Goal: Task Accomplishment & Management: Complete application form

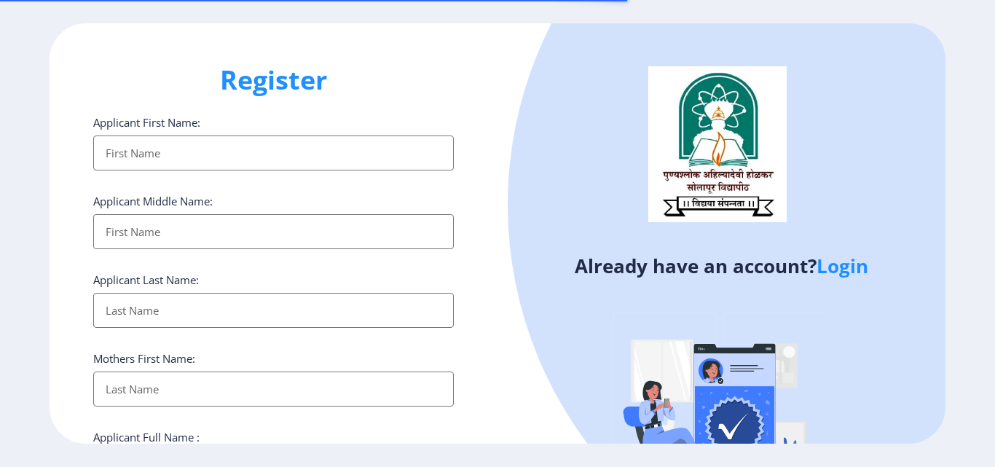
select select
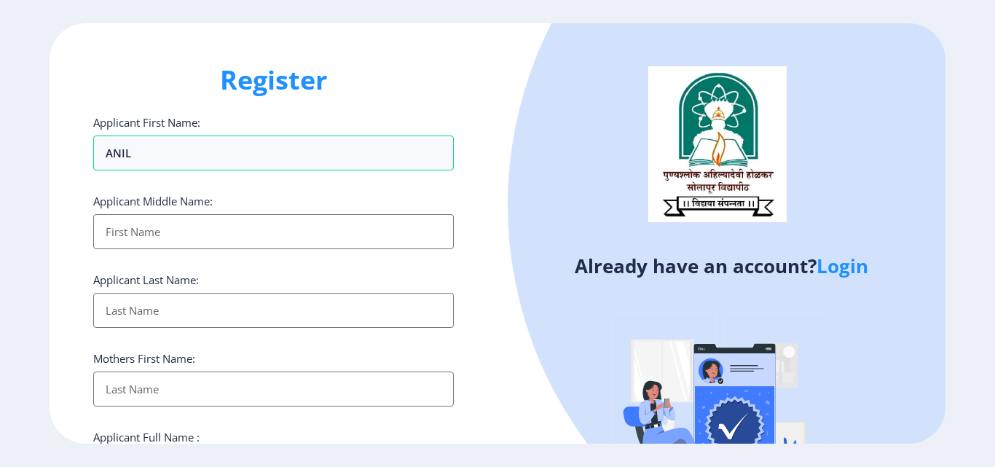
type input "ANIL"
type input "MANOHAR"
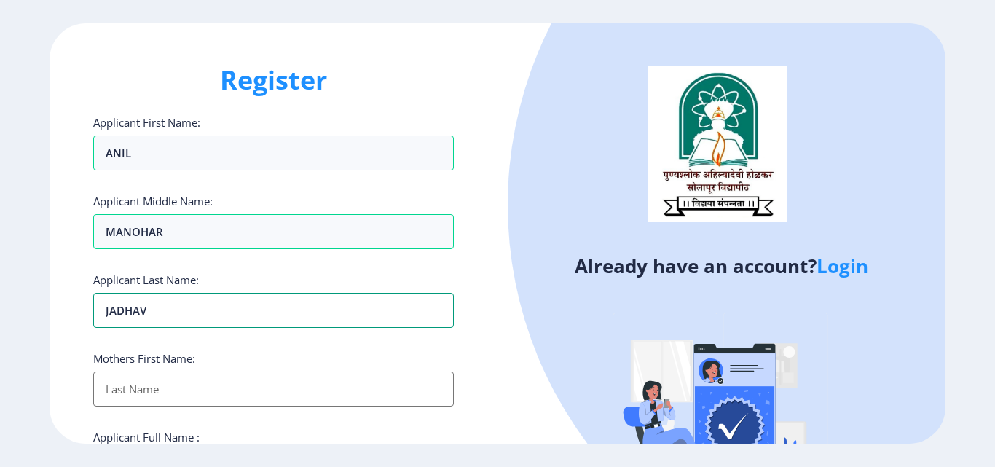
type input "JADHAV"
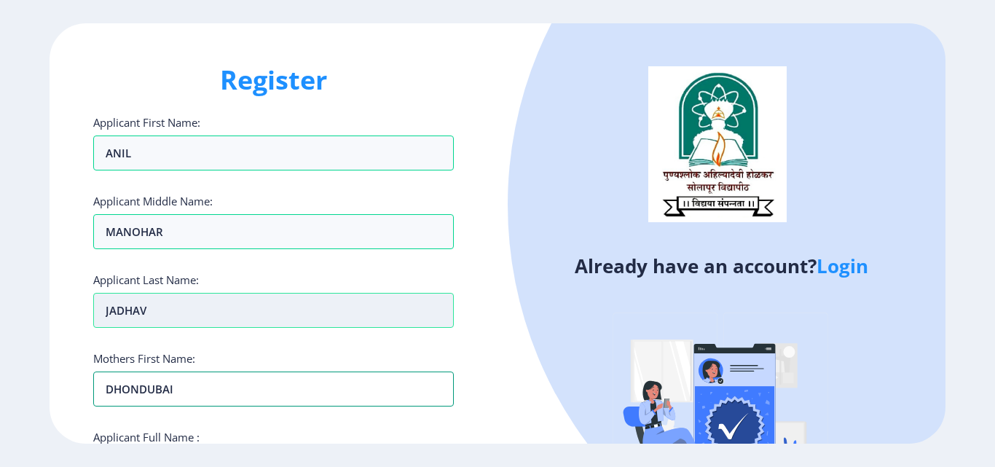
scroll to position [73, 0]
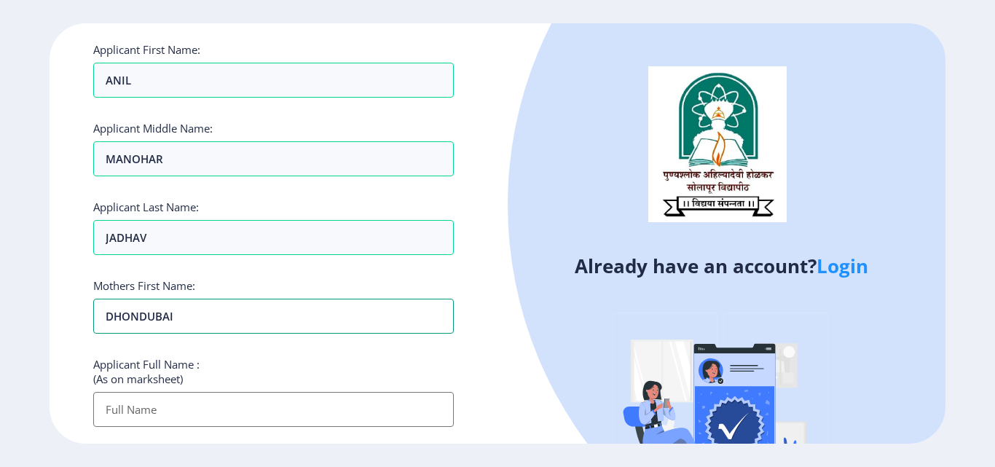
type input "DHONDUBAI"
click at [242, 407] on input "Applicant First Name:" at bounding box center [273, 409] width 360 height 35
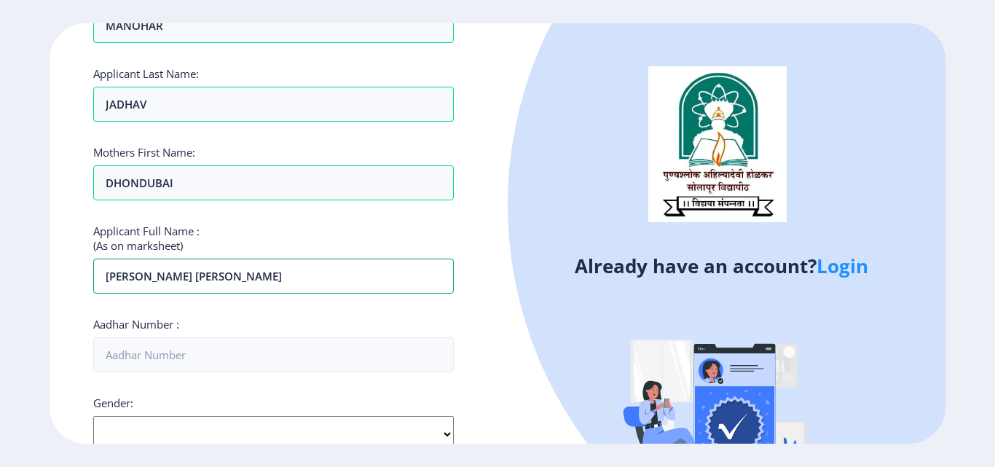
scroll to position [218, 0]
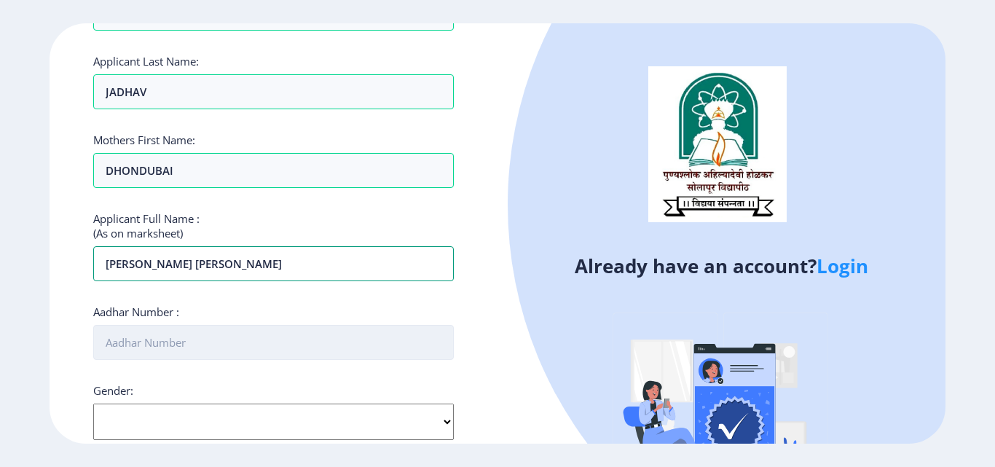
type input "ANIL MANOHAR JADHAV"
click at [178, 345] on input "Aadhar Number :" at bounding box center [273, 342] width 360 height 35
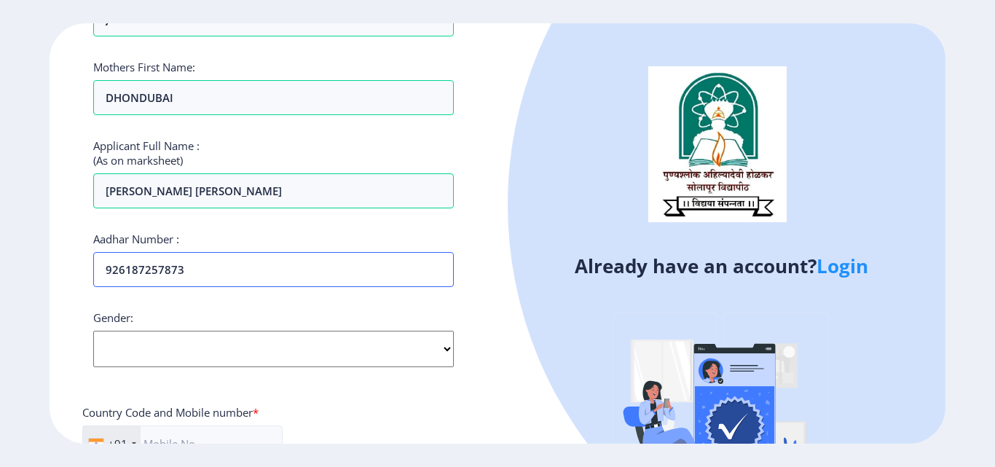
type input "926187257873"
click at [447, 352] on select "Select Gender Male Female Other" at bounding box center [273, 349] width 360 height 36
select select "[DEMOGRAPHIC_DATA]"
click at [93, 331] on select "Select Gender Male Female Other" at bounding box center [273, 349] width 360 height 36
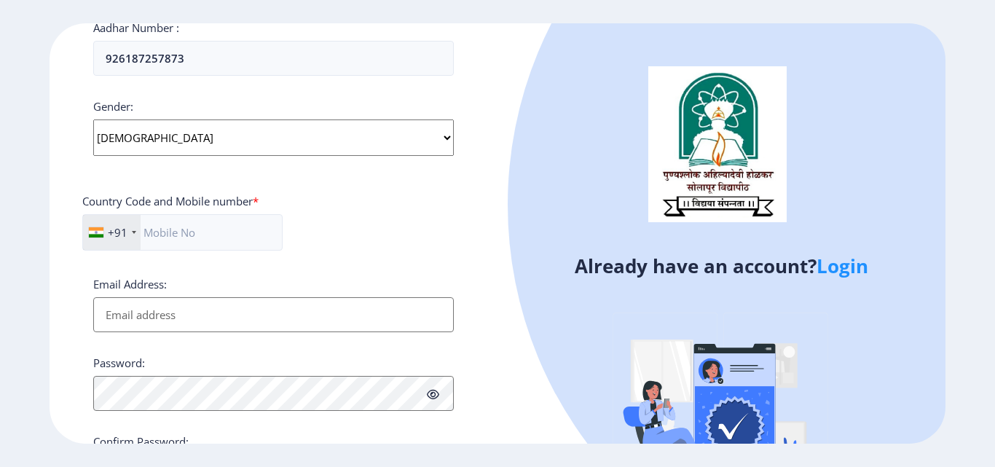
scroll to position [510, 0]
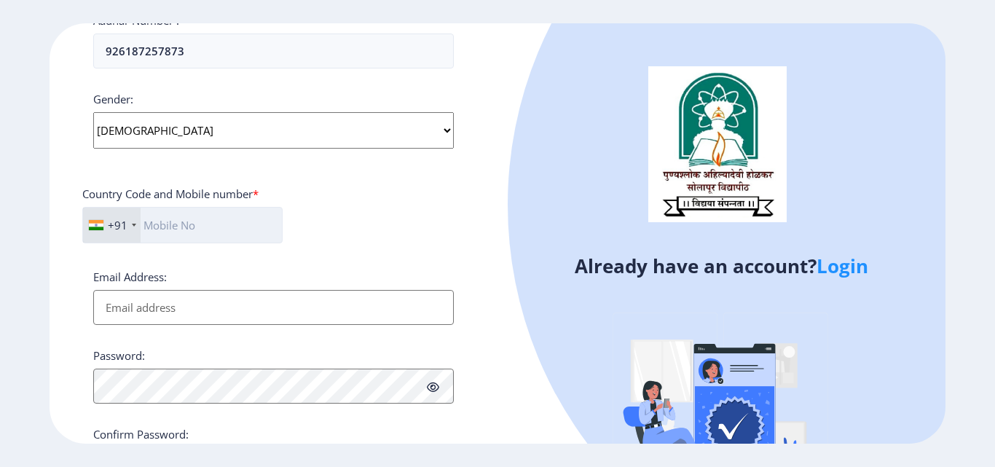
click at [165, 226] on input "text" at bounding box center [182, 225] width 200 height 36
type input "9767833652"
click at [151, 307] on input "Email Address:" at bounding box center [273, 307] width 360 height 35
type input "anilmjadhav11@gmail.com"
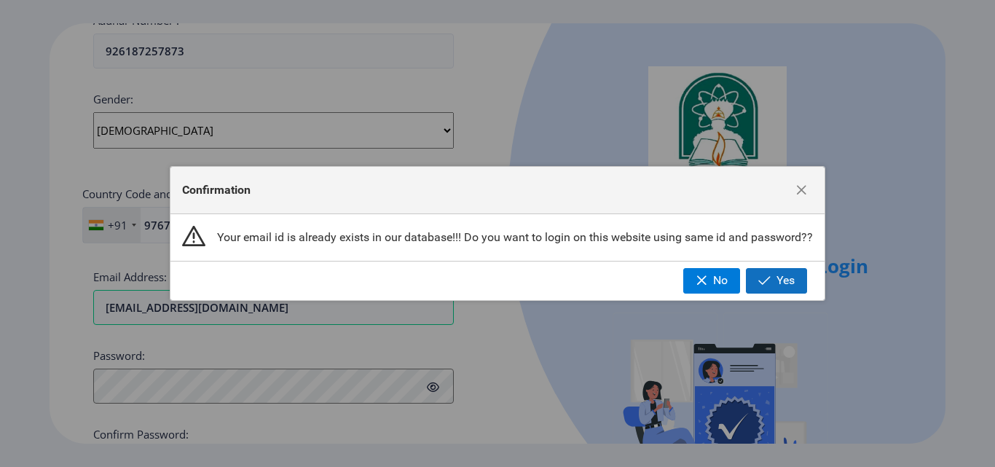
click at [784, 279] on span "Yes" at bounding box center [785, 280] width 18 height 13
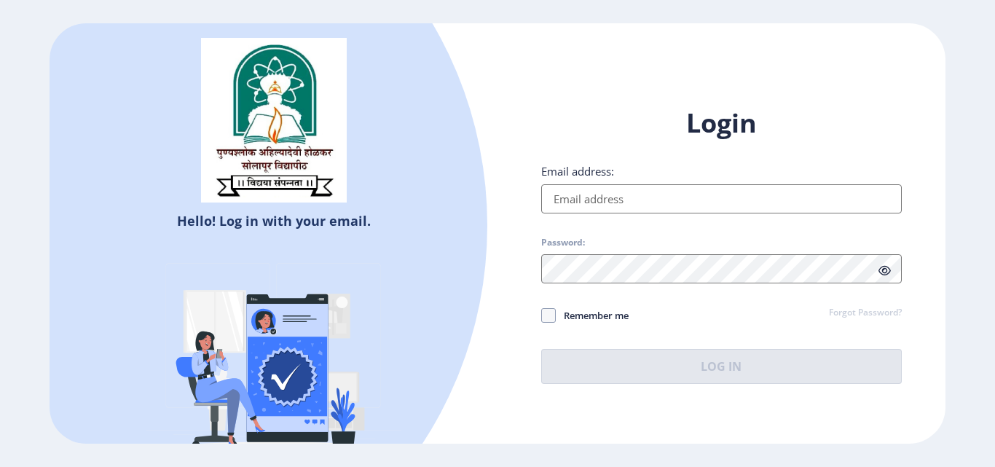
click at [565, 197] on input "Email address:" at bounding box center [721, 198] width 360 height 29
type input "anilmjadhav11@gmail.com"
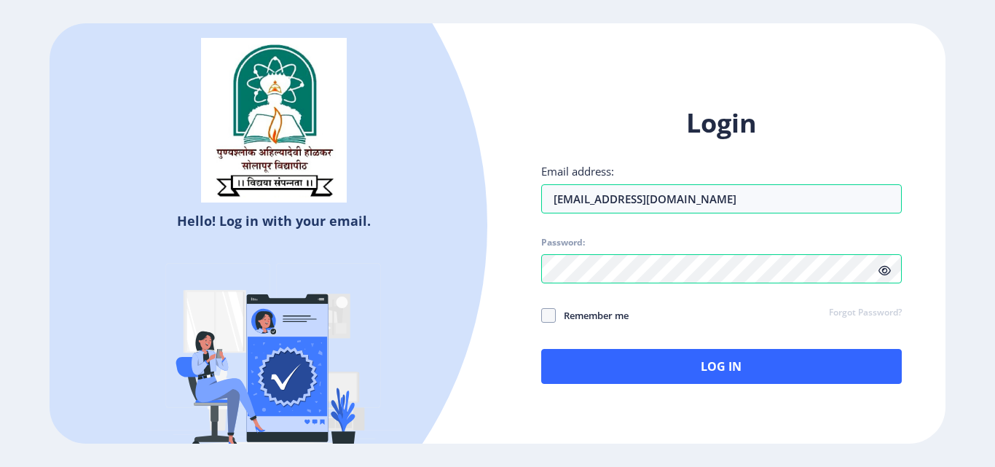
click at [884, 266] on icon at bounding box center [884, 270] width 12 height 11
click at [548, 317] on span at bounding box center [548, 315] width 15 height 15
click at [542, 316] on input "Remember me" at bounding box center [541, 315] width 1 height 1
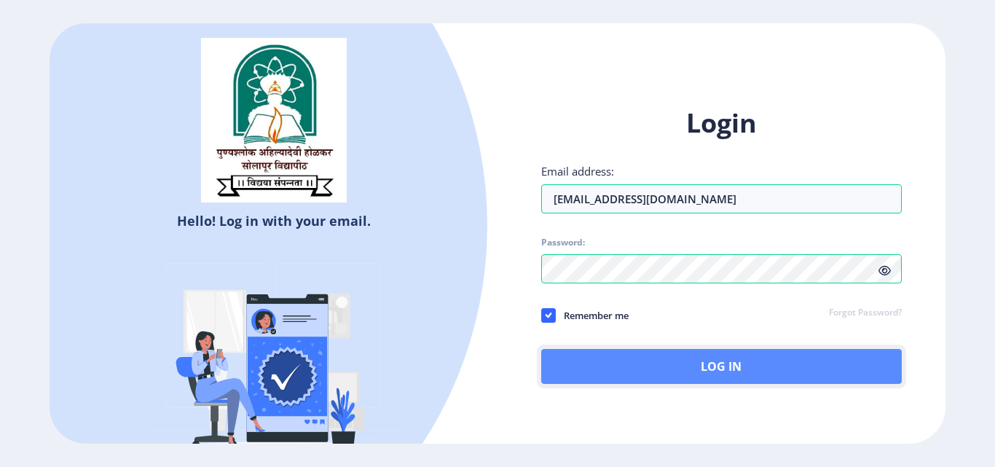
click at [673, 374] on button "Log In" at bounding box center [721, 366] width 360 height 35
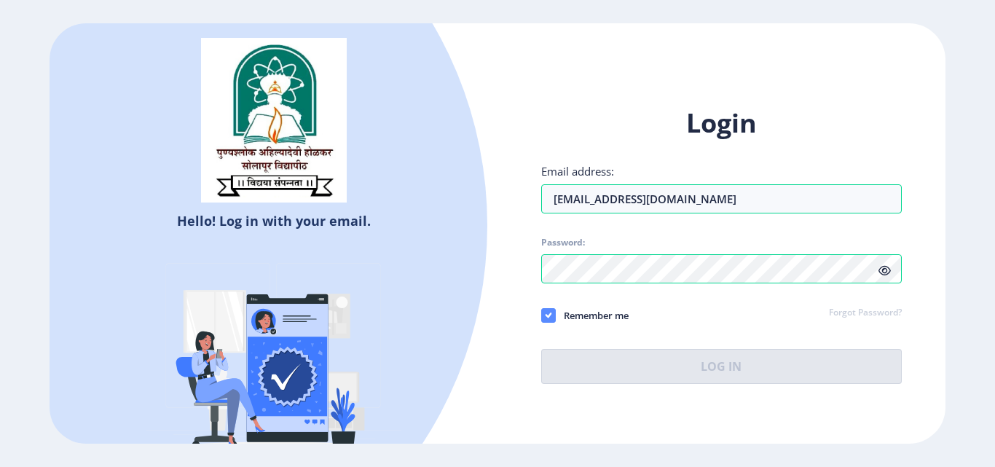
click at [548, 315] on div "Login Email address: anilmjadhav11@gmail.com Password: Remember me Forgot Passw…" at bounding box center [721, 245] width 360 height 278
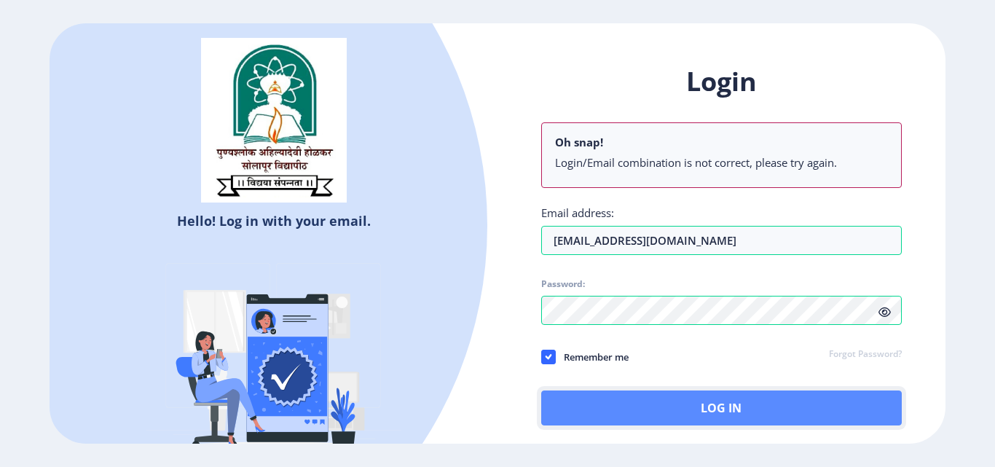
click at [682, 411] on button "Log In" at bounding box center [721, 407] width 360 height 35
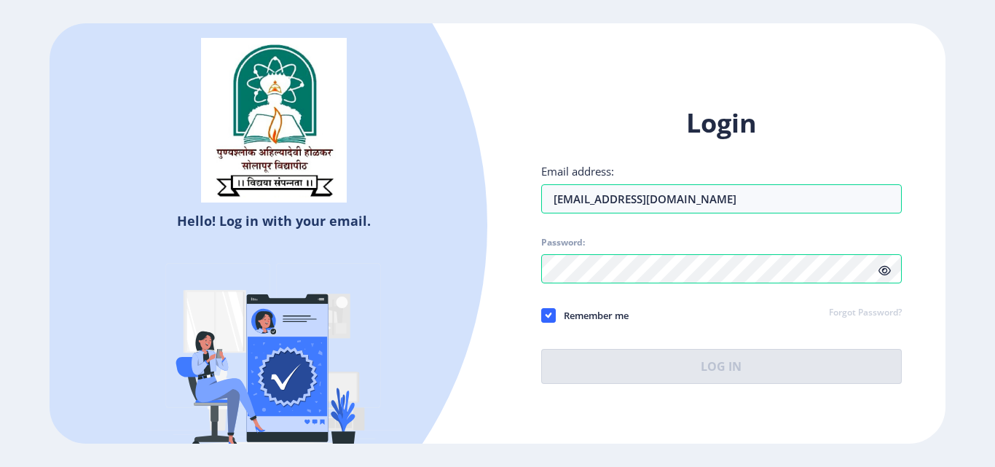
click at [570, 312] on span "Remember me" at bounding box center [592, 315] width 73 height 17
click at [542, 315] on input "Remember me" at bounding box center [541, 315] width 1 height 1
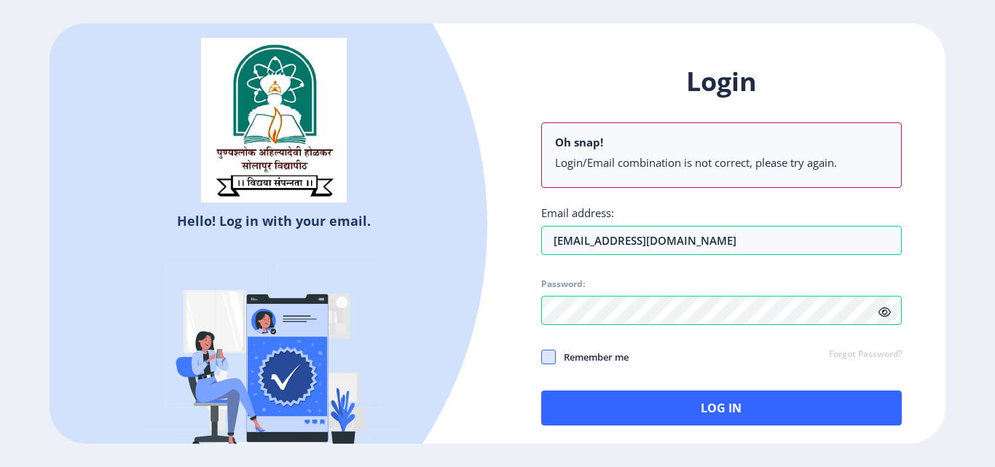
click at [549, 358] on span at bounding box center [548, 357] width 15 height 15
click at [542, 358] on input "Remember me" at bounding box center [541, 357] width 1 height 1
click at [886, 309] on icon at bounding box center [884, 312] width 12 height 11
click at [553, 357] on span at bounding box center [548, 357] width 15 height 15
click at [542, 357] on input "Remember me" at bounding box center [541, 357] width 1 height 1
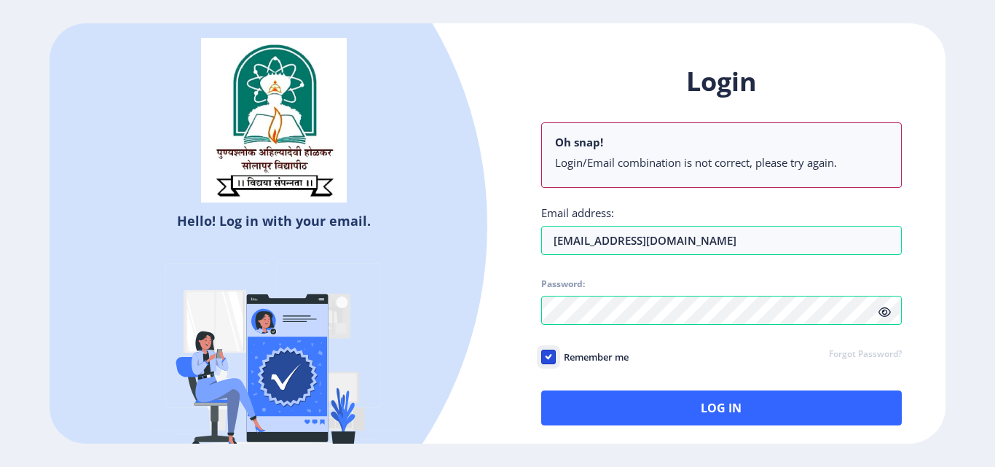
checkbox input "false"
click at [849, 354] on link "Forgot Password?" at bounding box center [865, 354] width 73 height 13
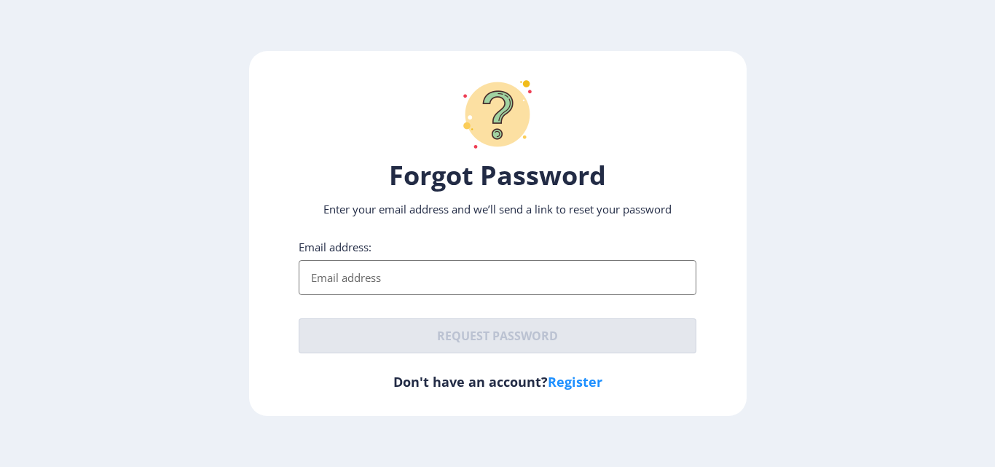
click at [358, 278] on input "Email address:" at bounding box center [498, 277] width 398 height 35
type input "anilmjadhav11@gmail.com"
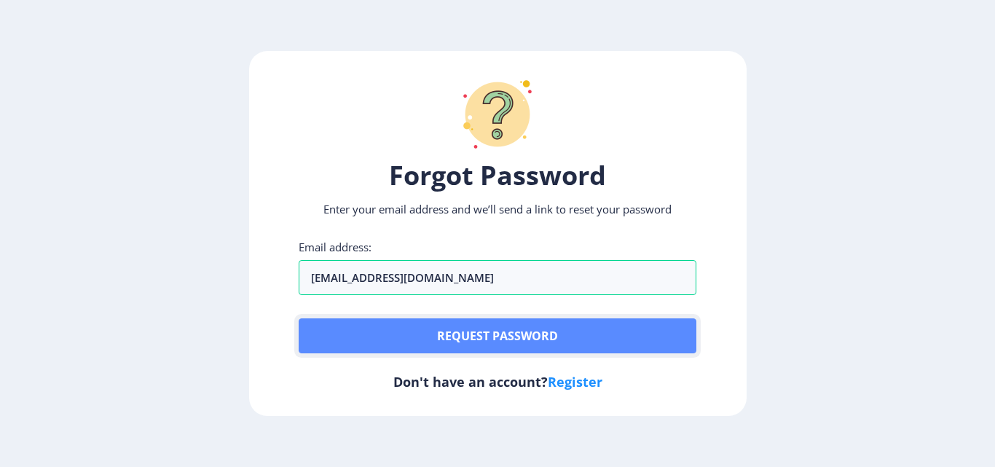
click at [469, 334] on button "Request password" at bounding box center [498, 335] width 398 height 35
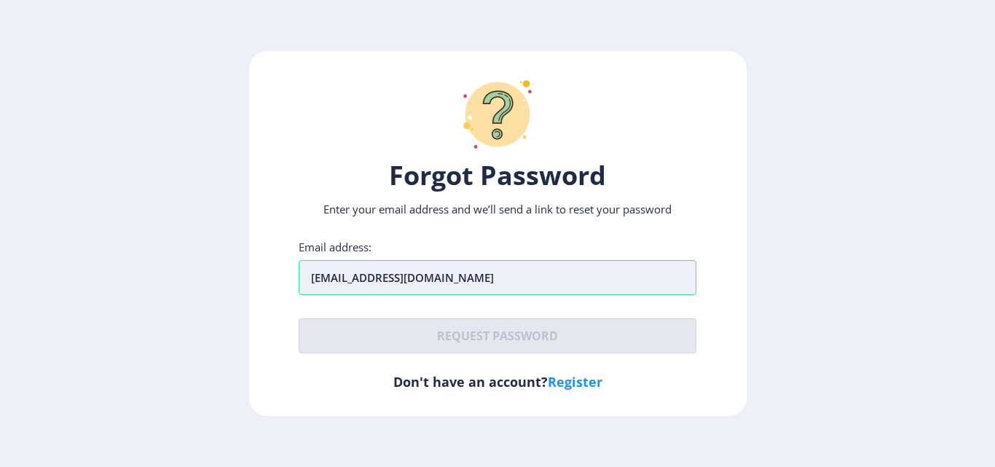
click at [492, 274] on input "anilmjadhav11@gmail.com" at bounding box center [498, 277] width 398 height 35
click at [559, 382] on link "Register" at bounding box center [575, 381] width 55 height 17
select select
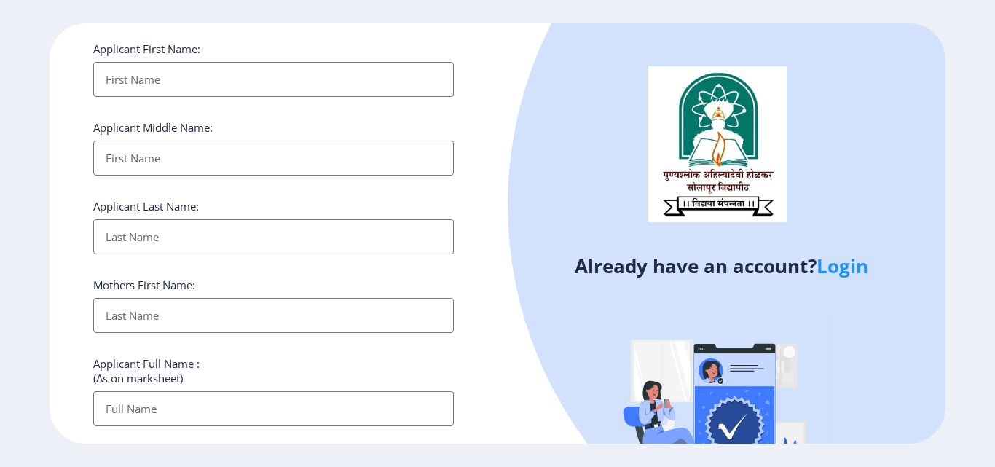
scroll to position [73, 0]
click at [135, 76] on input "Applicant First Name:" at bounding box center [273, 80] width 360 height 35
type input "ANIL"
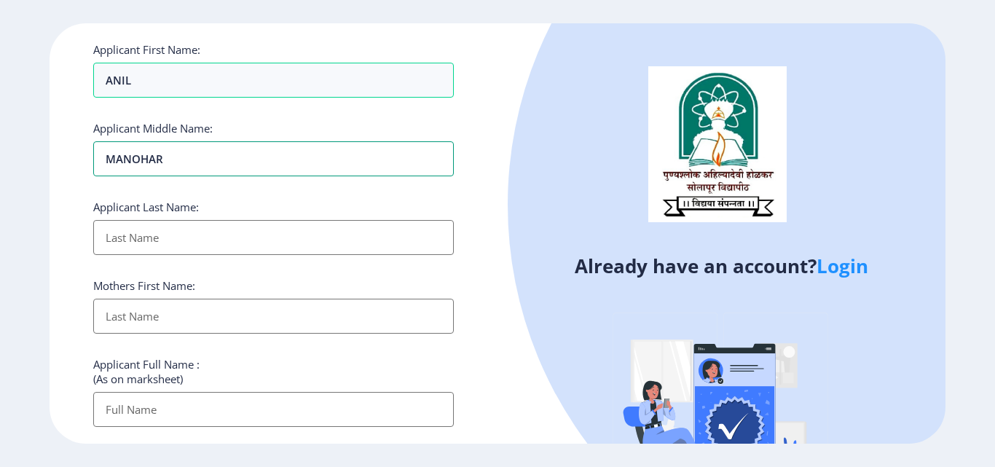
type input "MANOHAR"
type input "K"
type input "JADHAV"
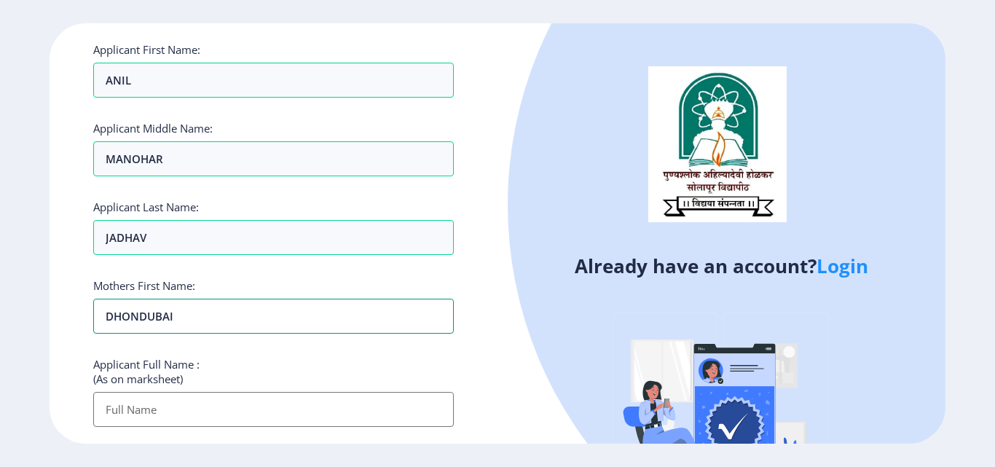
type input "DHONDUBAI"
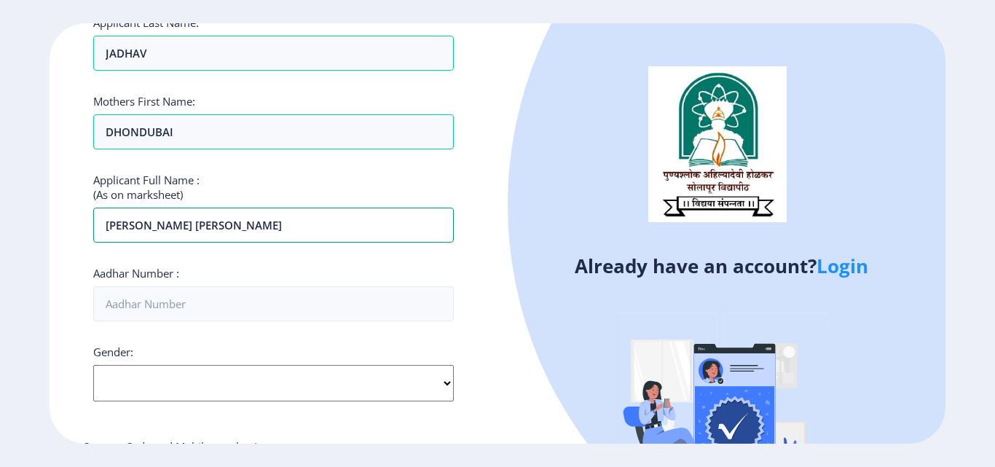
scroll to position [291, 0]
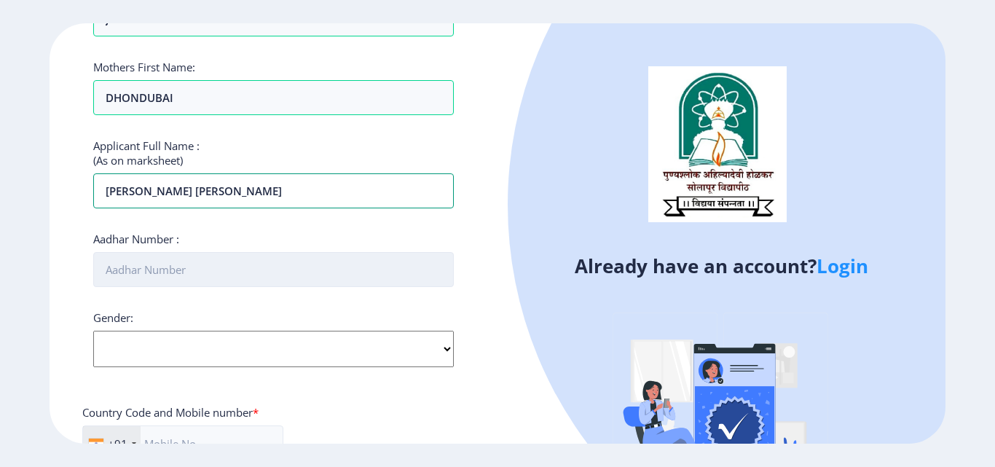
type input "ANIL MANOHAR JADHAV"
click at [157, 275] on input "Aadhar Number :" at bounding box center [273, 269] width 360 height 35
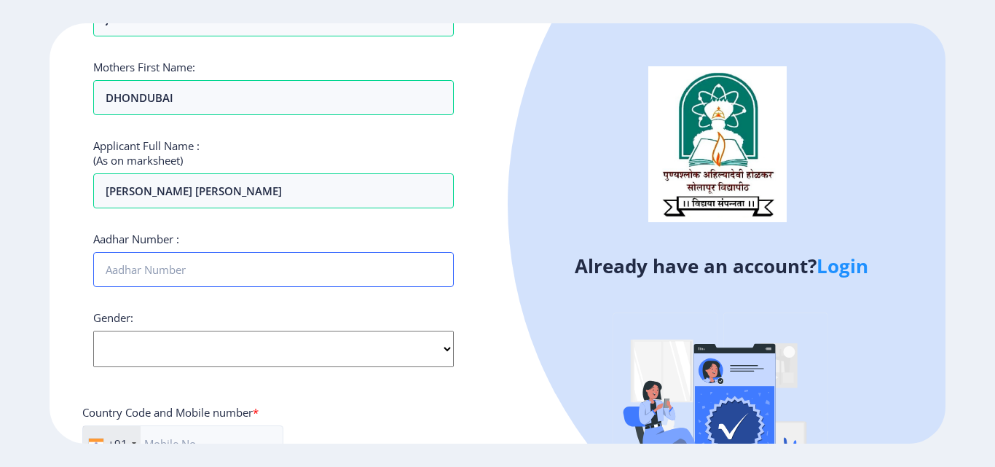
type input "926187257873"
click at [138, 347] on select "Select Gender Male Female Other" at bounding box center [273, 349] width 360 height 36
select select "[DEMOGRAPHIC_DATA]"
click at [93, 331] on select "Select Gender Male Female Other" at bounding box center [273, 349] width 360 height 36
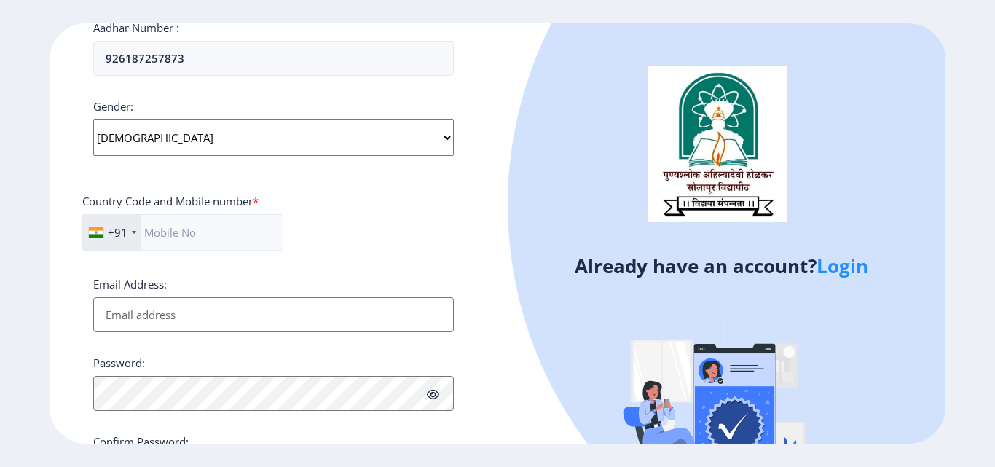
scroll to position [510, 0]
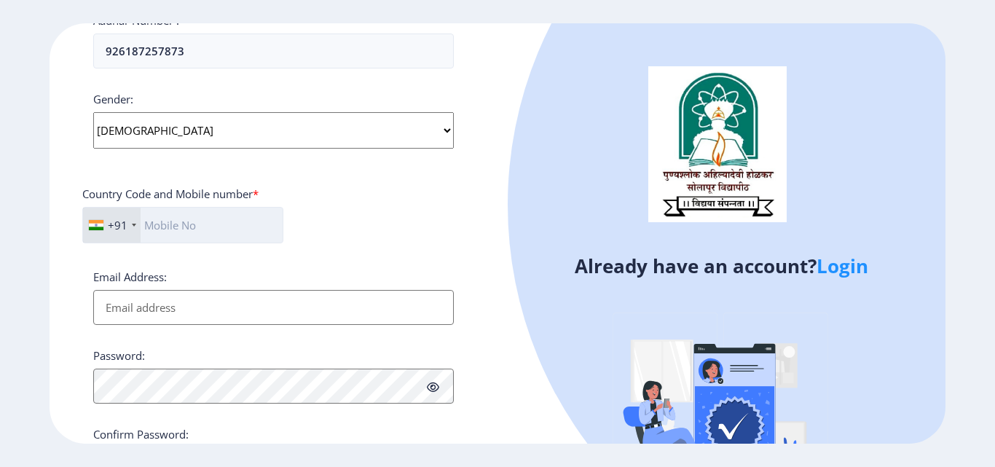
click at [163, 225] on input "text" at bounding box center [182, 225] width 201 height 36
type input "9767833652"
click at [125, 304] on input "Email Address:" at bounding box center [273, 307] width 360 height 35
type input "anilmjadhav11@gmail.com"
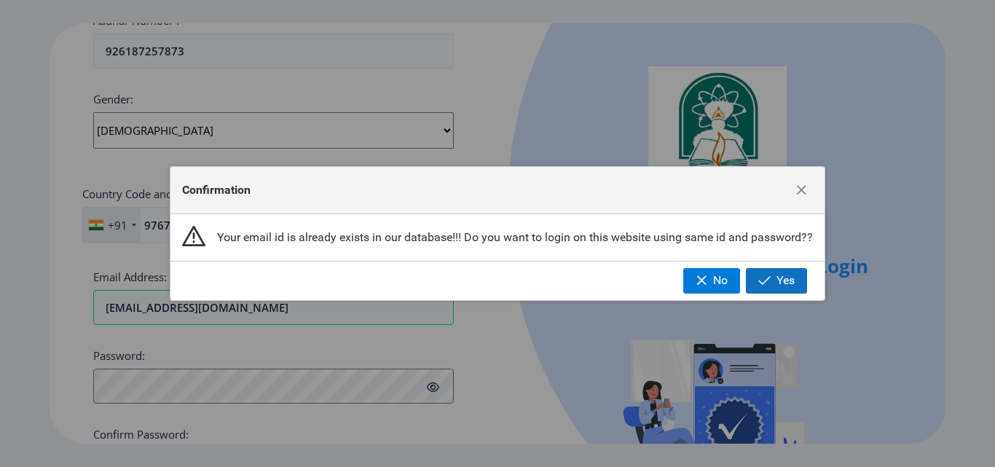
click at [763, 280] on span "button" at bounding box center [764, 281] width 12 height 12
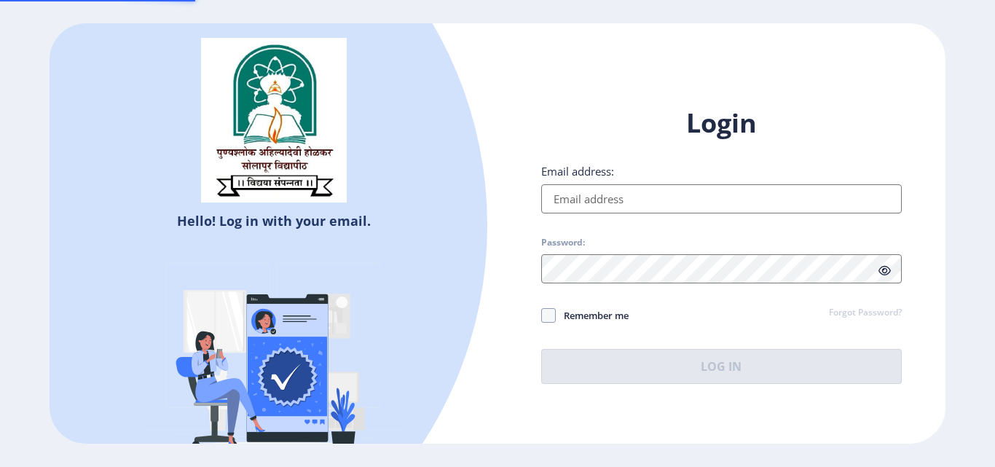
click at [176, 385] on img at bounding box center [273, 362] width 255 height 255
click at [594, 202] on input "Email address:" at bounding box center [721, 198] width 360 height 29
type input "anilmjadhav11@gmail.com"
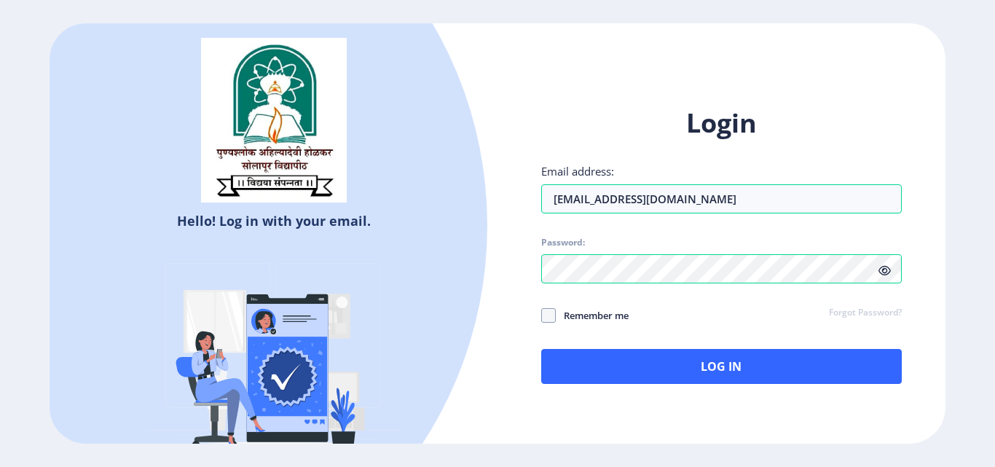
click at [880, 269] on icon at bounding box center [884, 270] width 12 height 11
click at [548, 314] on span at bounding box center [548, 315] width 15 height 15
click at [542, 315] on input "Remember me" at bounding box center [541, 315] width 1 height 1
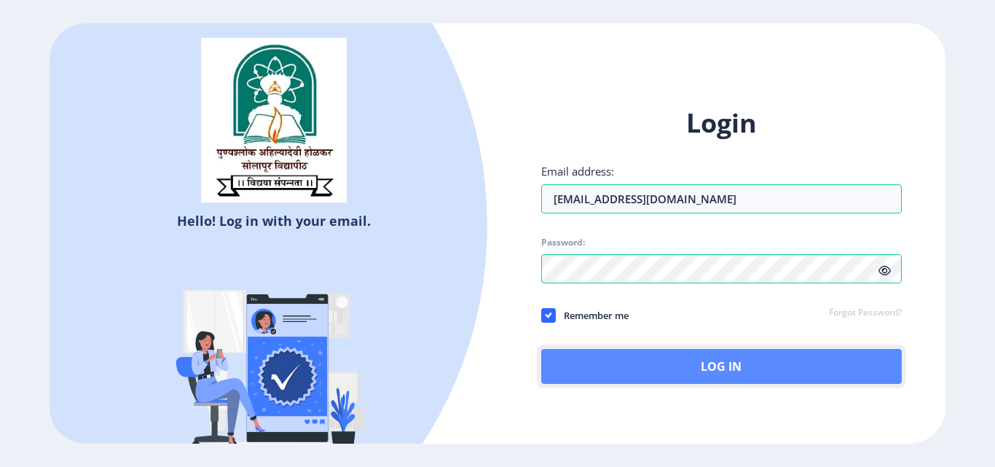
click at [704, 371] on button "Log In" at bounding box center [721, 366] width 360 height 35
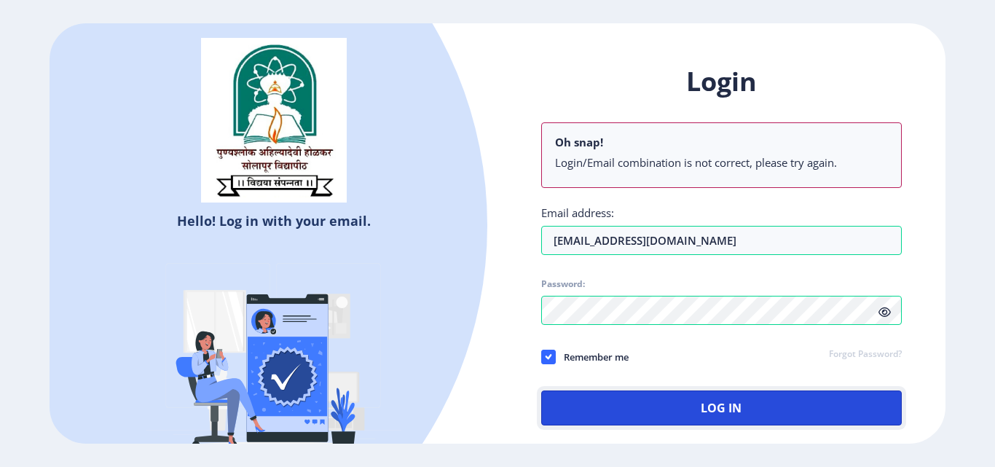
click at [655, 403] on button "Log In" at bounding box center [721, 407] width 360 height 35
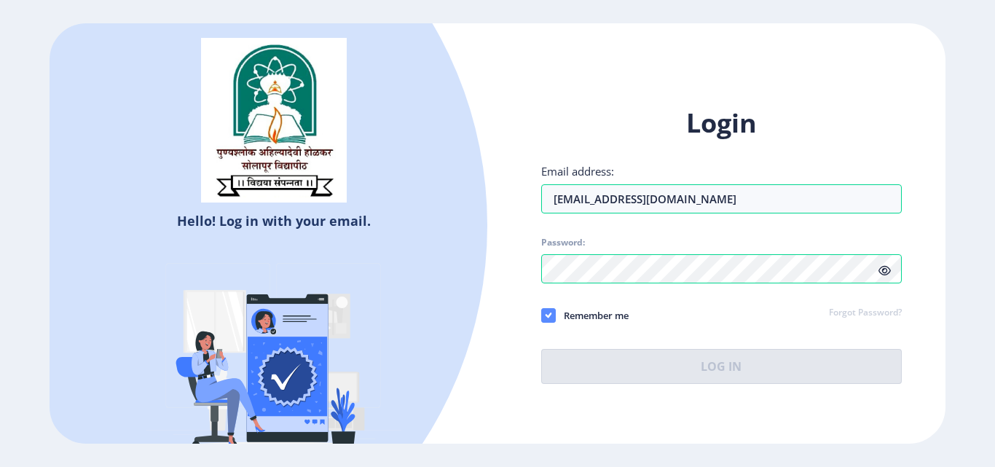
click at [549, 315] on use at bounding box center [548, 314] width 7 height 5
click at [542, 315] on input "Remember me" at bounding box center [541, 315] width 1 height 1
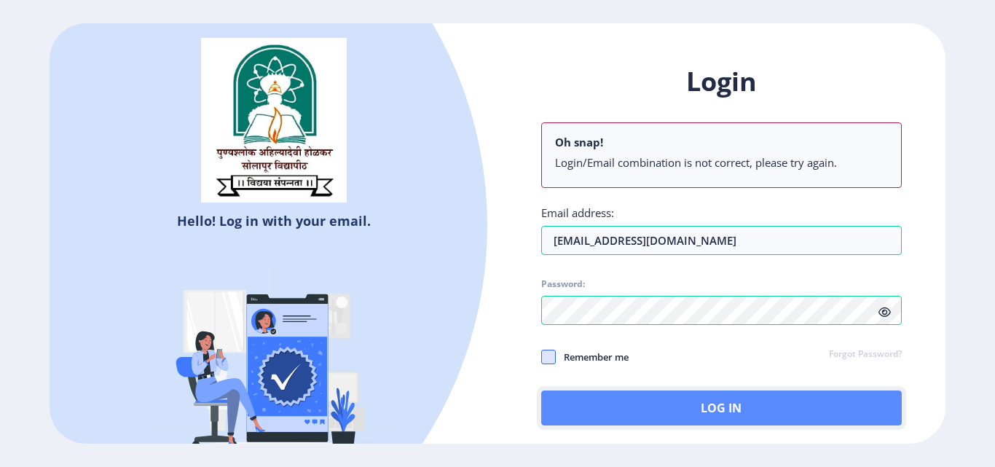
click at [725, 410] on button "Log In" at bounding box center [721, 407] width 360 height 35
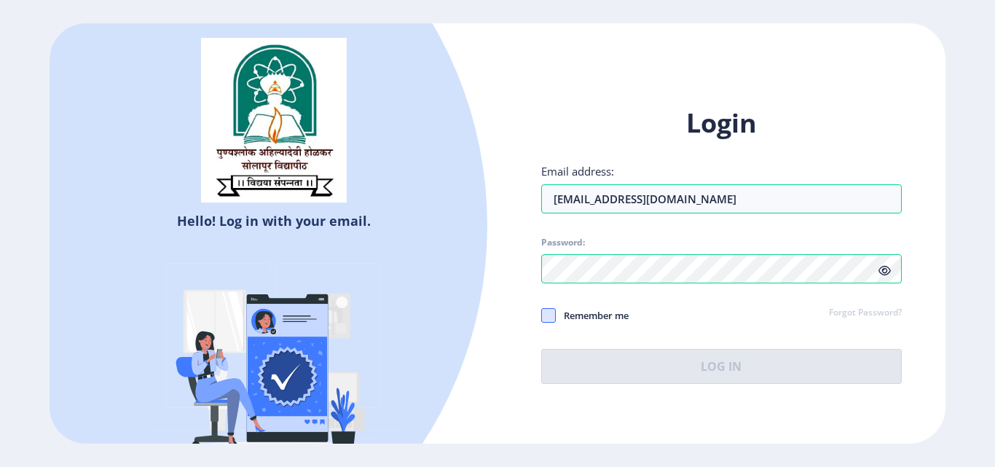
click at [828, 25] on nb-toastr-container "Error Login/Email combination is not correct, please try again." at bounding box center [848, 12] width 291 height 25
click at [546, 317] on span at bounding box center [548, 315] width 15 height 15
click at [542, 316] on input "Remember me" at bounding box center [541, 315] width 1 height 1
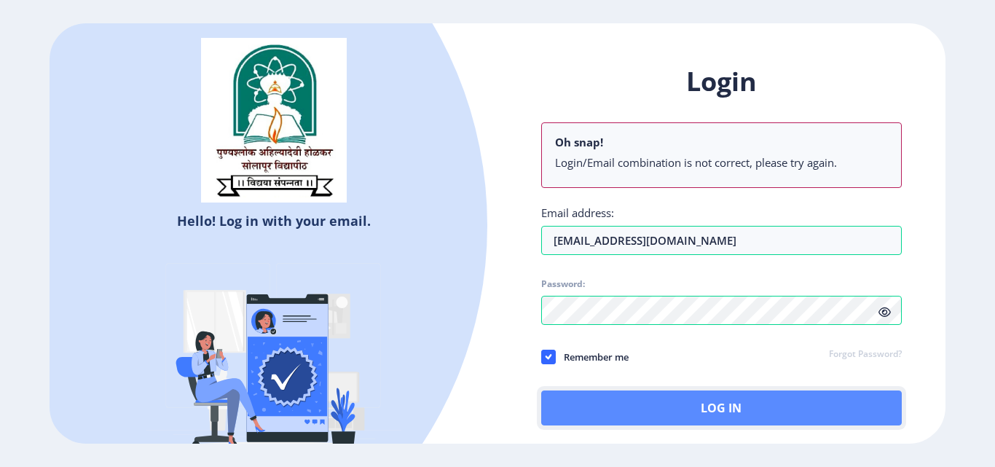
click at [679, 408] on button "Log In" at bounding box center [721, 407] width 360 height 35
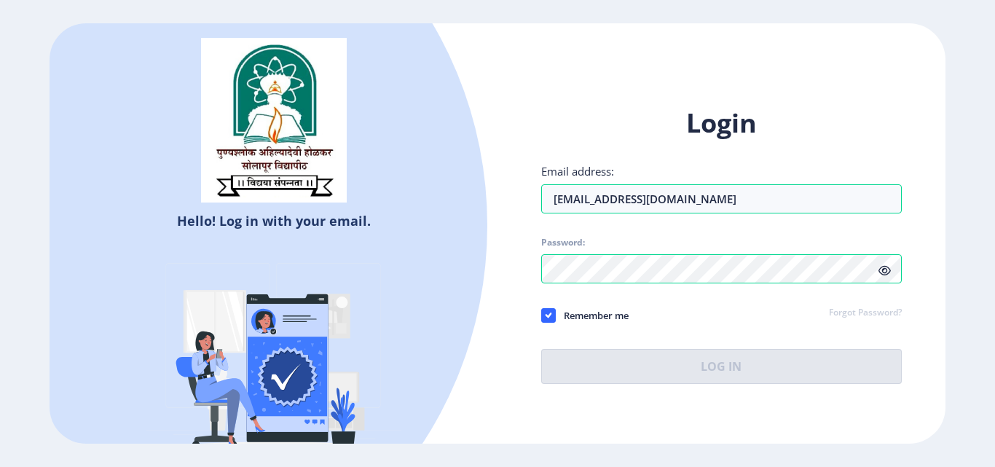
click at [559, 317] on span "Remember me" at bounding box center [592, 315] width 73 height 17
click at [542, 316] on input "Remember me" at bounding box center [541, 315] width 1 height 1
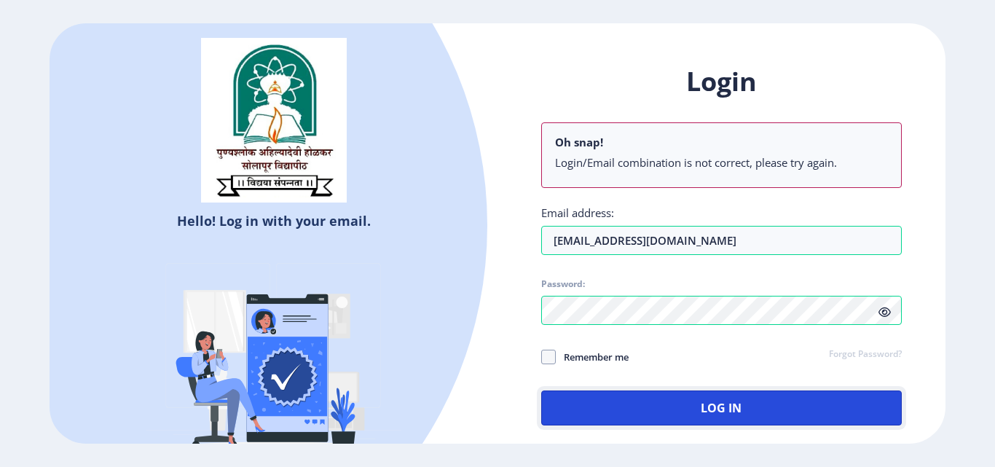
click at [633, 402] on button "Log In" at bounding box center [721, 407] width 360 height 35
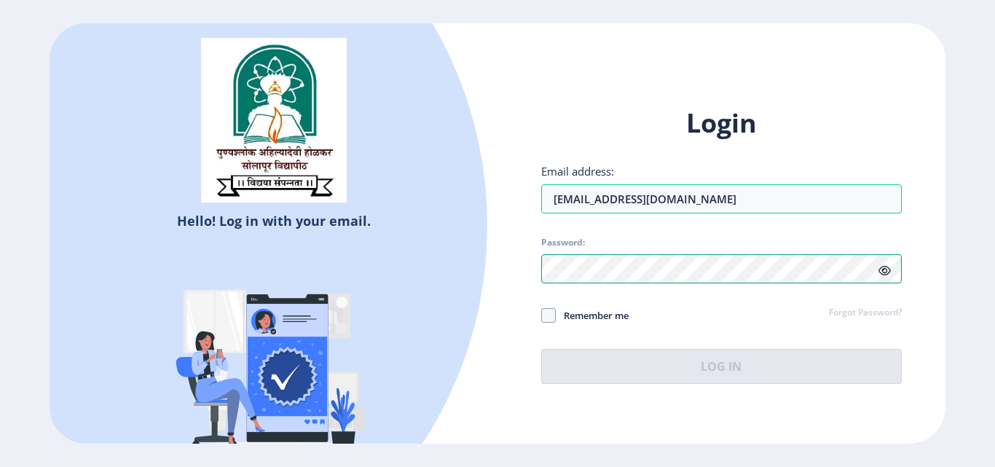
click at [495, 262] on div "Hello! Log in with your email. Don't have an account? Register Login Email addr…" at bounding box center [497, 233] width 895 height 420
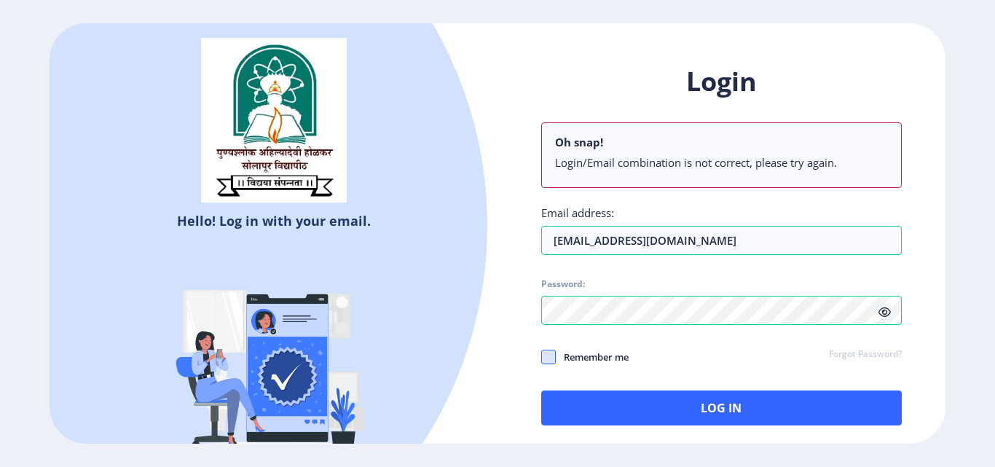
click at [550, 360] on span at bounding box center [548, 357] width 15 height 15
click at [542, 358] on input "Remember me" at bounding box center [541, 357] width 1 height 1
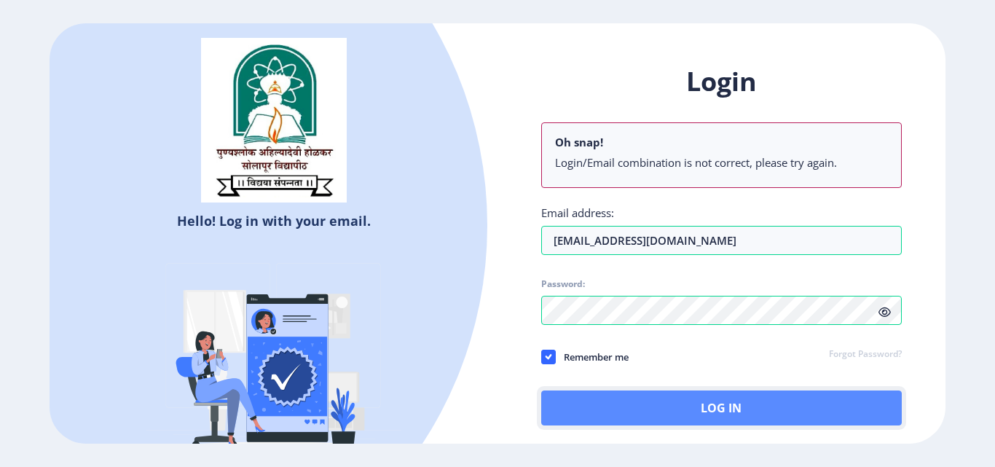
click at [622, 402] on button "Log In" at bounding box center [721, 407] width 360 height 35
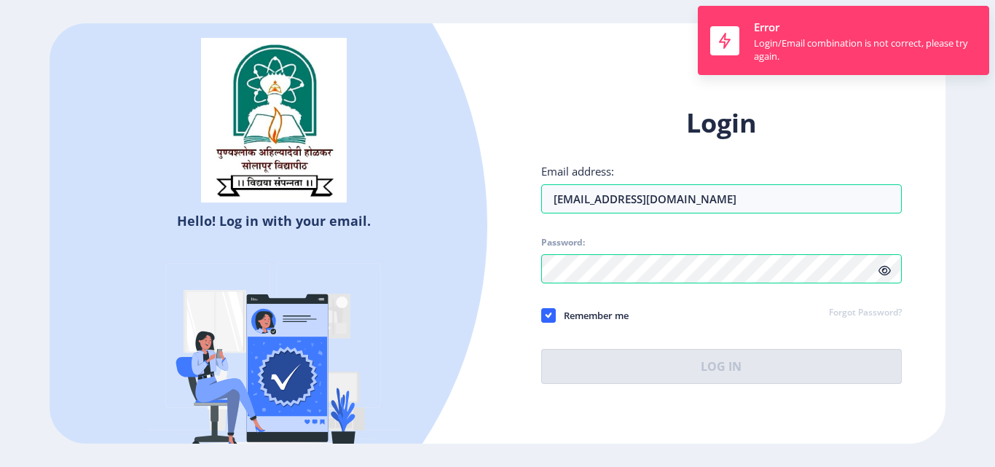
click at [650, 312] on div "Remember me Forgot Password?" at bounding box center [721, 316] width 360 height 19
click at [606, 317] on span "Remember me" at bounding box center [592, 315] width 73 height 17
click at [542, 316] on input "Remember me" at bounding box center [541, 315] width 1 height 1
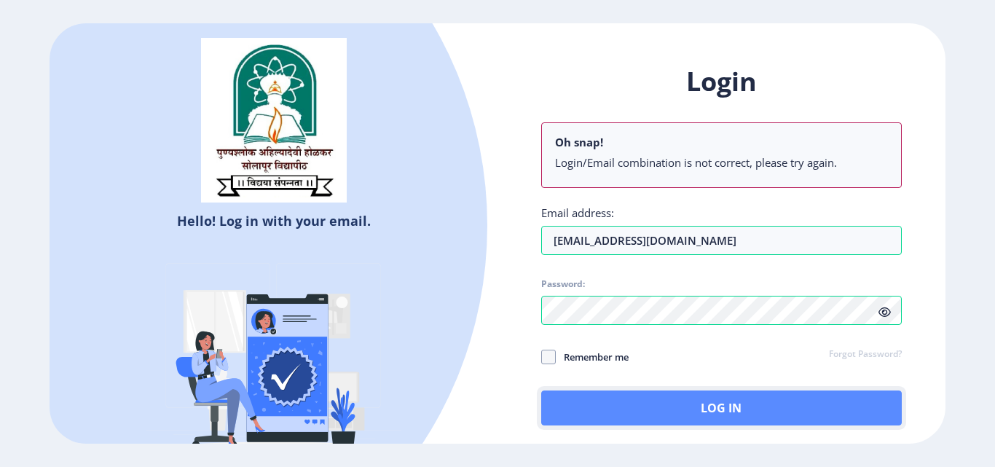
click at [604, 404] on button "Log In" at bounding box center [721, 407] width 360 height 35
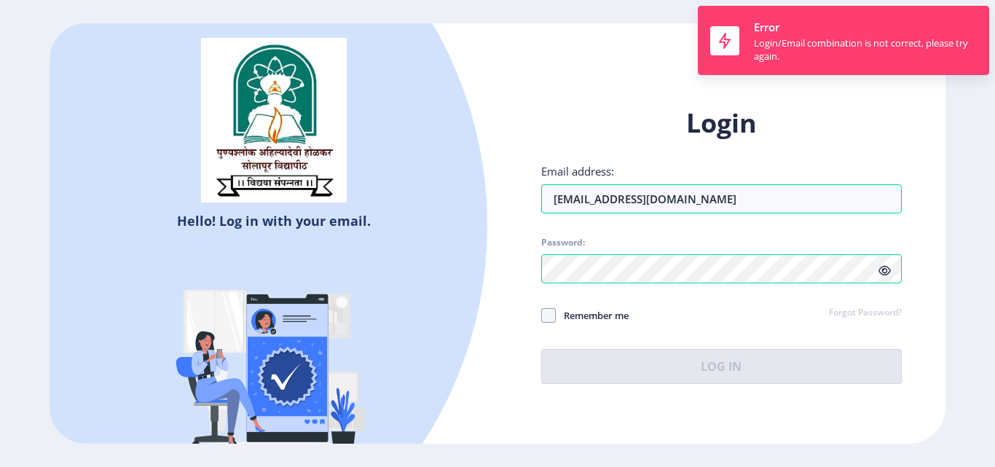
click at [619, 137] on h1 "Login" at bounding box center [721, 123] width 360 height 35
click at [548, 318] on span at bounding box center [548, 315] width 15 height 15
click at [542, 316] on input "Remember me" at bounding box center [541, 315] width 1 height 1
checkbox input "true"
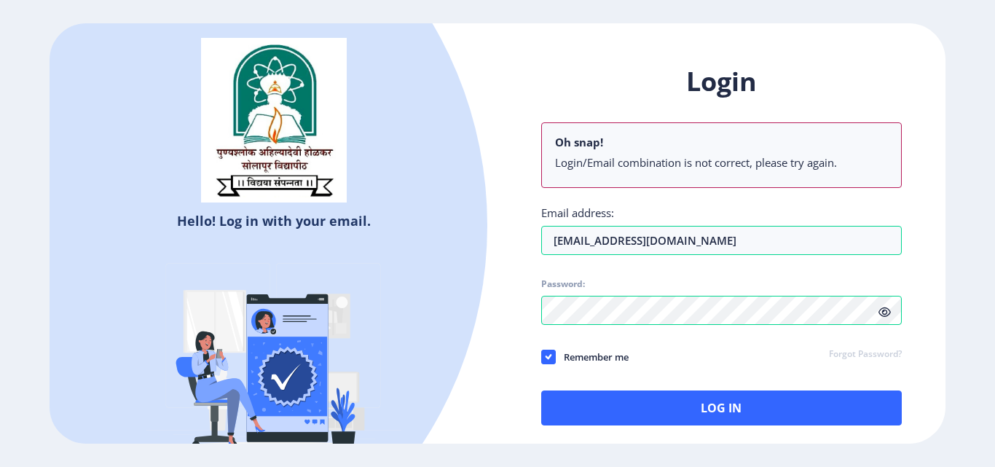
click at [493, 328] on div "Hello! Log in with your email. Don't have an account? Register" at bounding box center [274, 256] width 448 height 466
click at [842, 352] on link "Forgot Password?" at bounding box center [865, 354] width 73 height 13
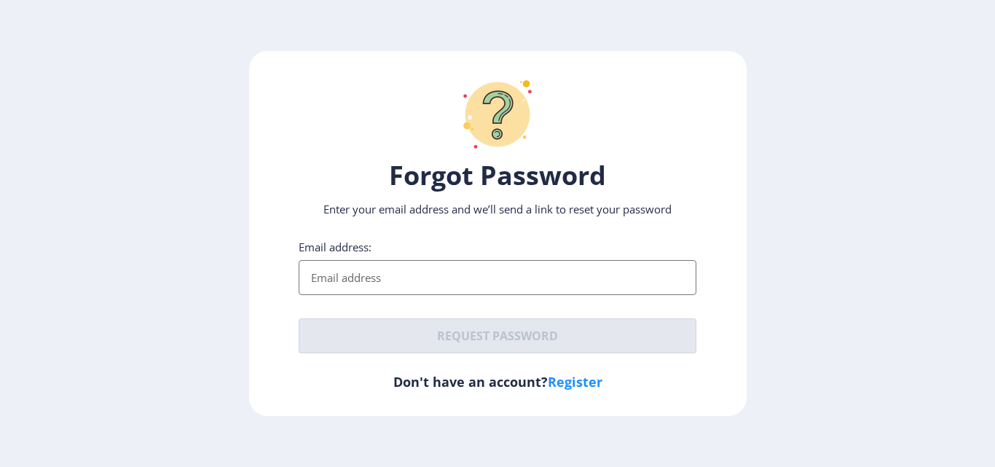
click at [395, 282] on input "Email address:" at bounding box center [498, 277] width 398 height 35
type input "anilmjadhav11@gmail.com"
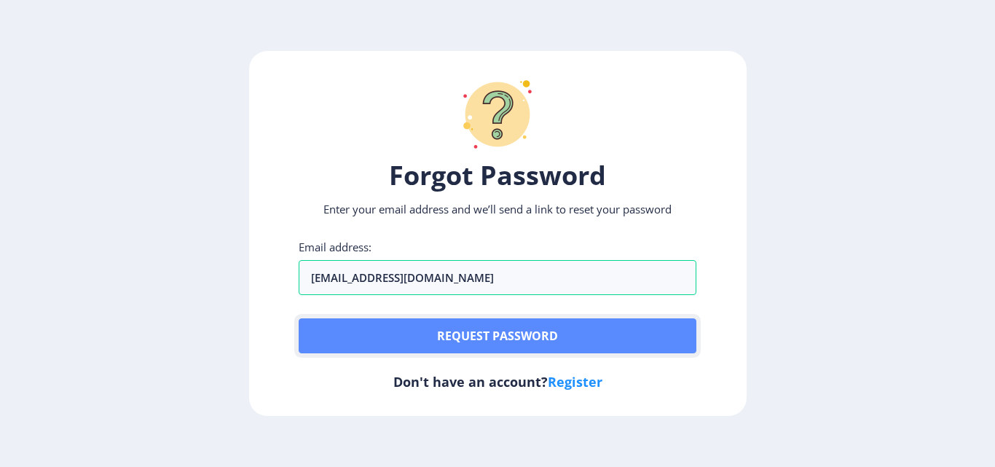
click at [534, 341] on button "Request password" at bounding box center [498, 335] width 398 height 35
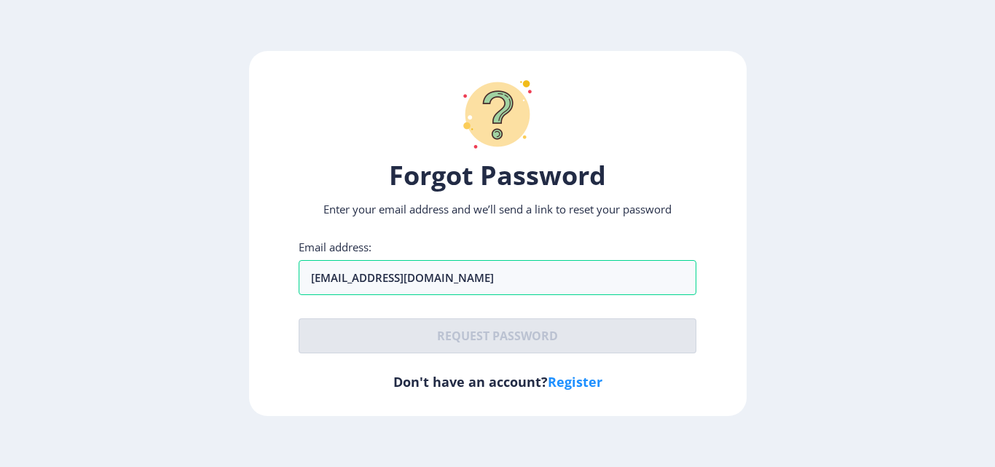
click at [575, 381] on link "Register" at bounding box center [575, 381] width 55 height 17
select select
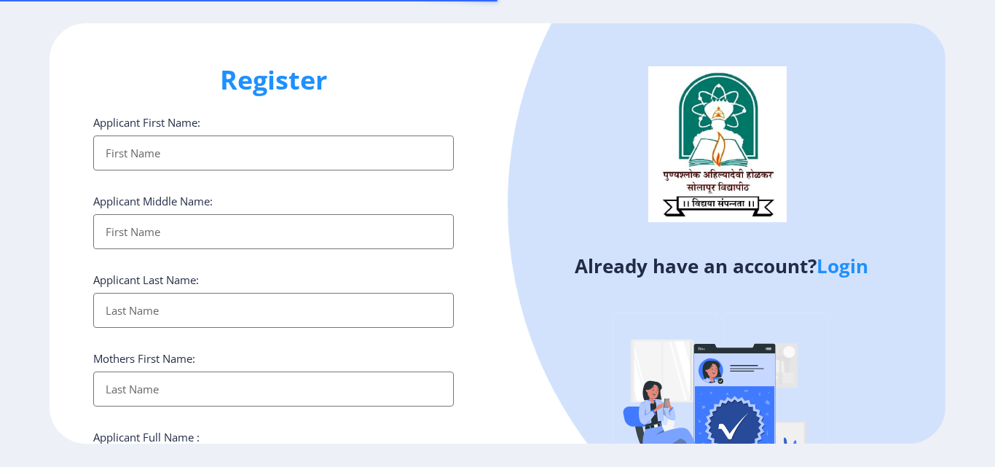
click at [154, 151] on input "Applicant First Name:" at bounding box center [273, 152] width 360 height 35
type input "ANIL"
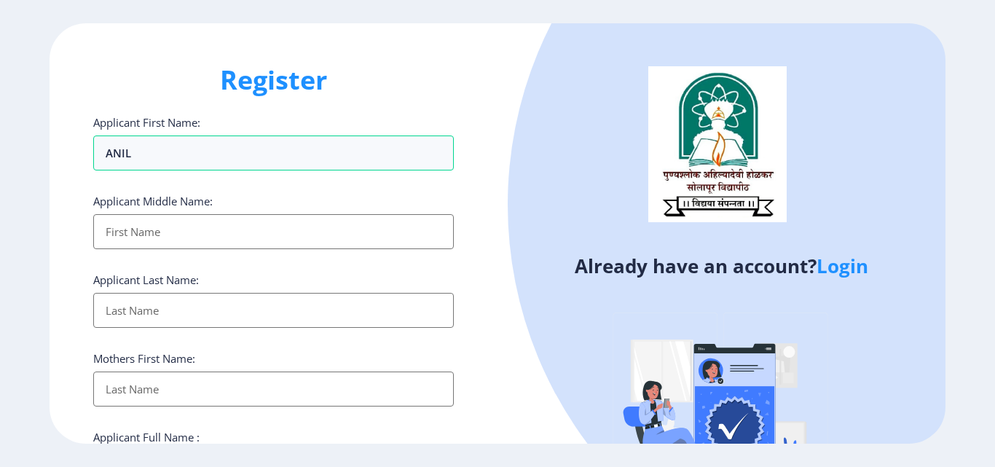
drag, startPoint x: 157, startPoint y: 235, endPoint x: 156, endPoint y: 248, distance: 13.2
click at [157, 235] on input "Applicant First Name:" at bounding box center [273, 231] width 360 height 35
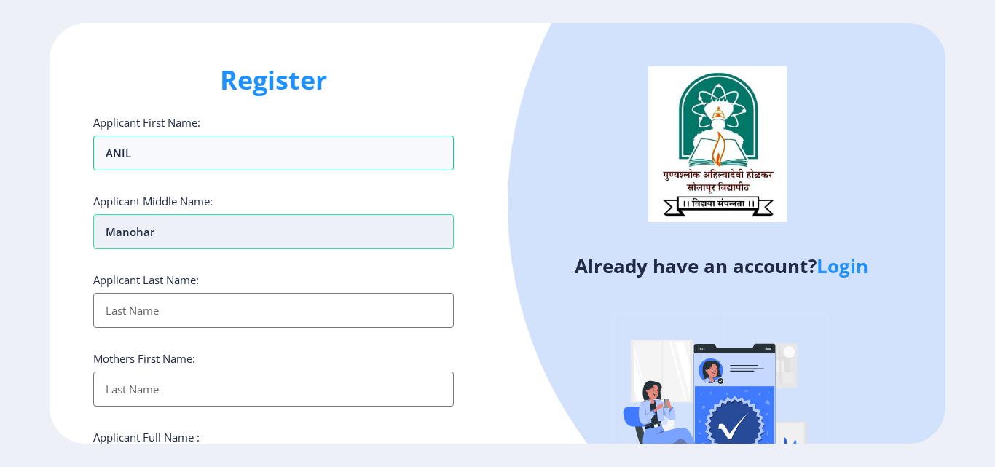
click at [164, 170] on input "manohar" at bounding box center [273, 152] width 360 height 35
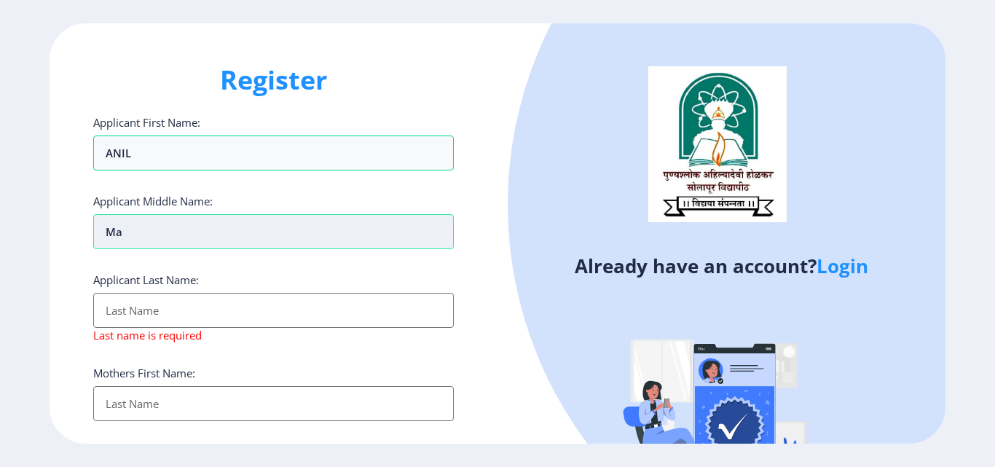
type input "m"
type input "MANOHAR"
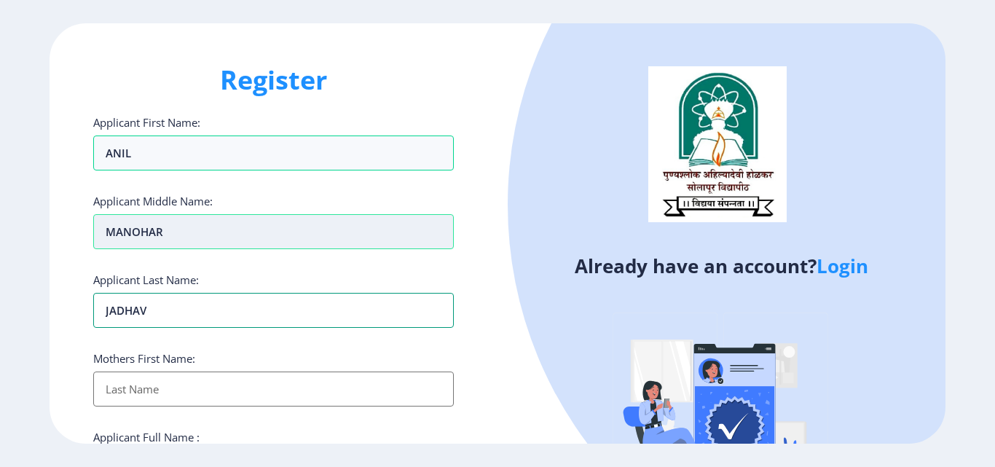
type input "JADHAV"
type input "ANIL MANOHAR JADHAV"
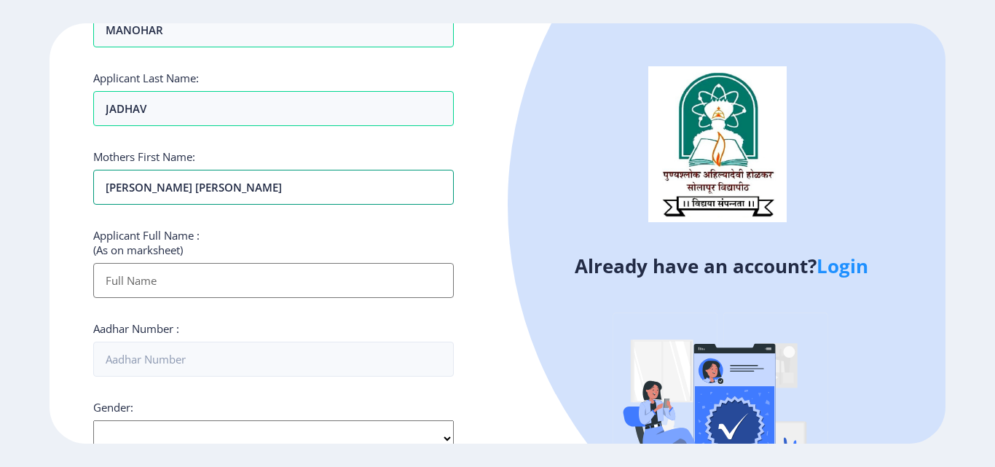
scroll to position [218, 0]
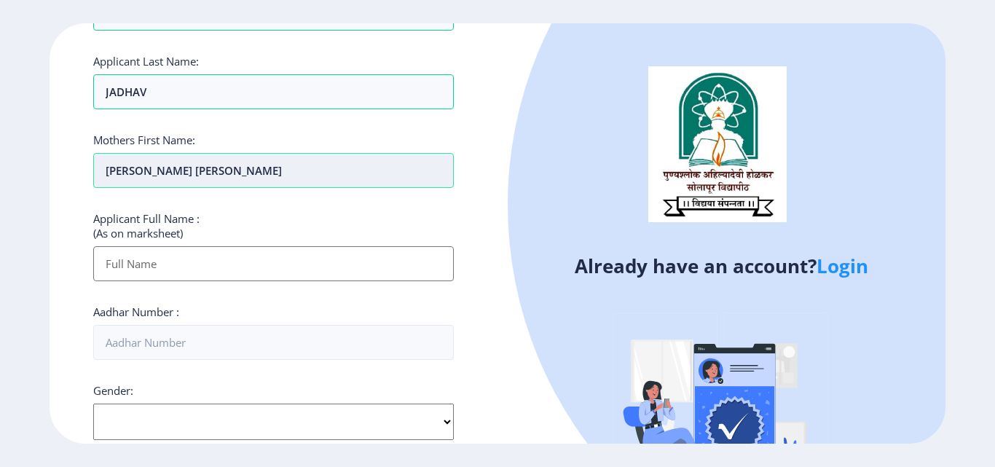
drag, startPoint x: 105, startPoint y: 169, endPoint x: 255, endPoint y: 168, distance: 150.0
click at [255, 168] on input "ANIL MANOHAR JADHAV" at bounding box center [273, 170] width 360 height 35
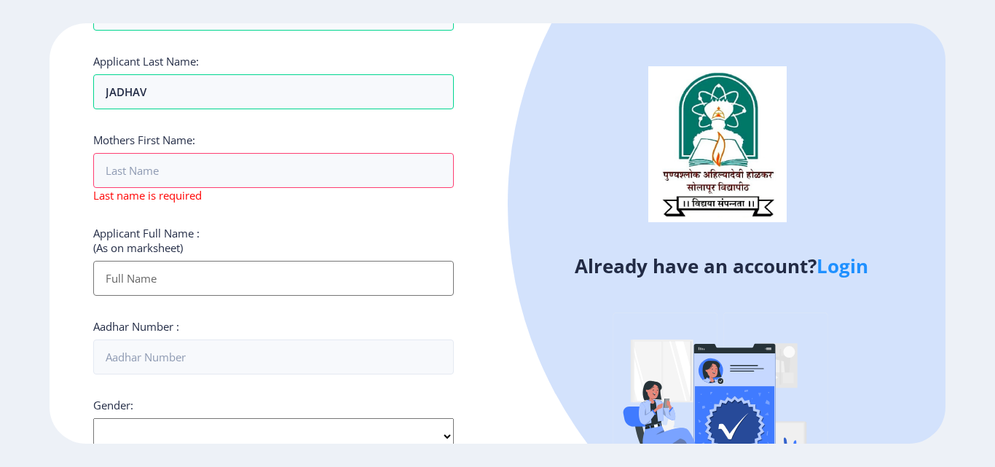
click at [180, 278] on input "Applicant First Name:" at bounding box center [273, 278] width 360 height 35
paste input "ANIL MANOHAR JADHAV"
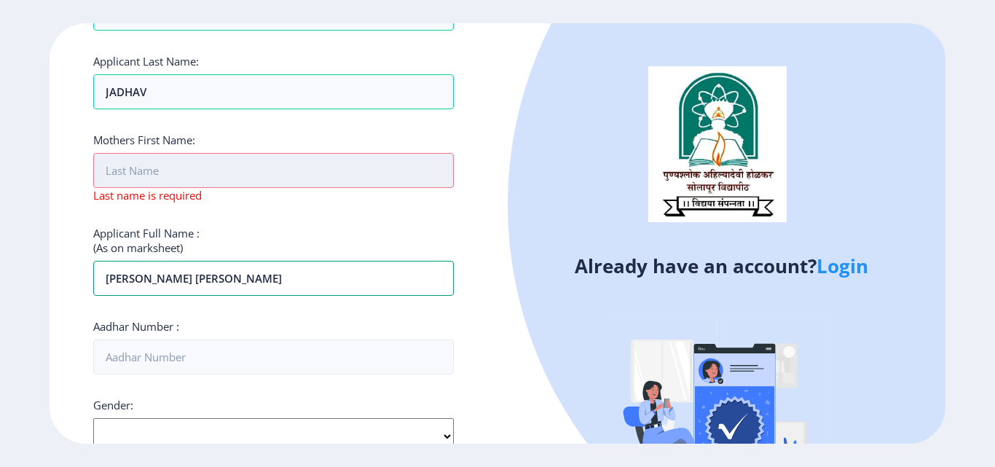
type input "ANIL MANOHAR JADHAV"
click at [135, 175] on input "Applicant First Name:" at bounding box center [273, 170] width 360 height 35
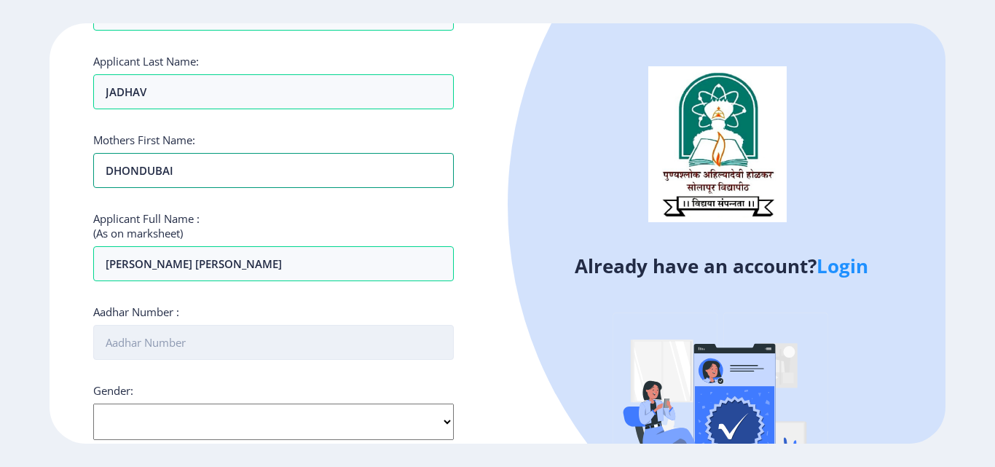
type input "DHONDUBAI"
click at [158, 343] on input "Aadhar Number :" at bounding box center [273, 342] width 360 height 35
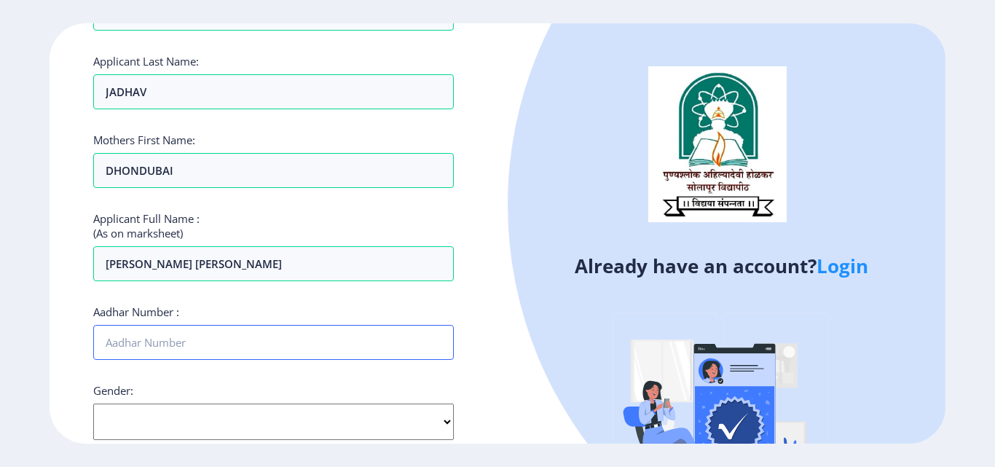
type input "926187257873"
click at [124, 412] on select "Select Gender Male Female Other" at bounding box center [273, 421] width 360 height 36
select select "[DEMOGRAPHIC_DATA]"
click at [93, 403] on select "Select Gender Male Female Other" at bounding box center [273, 421] width 360 height 36
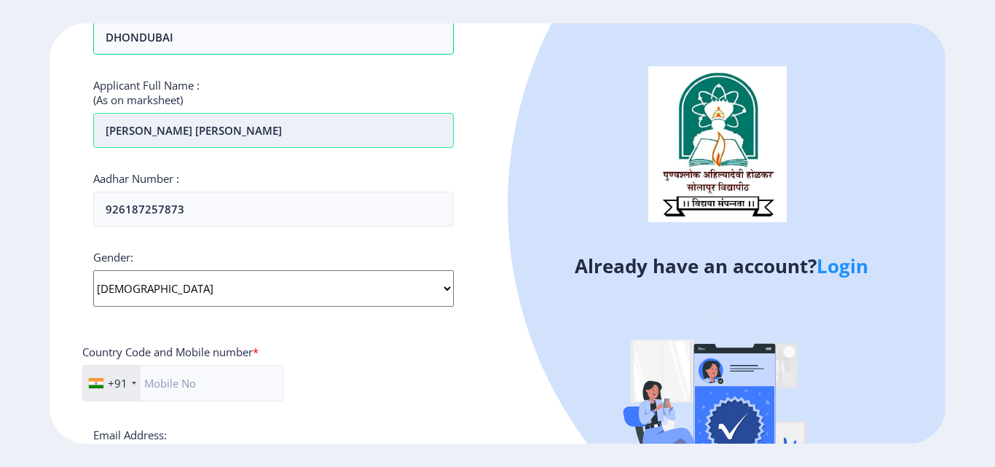
scroll to position [364, 0]
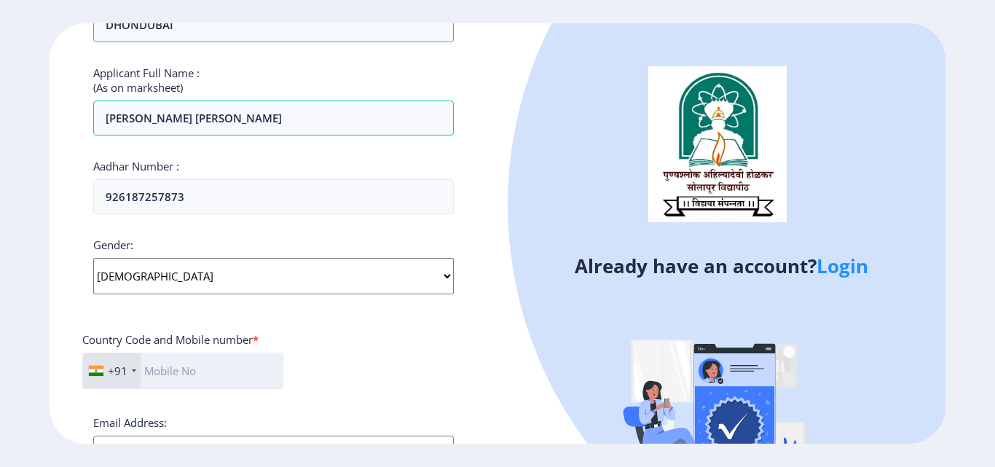
click at [164, 370] on input "text" at bounding box center [182, 370] width 201 height 36
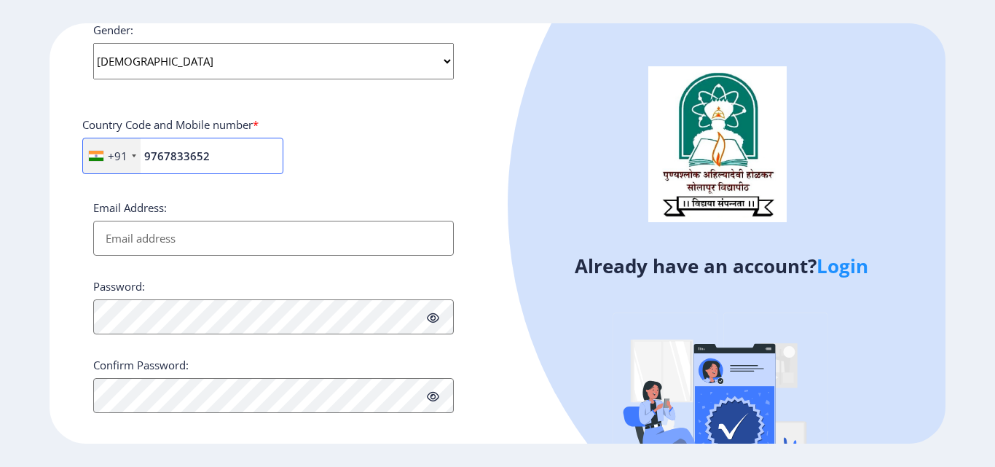
scroll to position [583, 0]
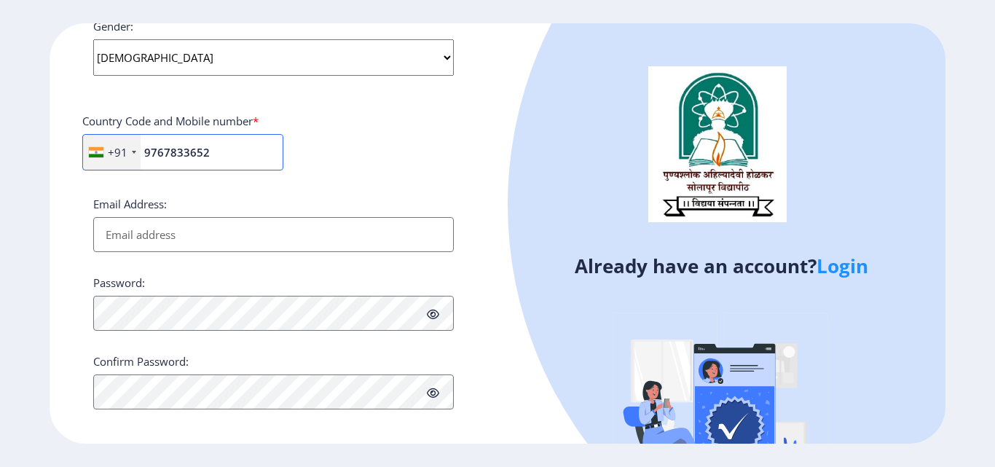
type input "9767833652"
drag, startPoint x: 139, startPoint y: 232, endPoint x: 149, endPoint y: 250, distance: 21.2
click at [139, 232] on input "Email Address:" at bounding box center [273, 234] width 360 height 35
type input "anilmjadhav11@gmail.com"
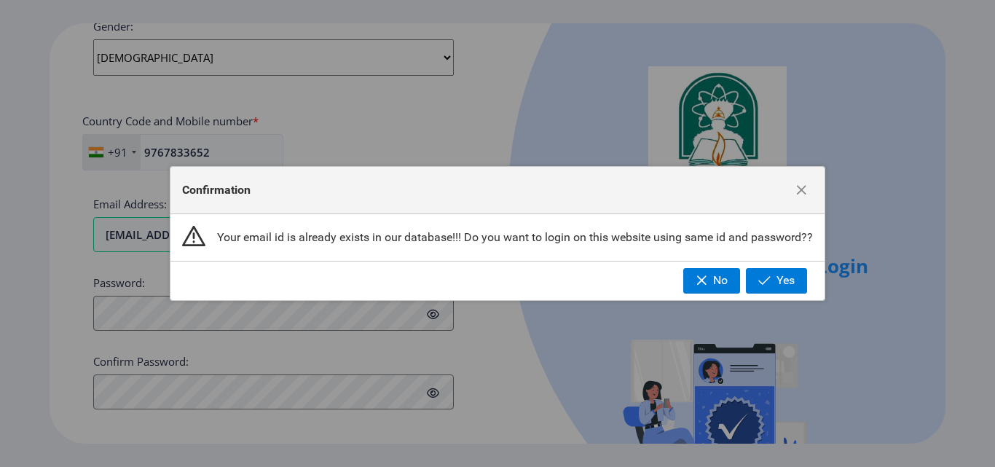
drag, startPoint x: 773, startPoint y: 269, endPoint x: 751, endPoint y: 277, distance: 23.3
click at [774, 269] on button "Yes" at bounding box center [776, 280] width 61 height 25
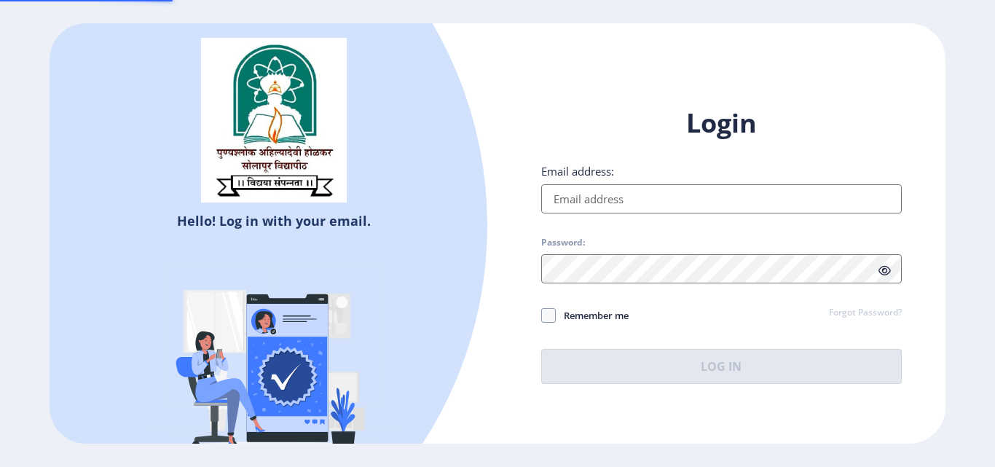
click at [252, 315] on img at bounding box center [273, 362] width 255 height 255
click at [611, 194] on input "Email address:" at bounding box center [721, 198] width 360 height 29
type input "anilmjadhav11@gmail.com"
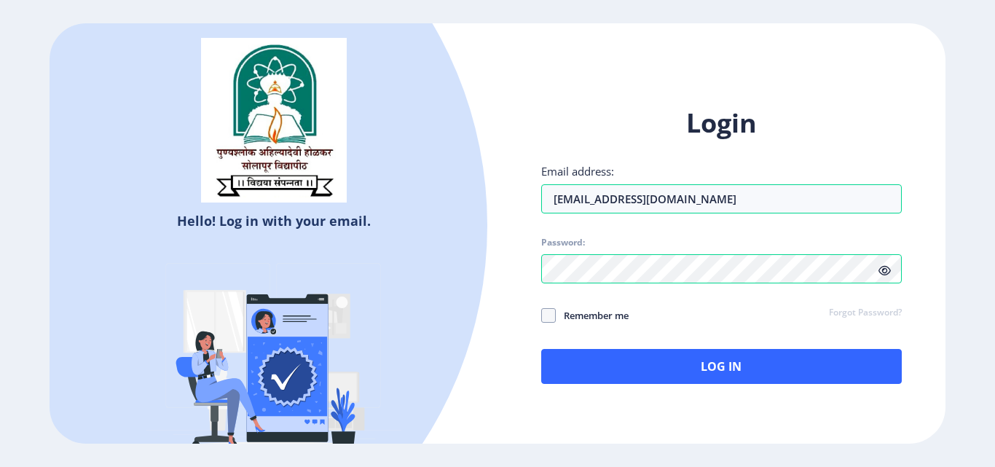
click at [883, 272] on icon at bounding box center [884, 270] width 12 height 11
click at [550, 315] on span at bounding box center [548, 315] width 15 height 15
click at [542, 315] on input "Remember me" at bounding box center [541, 315] width 1 height 1
checkbox input "true"
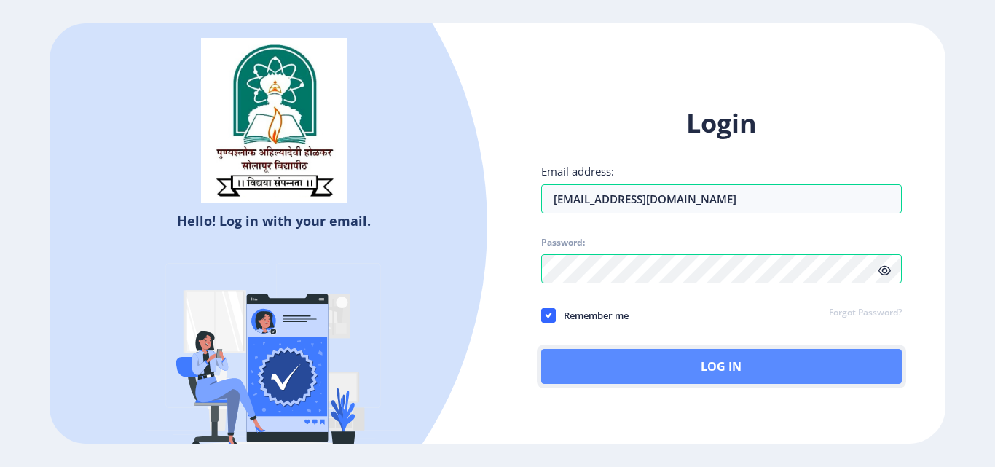
click at [643, 357] on button "Log In" at bounding box center [721, 366] width 360 height 35
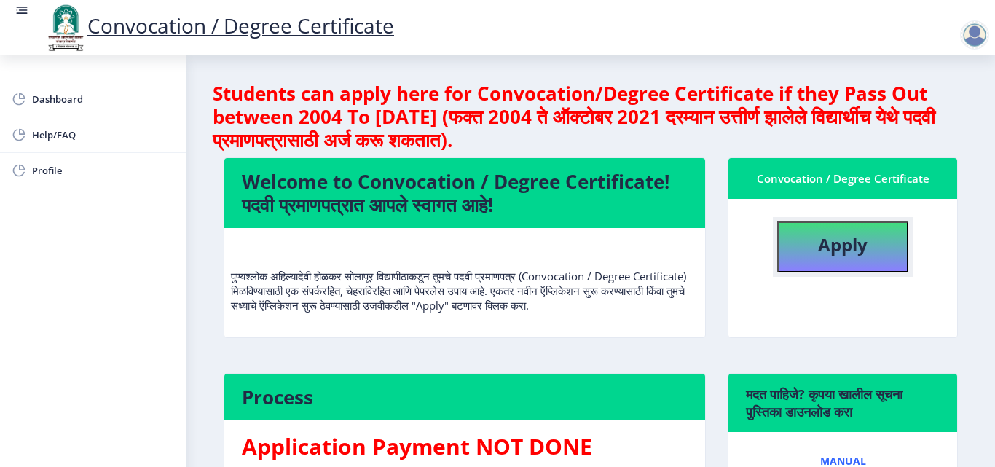
click at [821, 251] on b "Apply" at bounding box center [843, 244] width 50 height 24
select select
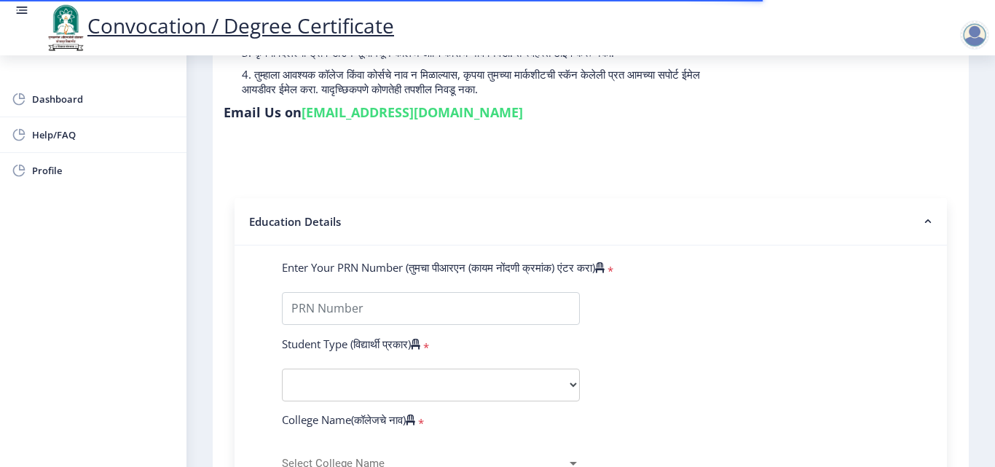
scroll to position [218, 0]
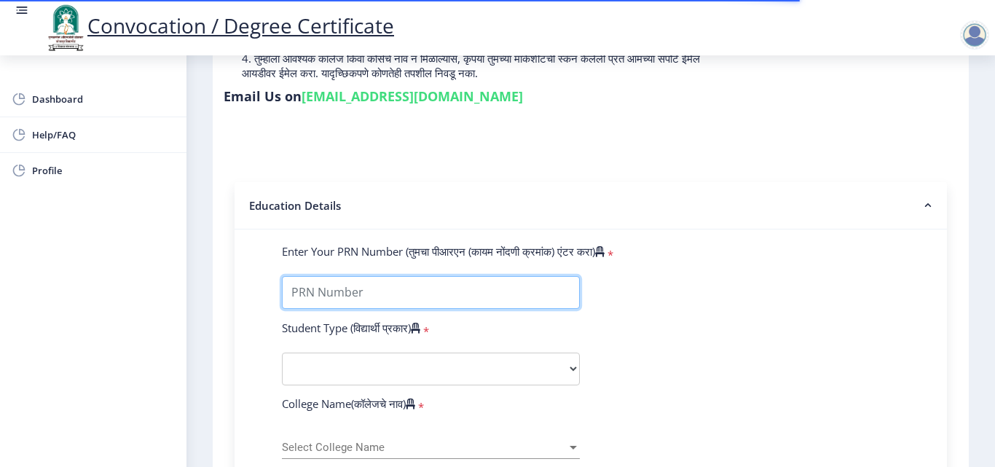
click at [320, 291] on input "Enter Your PRN Number (तुमचा पीआरएन (कायम नोंदणी क्रमांक) एंटर करा)" at bounding box center [431, 292] width 298 height 33
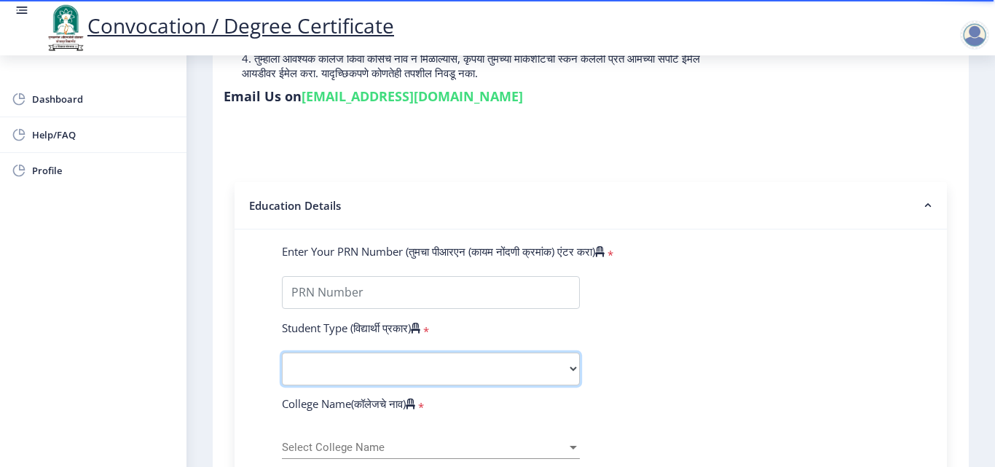
click at [569, 368] on select "Select Student Type Regular External" at bounding box center [431, 368] width 298 height 33
select select "Regular"
click at [282, 352] on select "Select Student Type Regular External" at bounding box center [431, 368] width 298 height 33
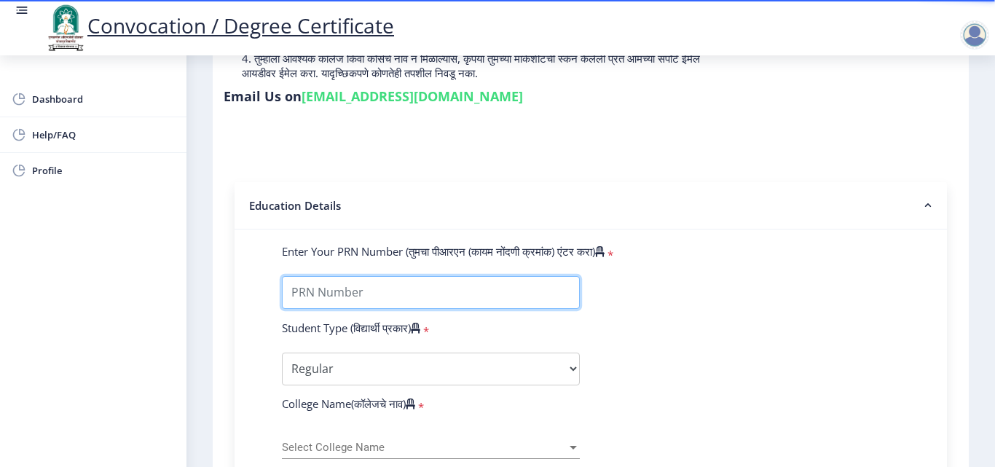
click at [327, 291] on input "Enter Your PRN Number (तुमचा पीआरएन (कायम नोंदणी क्रमांक) एंटर करा)" at bounding box center [431, 292] width 298 height 33
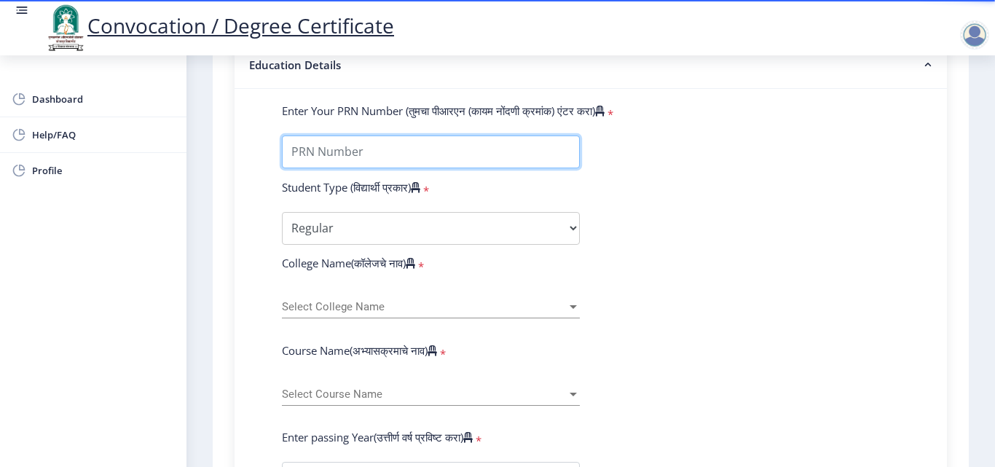
scroll to position [364, 0]
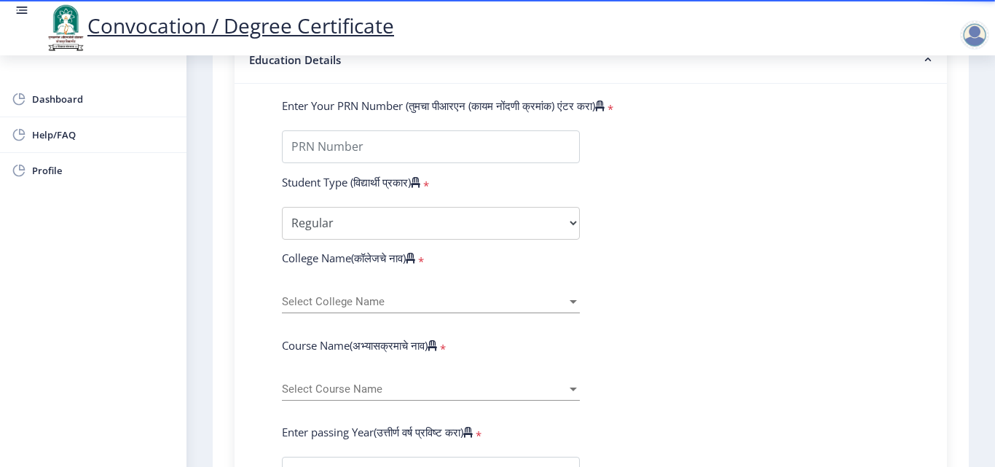
click at [334, 296] on span "Select College Name" at bounding box center [424, 302] width 285 height 12
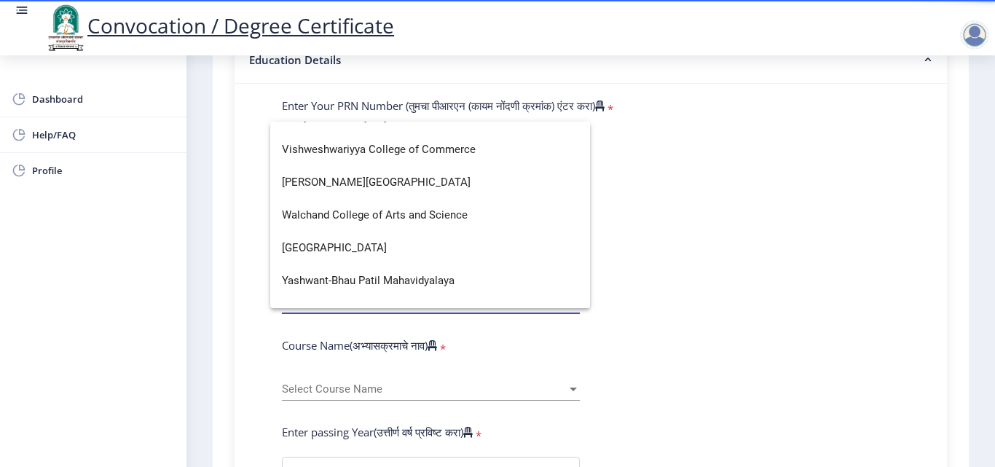
scroll to position [4991, 0]
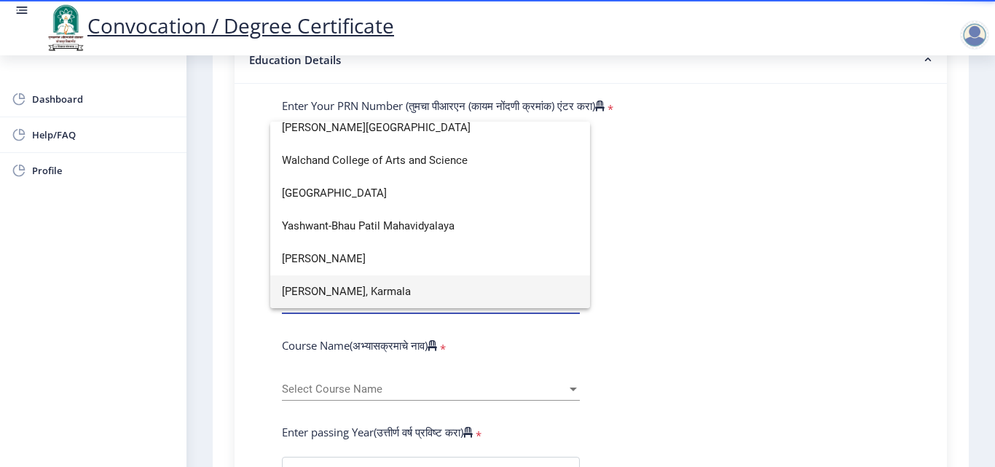
click at [347, 288] on span "Zadbuke Mahavidyalaya, Karmala" at bounding box center [430, 291] width 296 height 33
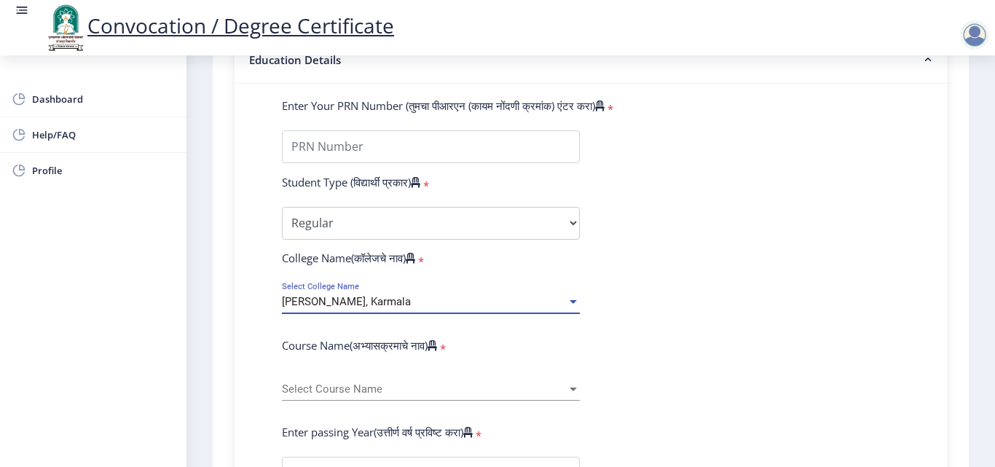
click at [572, 389] on div at bounding box center [572, 389] width 7 height 4
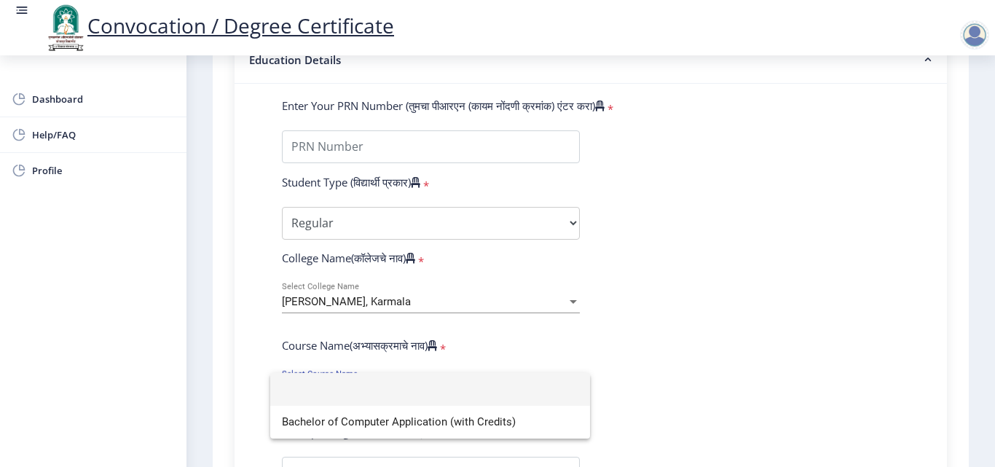
click at [644, 403] on div at bounding box center [497, 233] width 995 height 467
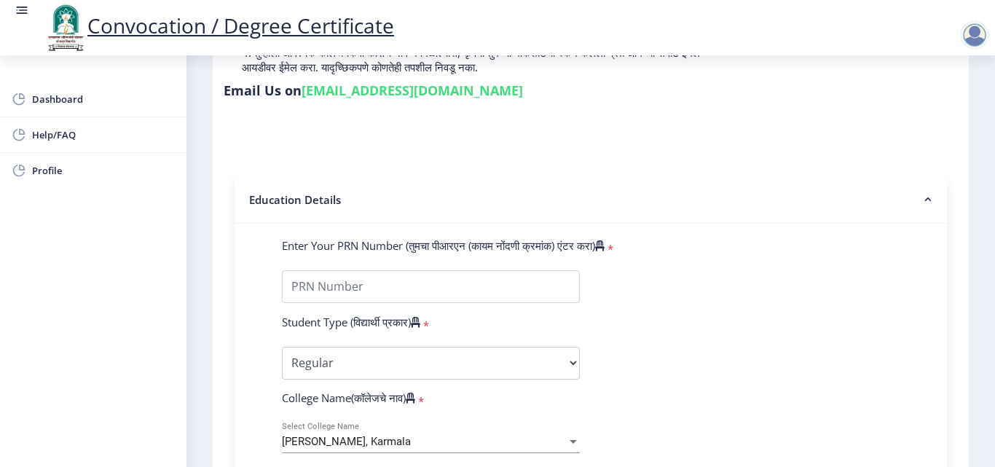
scroll to position [218, 0]
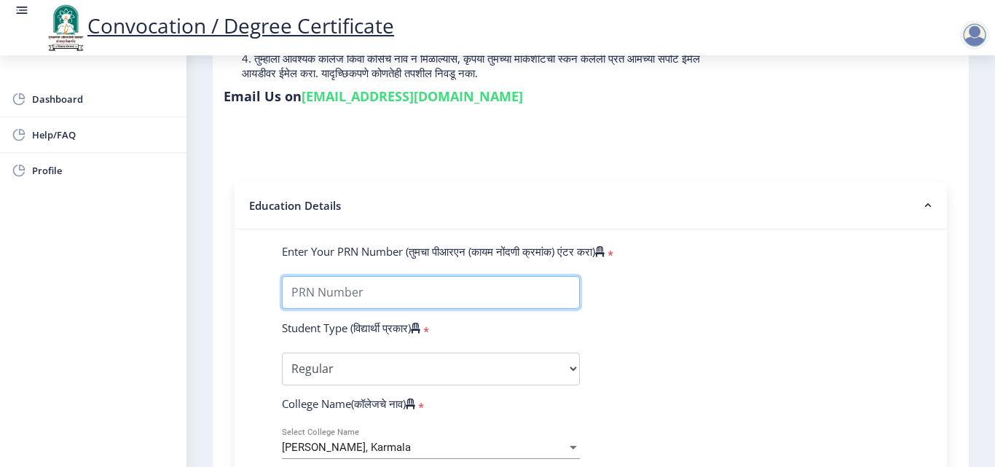
click at [317, 289] on input "Enter Your PRN Number (तुमचा पीआरएन (कायम नोंदणी क्रमांक) एंटर करा)" at bounding box center [431, 292] width 298 height 33
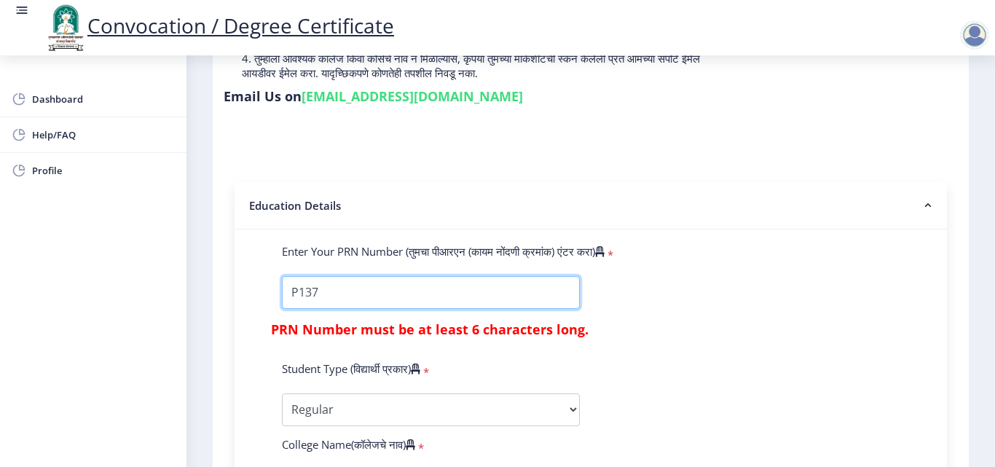
type input "P1372"
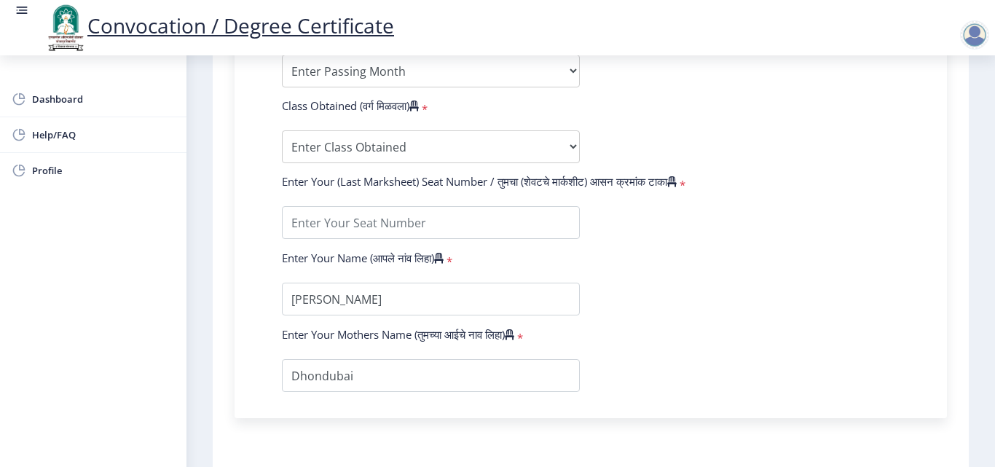
scroll to position [808, 0]
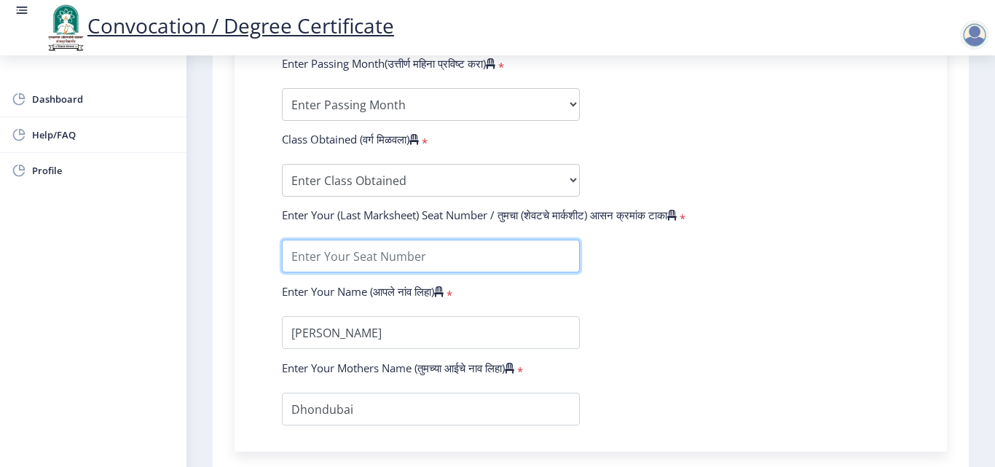
click at [409, 251] on input "textarea" at bounding box center [431, 256] width 298 height 33
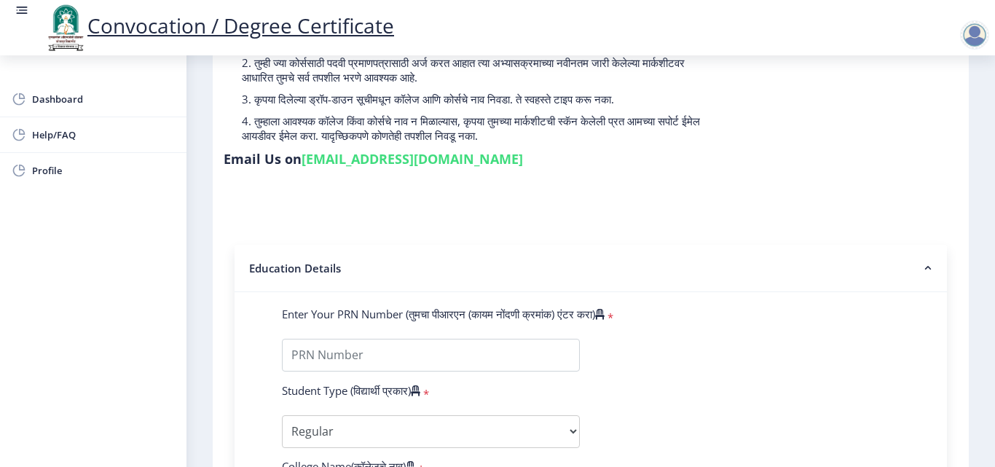
scroll to position [153, 0]
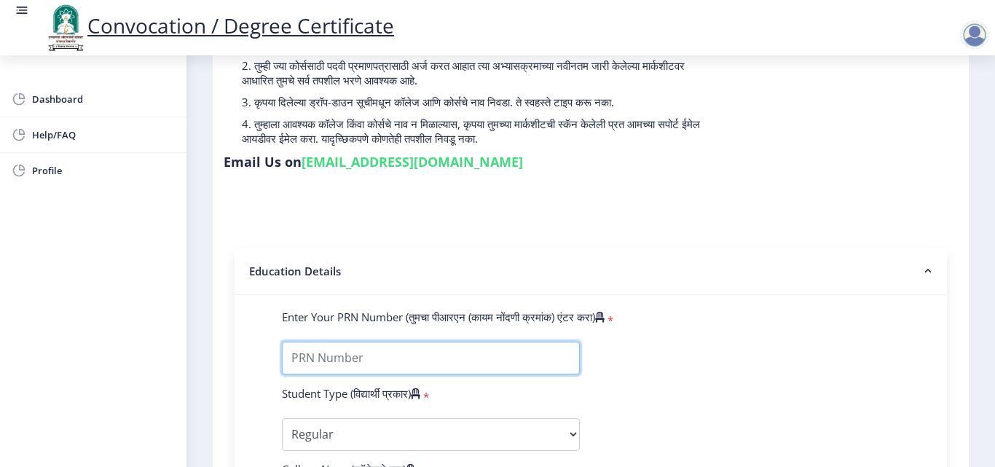
click at [379, 355] on input "Enter Your PRN Number (तुमचा पीआरएन (कायम नोंदणी क्रमांक) एंटर करा)" at bounding box center [431, 357] width 298 height 33
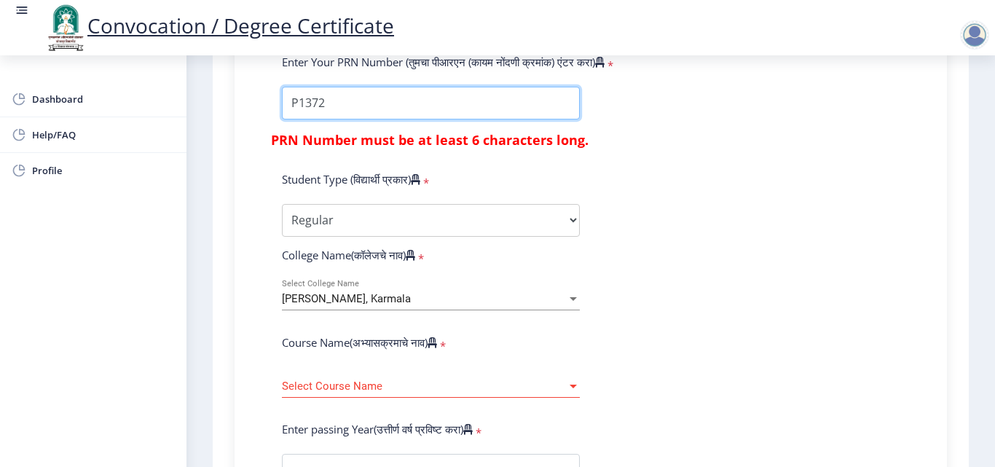
scroll to position [444, 0]
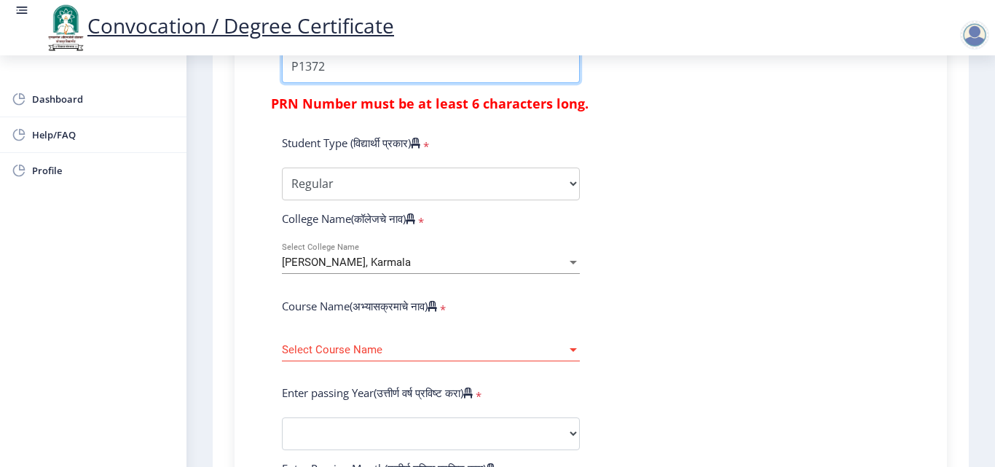
type input "P1372"
click at [572, 349] on div at bounding box center [572, 350] width 7 height 4
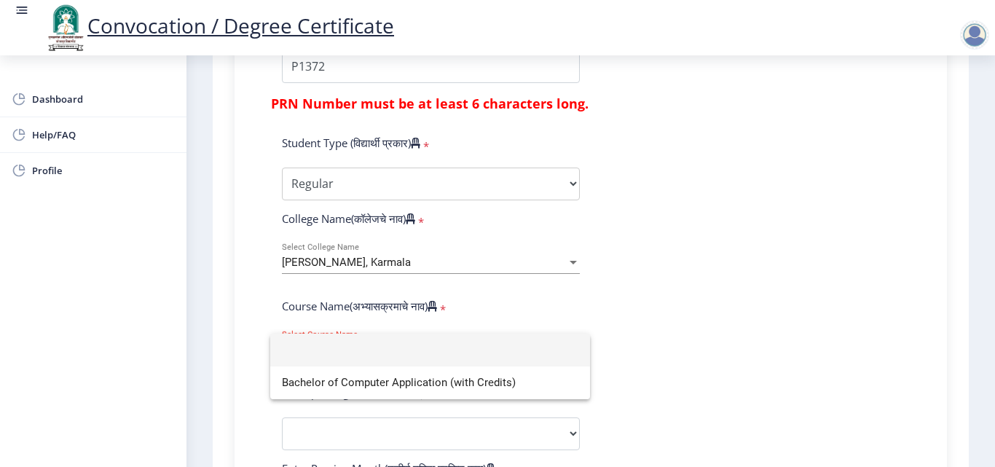
click at [663, 349] on div at bounding box center [497, 233] width 995 height 467
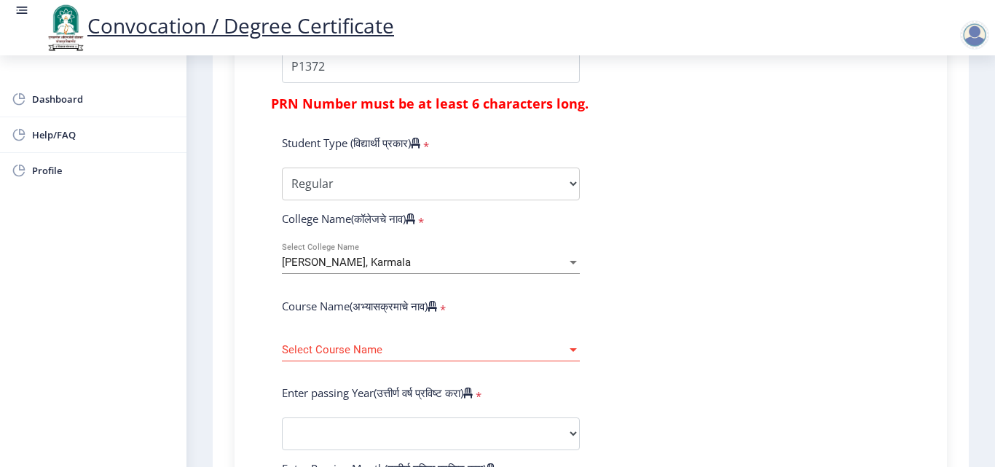
click at [572, 352] on div at bounding box center [572, 350] width 13 height 12
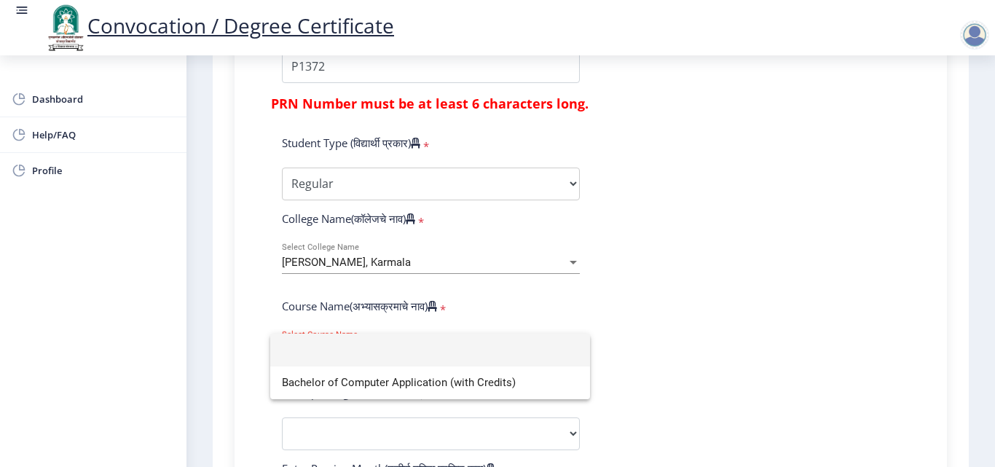
click at [742, 320] on div at bounding box center [497, 233] width 995 height 467
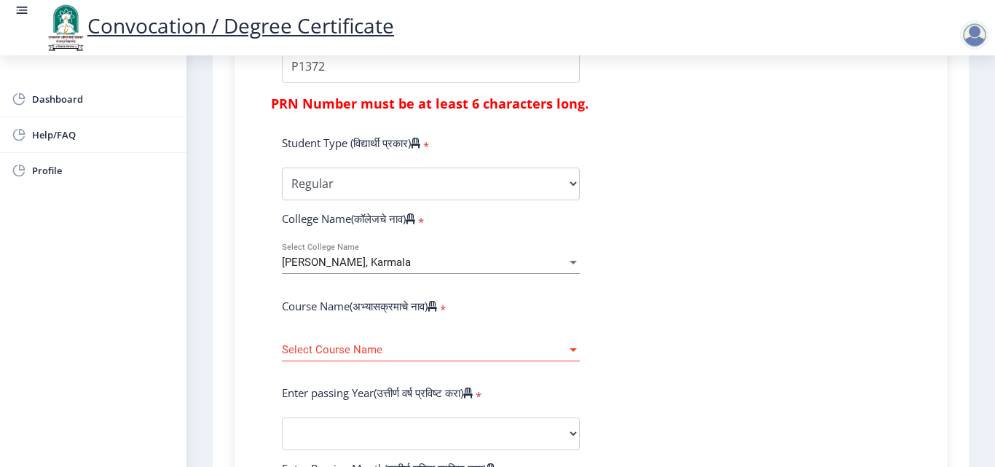
scroll to position [517, 0]
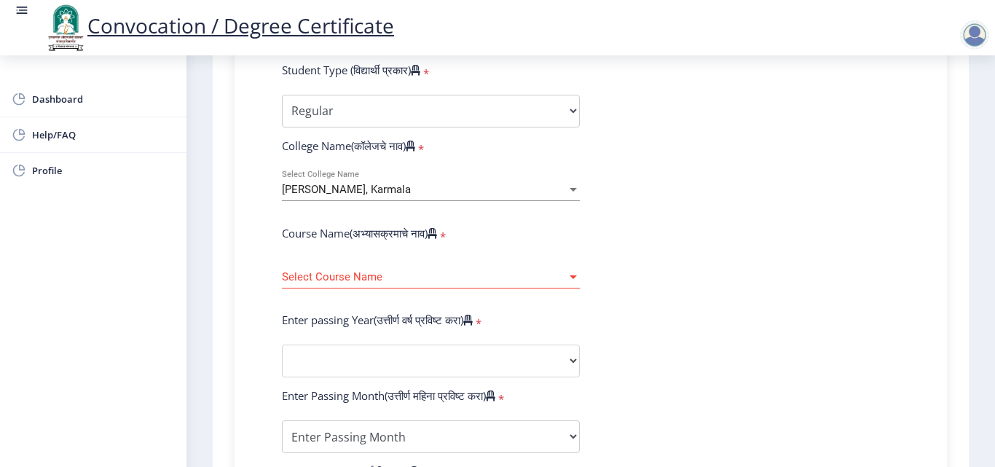
click at [572, 190] on div at bounding box center [572, 190] width 7 height 4
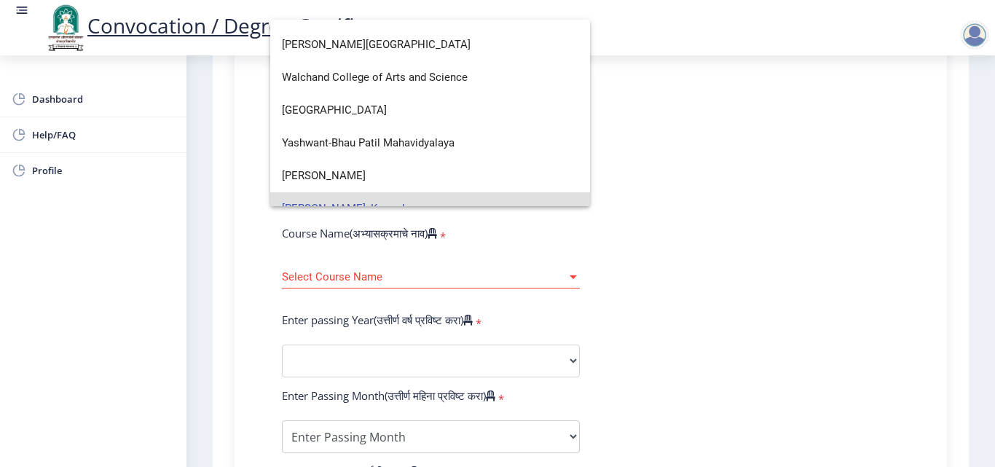
scroll to position [4991, 0]
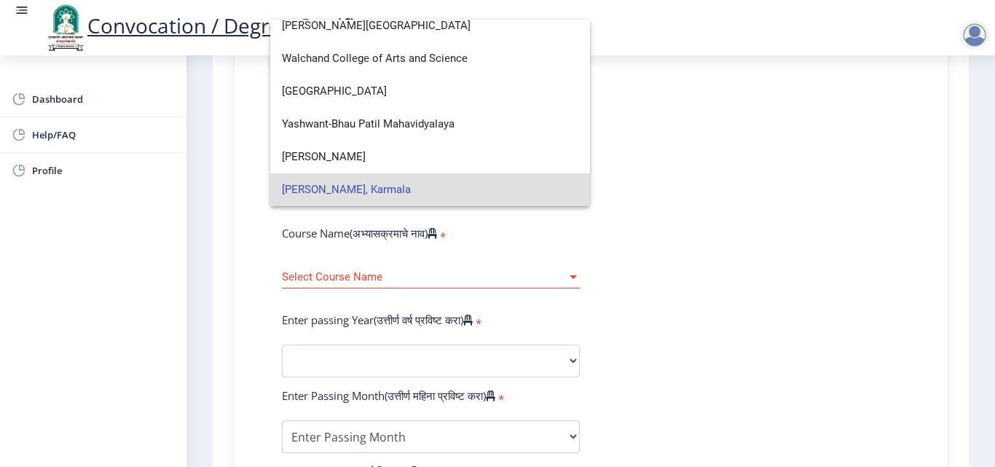
click at [409, 191] on span "Zadbuke Mahavidyalaya, Karmala" at bounding box center [430, 189] width 296 height 33
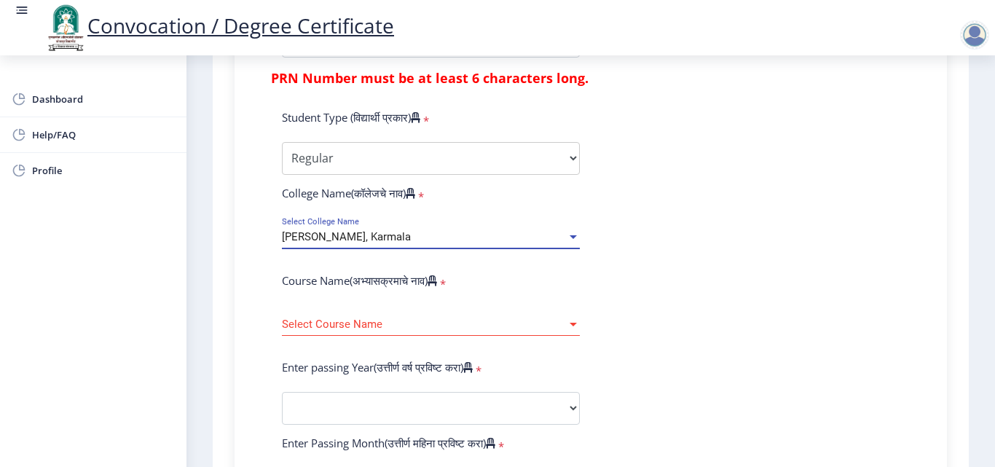
scroll to position [444, 0]
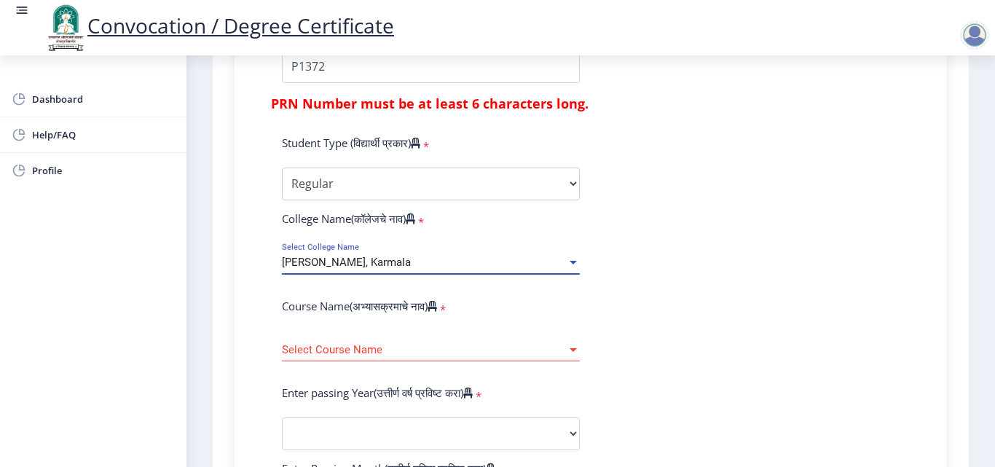
click at [571, 261] on div at bounding box center [572, 263] width 7 height 4
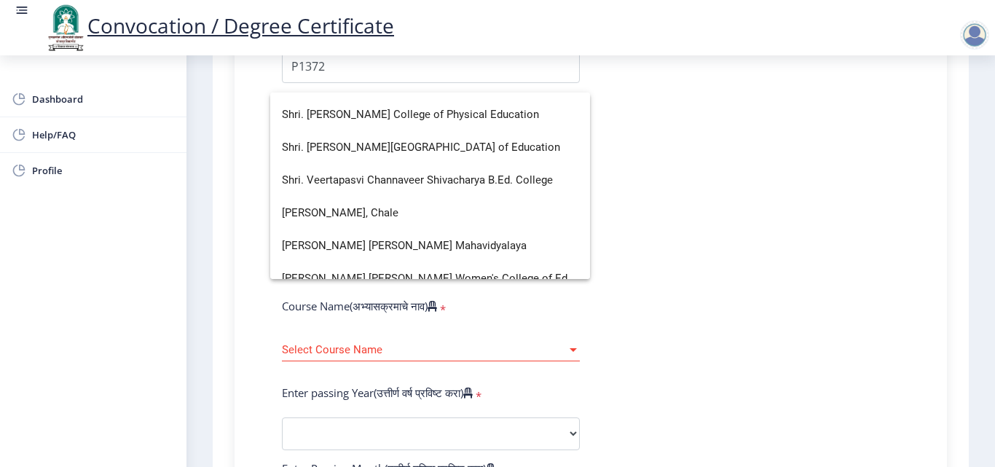
scroll to position [4005, 0]
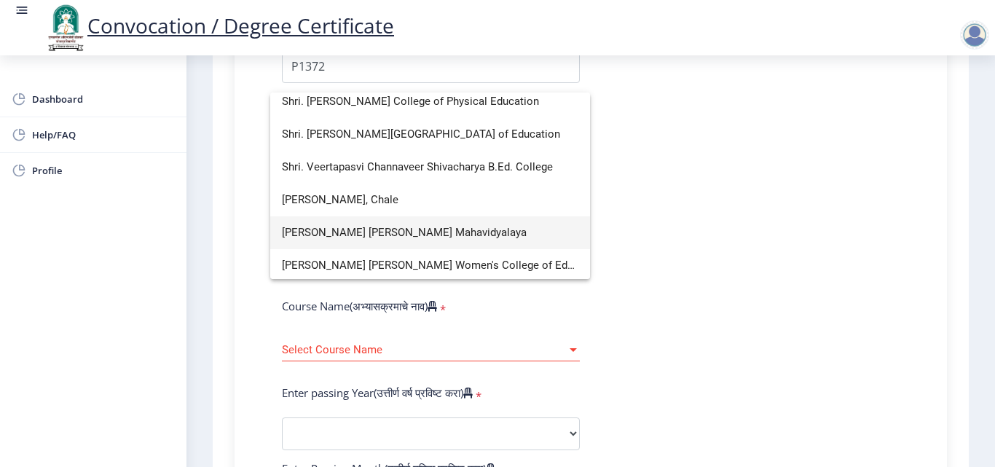
click at [379, 228] on span "Shriman Bhausaheb Zadbuke Mahavidyalaya" at bounding box center [430, 232] width 296 height 33
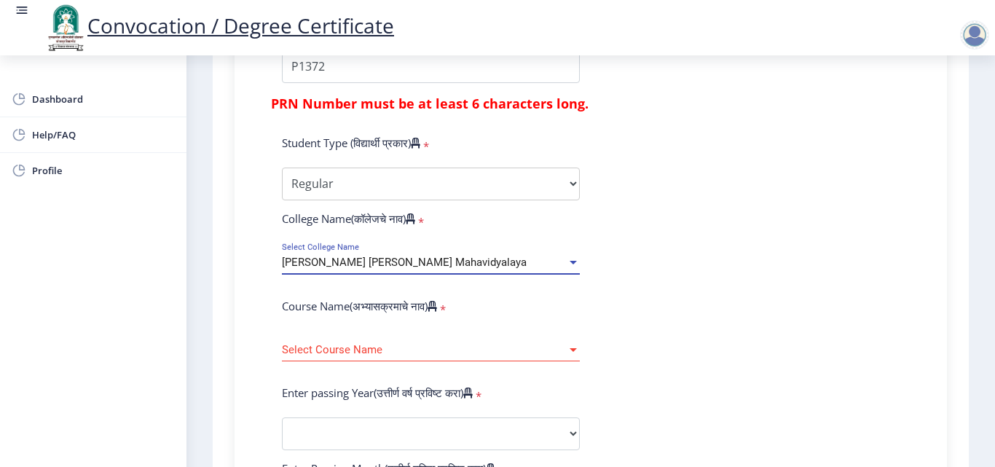
click at [371, 346] on span "Select Course Name" at bounding box center [424, 350] width 285 height 12
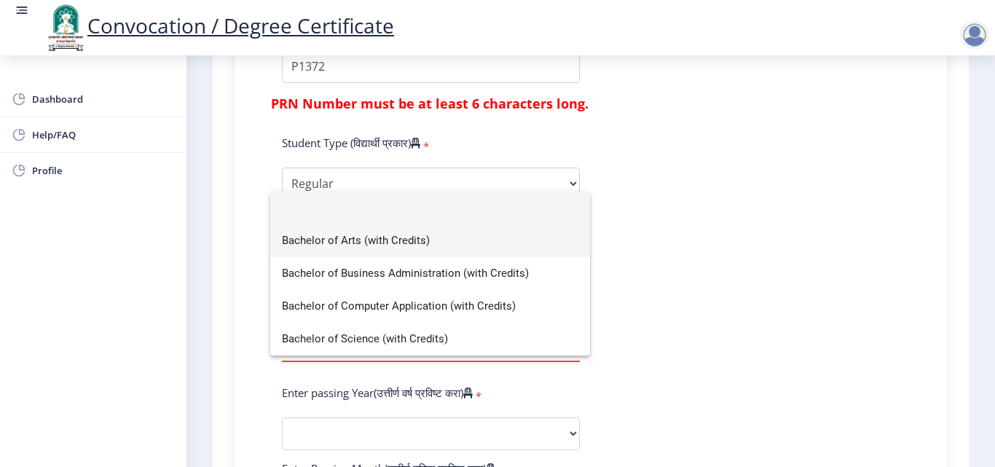
click at [338, 245] on span "Bachelor of Arts (with Credits)" at bounding box center [430, 240] width 296 height 33
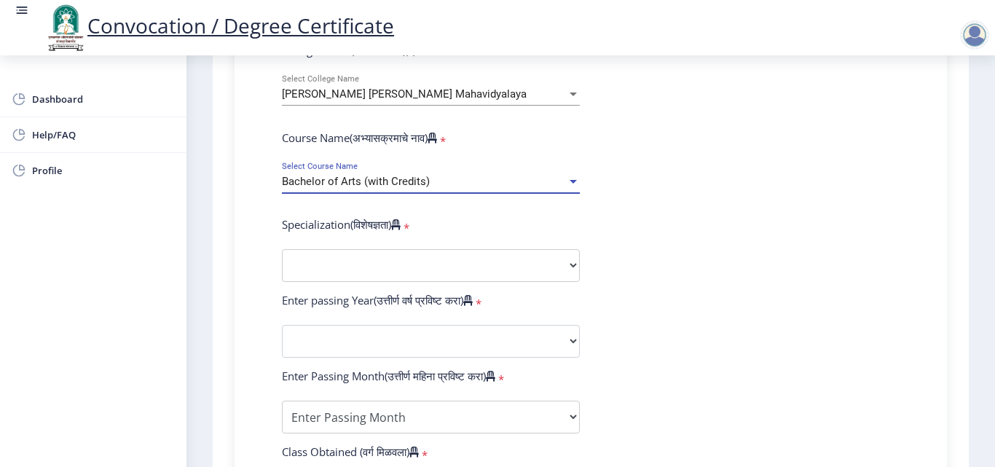
scroll to position [590, 0]
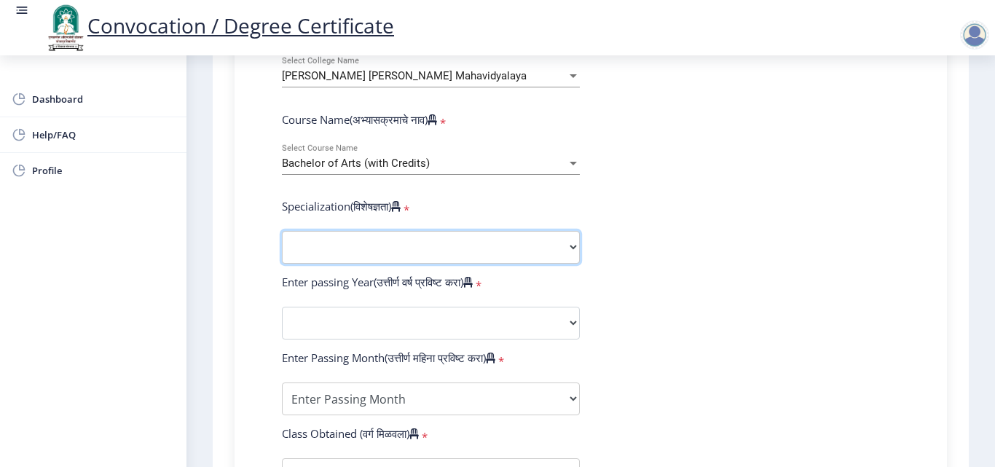
click at [572, 250] on select "Specialization English Geography Hindi Marathi Music Sanskrit Urdu Ancient Indi…" at bounding box center [431, 247] width 298 height 33
select select "Hindi"
click at [282, 231] on select "Specialization English Geography Hindi Marathi Music Sanskrit Urdu Ancient Indi…" at bounding box center [431, 247] width 298 height 33
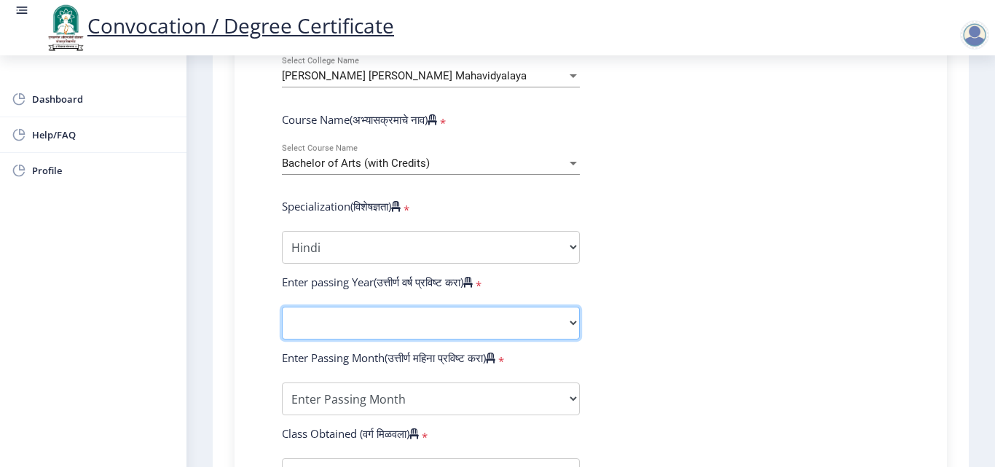
click at [572, 322] on select "2025 2024 2023 2022 2021 2020 2019 2018 2017 2016 2015 2014 2013 2012 2011 2010…" at bounding box center [431, 323] width 298 height 33
select select "2024"
click at [282, 307] on select "2025 2024 2023 2022 2021 2020 2019 2018 2017 2016 2015 2014 2013 2012 2011 2010…" at bounding box center [431, 323] width 298 height 33
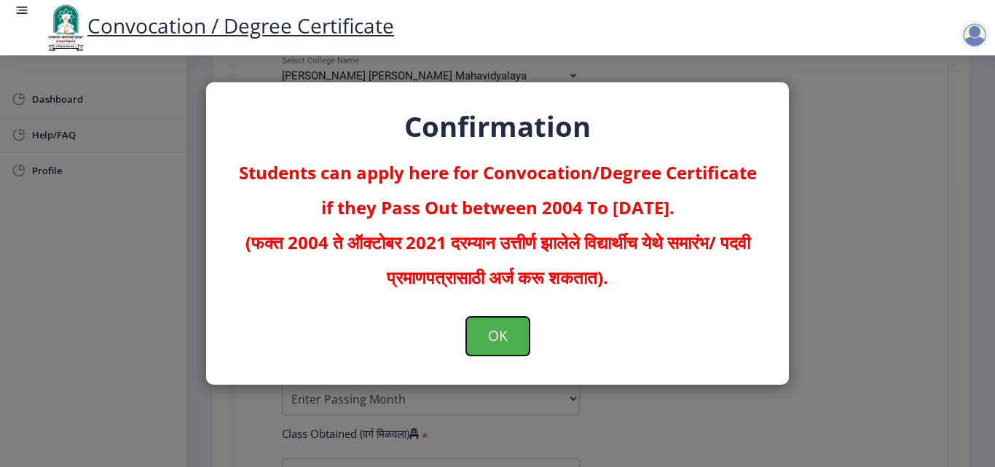
click at [482, 350] on button "OK" at bounding box center [497, 336] width 63 height 38
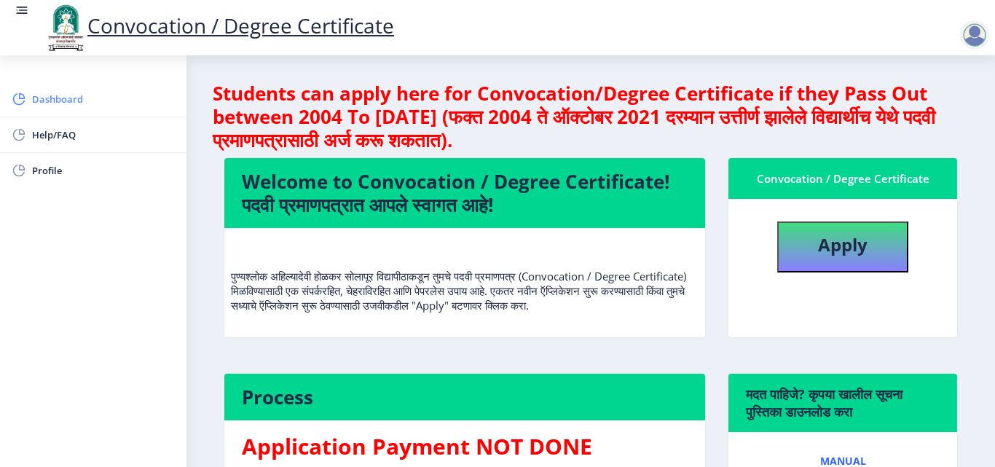
click at [57, 95] on span "Dashboard" at bounding box center [103, 98] width 143 height 17
click at [51, 172] on span "Profile" at bounding box center [103, 170] width 143 height 17
select select "[DEMOGRAPHIC_DATA]"
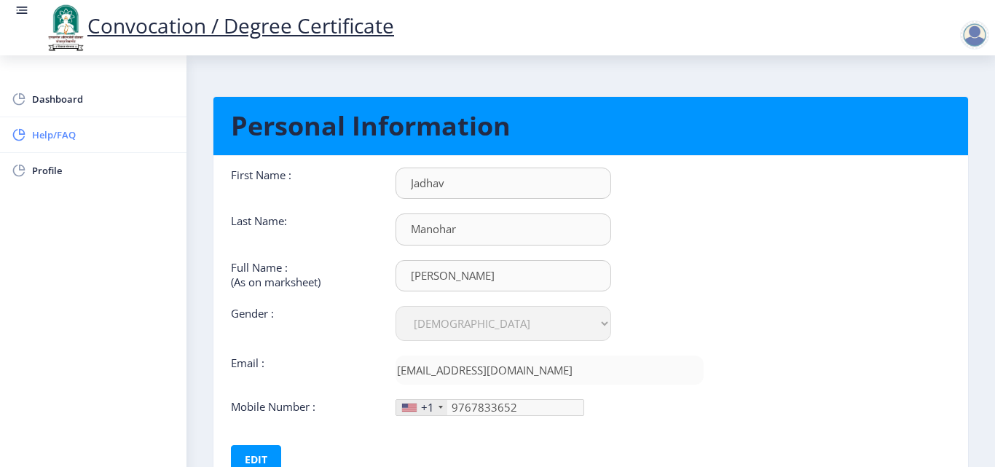
click at [47, 135] on span "Help/FAQ" at bounding box center [103, 134] width 143 height 17
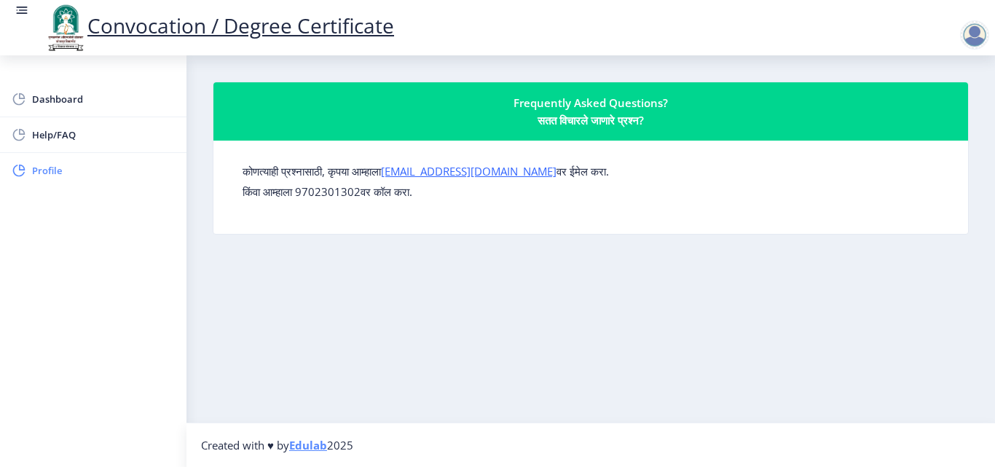
click at [55, 169] on span "Profile" at bounding box center [103, 170] width 143 height 17
select select "[DEMOGRAPHIC_DATA]"
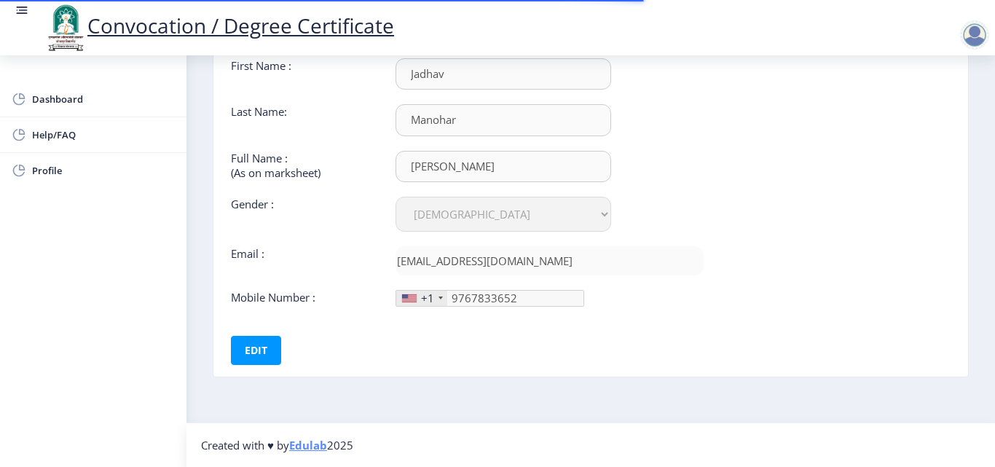
scroll to position [36, 0]
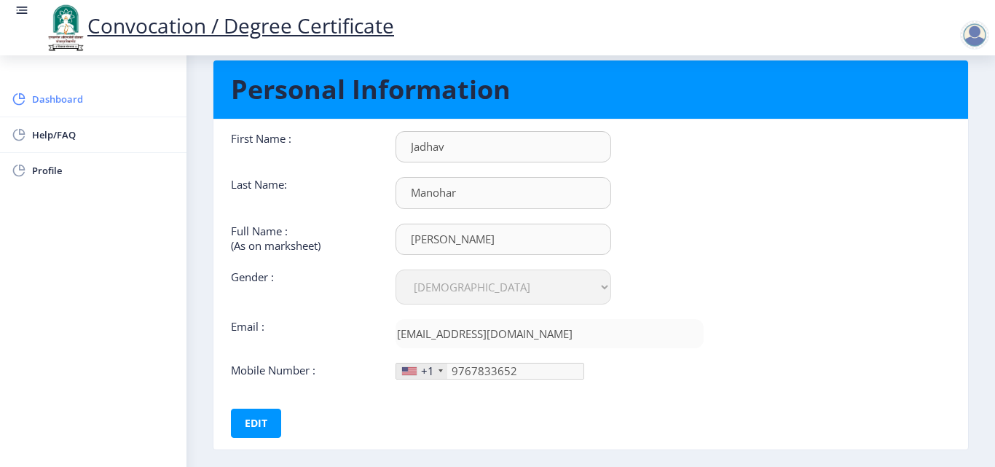
click at [51, 100] on span "Dashboard" at bounding box center [103, 98] width 143 height 17
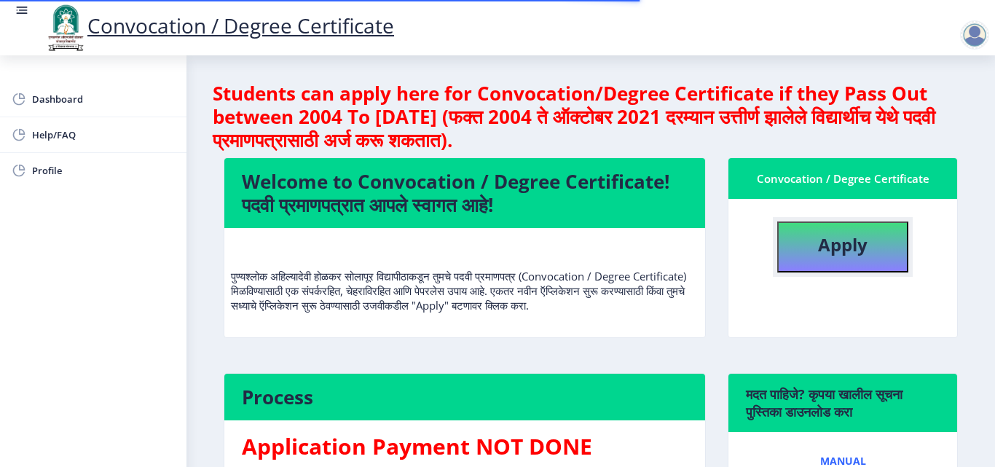
click at [824, 246] on b "Apply" at bounding box center [843, 244] width 50 height 24
select select
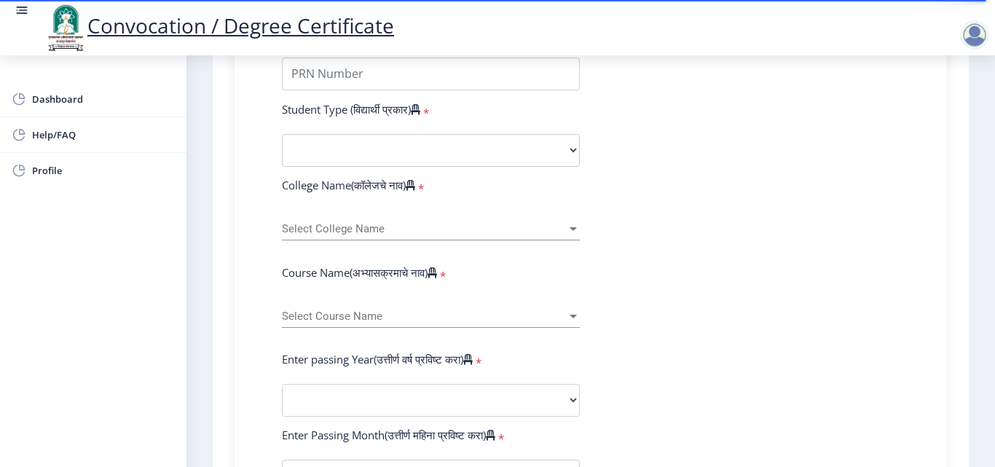
scroll to position [364, 0]
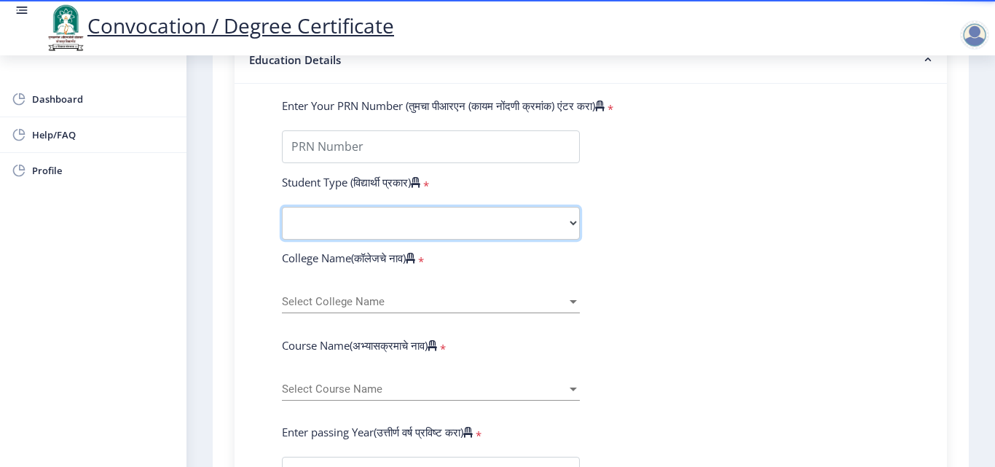
click at [570, 224] on select "Select Student Type Regular External" at bounding box center [431, 223] width 298 height 33
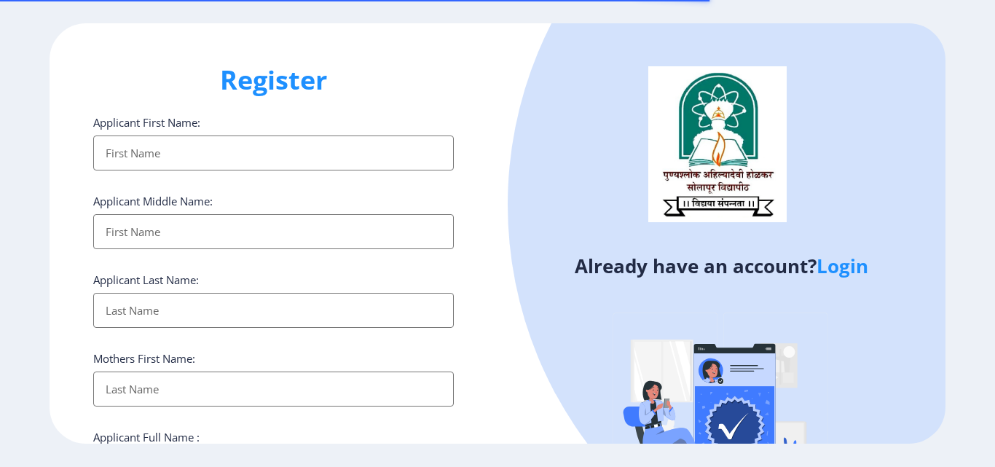
select select
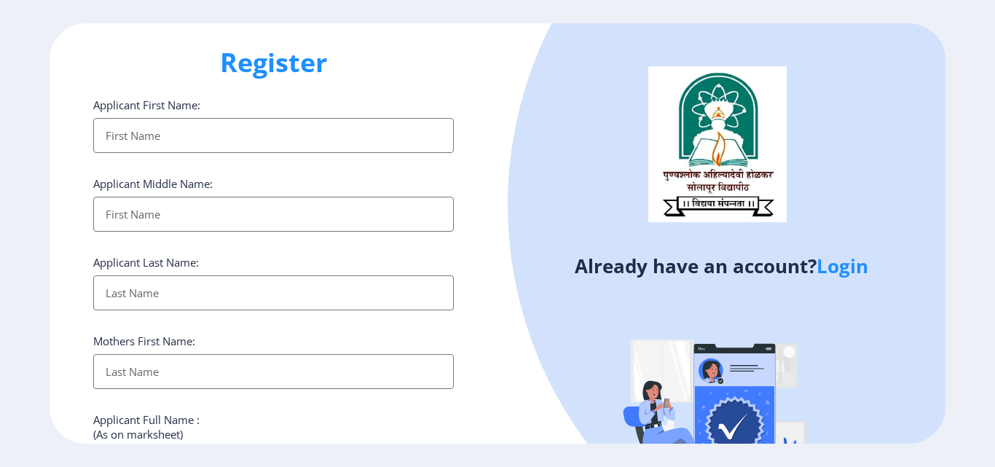
scroll to position [11, 0]
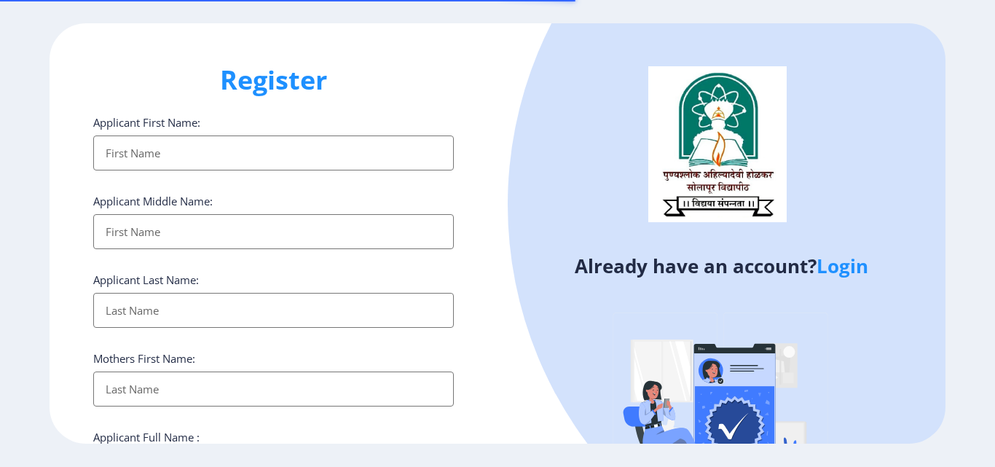
select select
click at [208, 152] on input "Applicant First Name:" at bounding box center [273, 152] width 360 height 35
type input "ANIL"
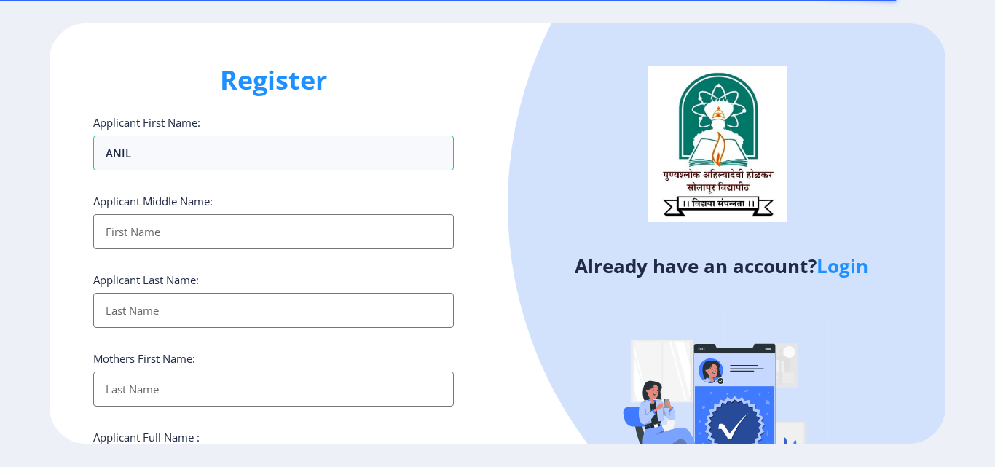
click at [151, 234] on input "Applicant First Name:" at bounding box center [273, 231] width 360 height 35
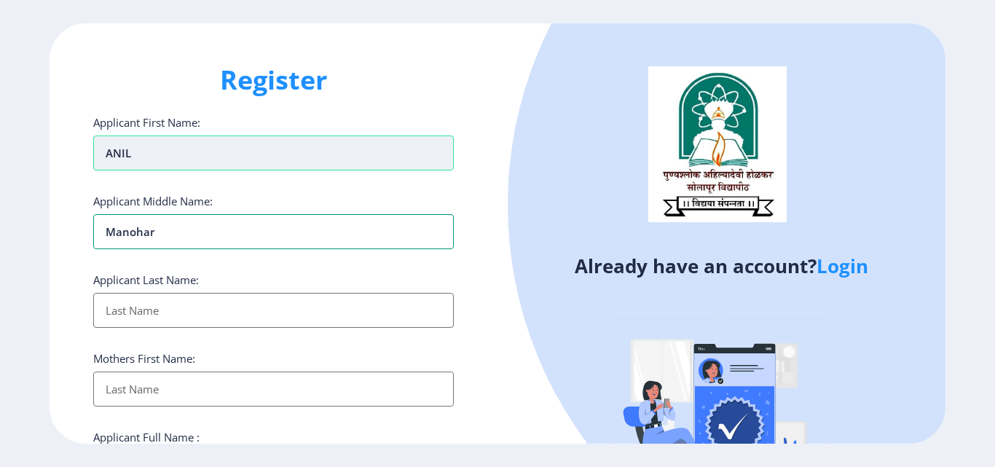
type input "manohar"
type input "jadhav"
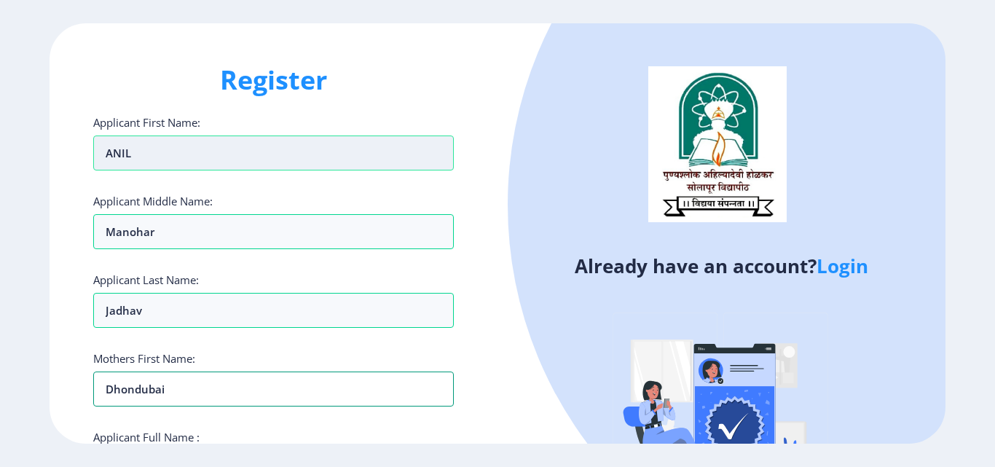
type input "dhondubai"
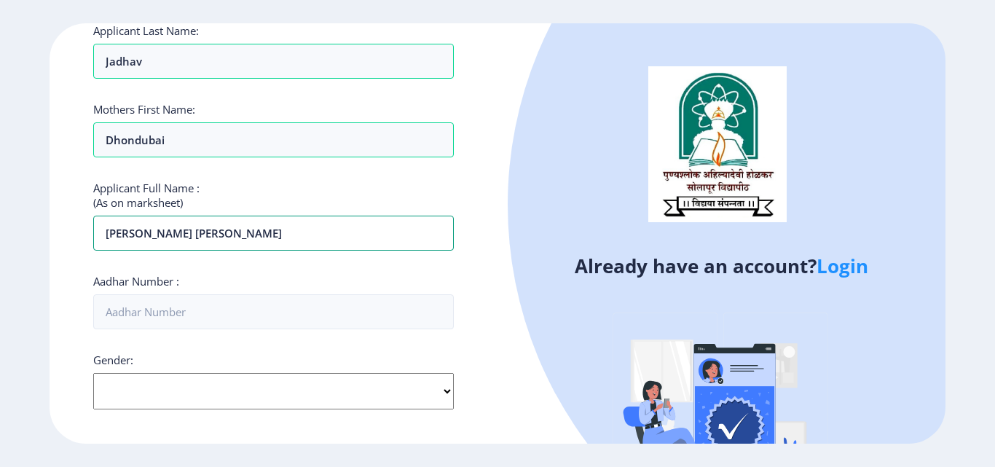
type input "anil manohar jadhav"
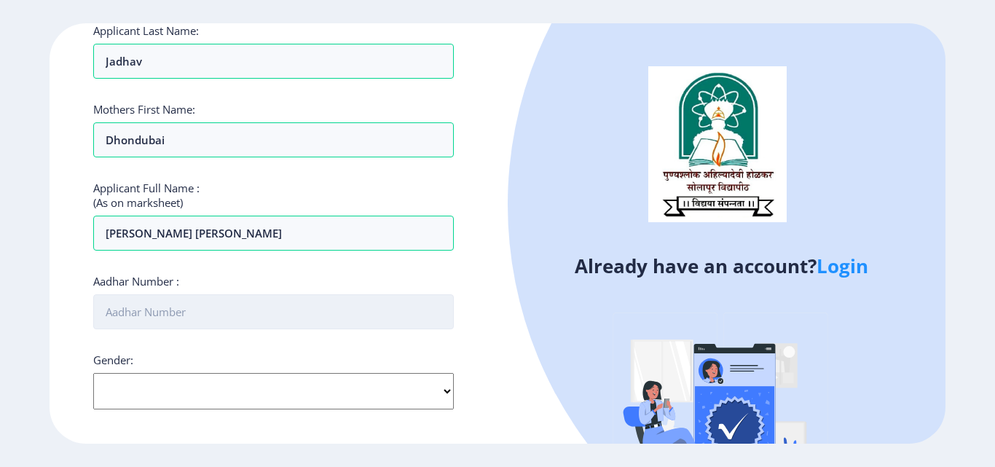
click at [153, 321] on input "Aadhar Number :" at bounding box center [273, 311] width 360 height 35
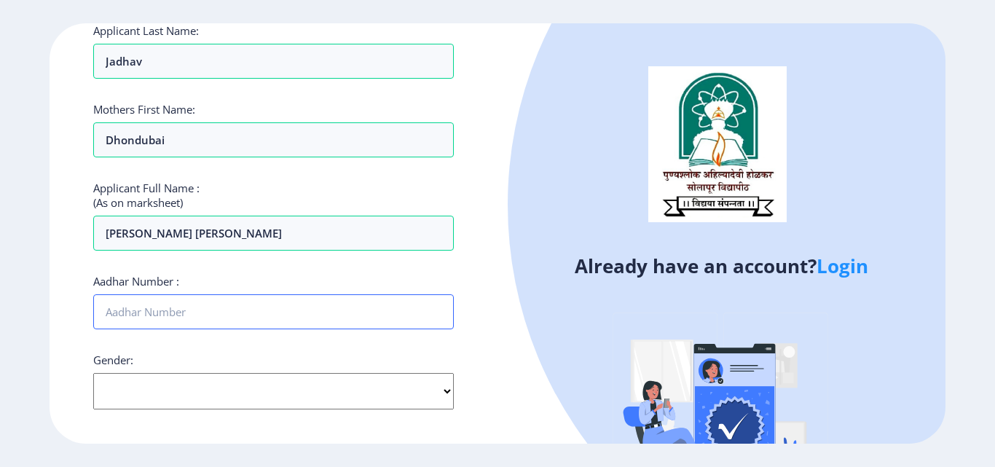
type input "926187257873"
click at [152, 387] on select "Select Gender Male Female Other" at bounding box center [273, 391] width 360 height 36
select select "[DEMOGRAPHIC_DATA]"
click at [93, 373] on select "Select Gender Male Female Other" at bounding box center [273, 391] width 360 height 36
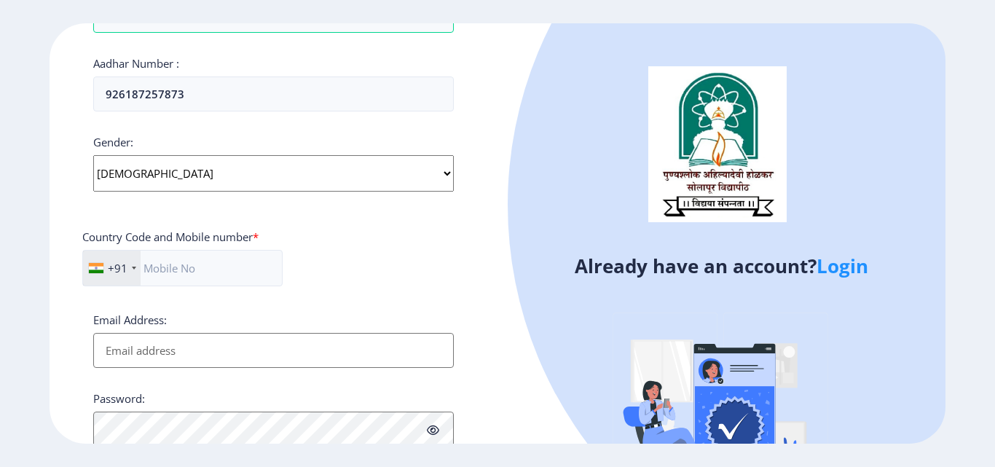
scroll to position [467, 0]
click at [146, 263] on input "text" at bounding box center [182, 267] width 200 height 36
type input "9767833652"
drag, startPoint x: 167, startPoint y: 347, endPoint x: 165, endPoint y: 355, distance: 8.1
click at [167, 347] on input "Email Address:" at bounding box center [273, 349] width 360 height 35
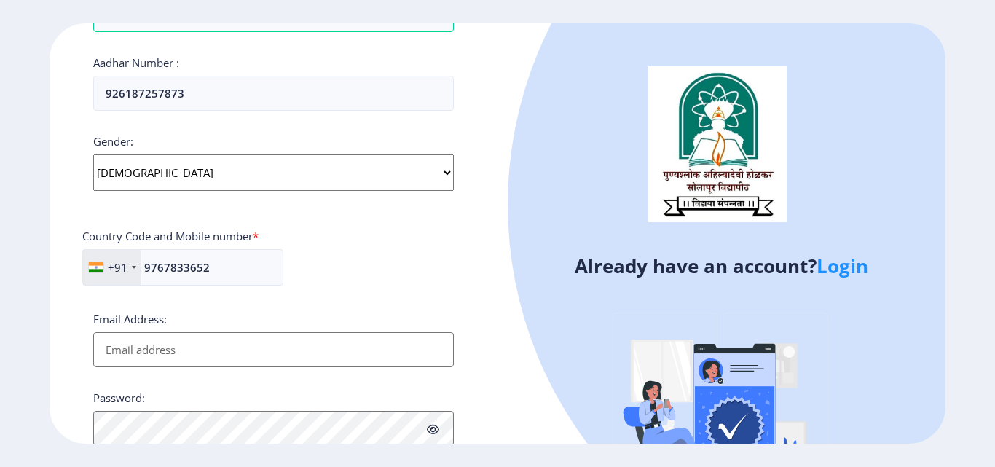
type input "anilmjadhav11@gmail.com"
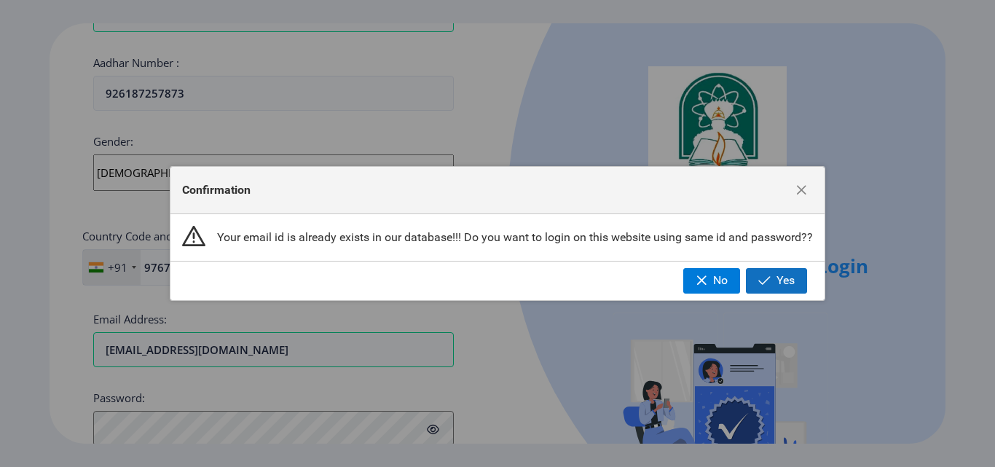
click at [785, 279] on span "Yes" at bounding box center [785, 280] width 18 height 13
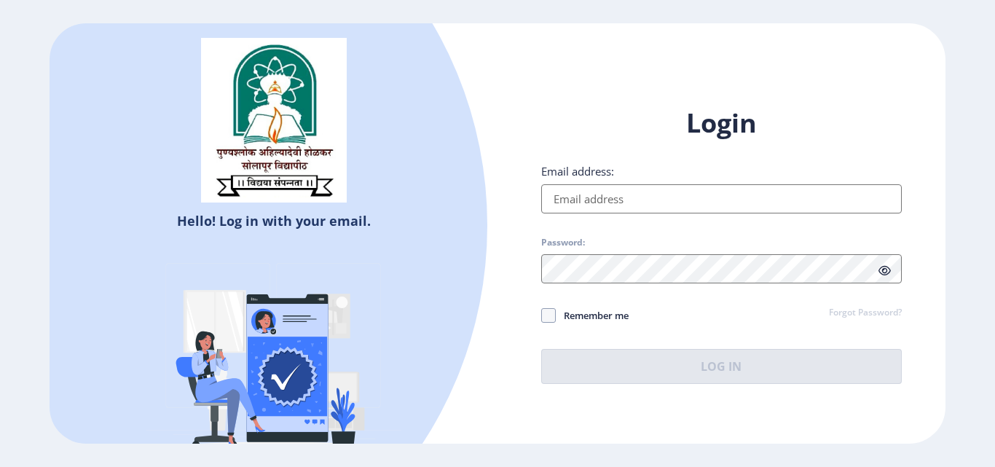
click at [615, 197] on input "Email address:" at bounding box center [721, 198] width 360 height 29
type input "anilmjadhav11@gmail.com"
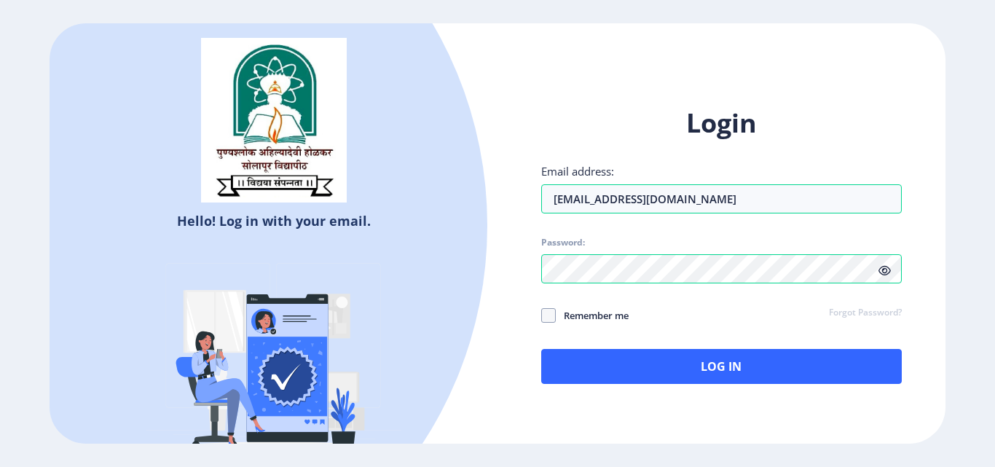
click at [883, 272] on icon at bounding box center [884, 270] width 12 height 11
click at [602, 316] on span "Remember me" at bounding box center [592, 315] width 73 height 17
click at [542, 316] on input "Remember me" at bounding box center [541, 315] width 1 height 1
checkbox input "true"
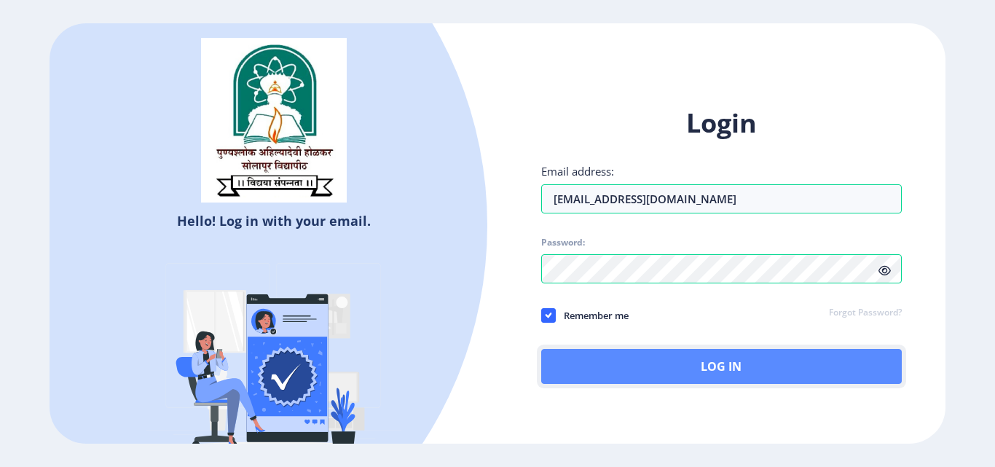
click at [655, 366] on button "Log In" at bounding box center [721, 366] width 360 height 35
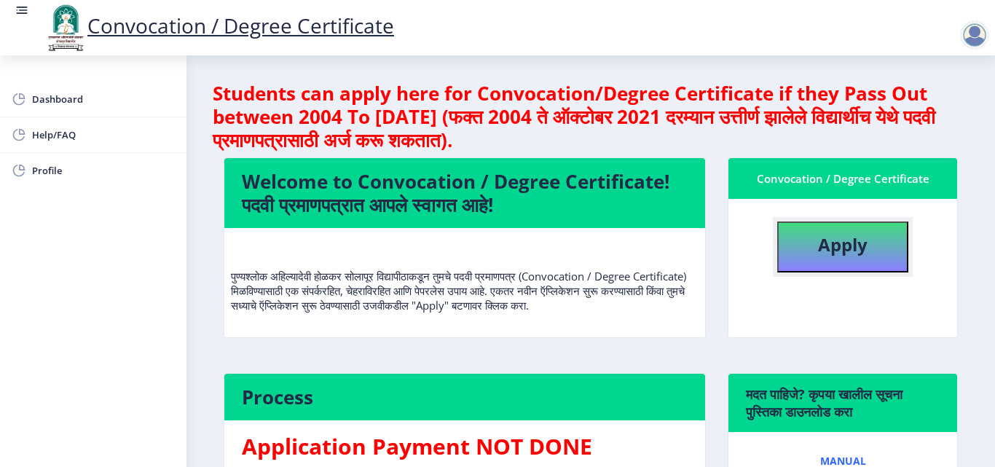
click at [801, 247] on button "Apply" at bounding box center [842, 246] width 131 height 51
select select
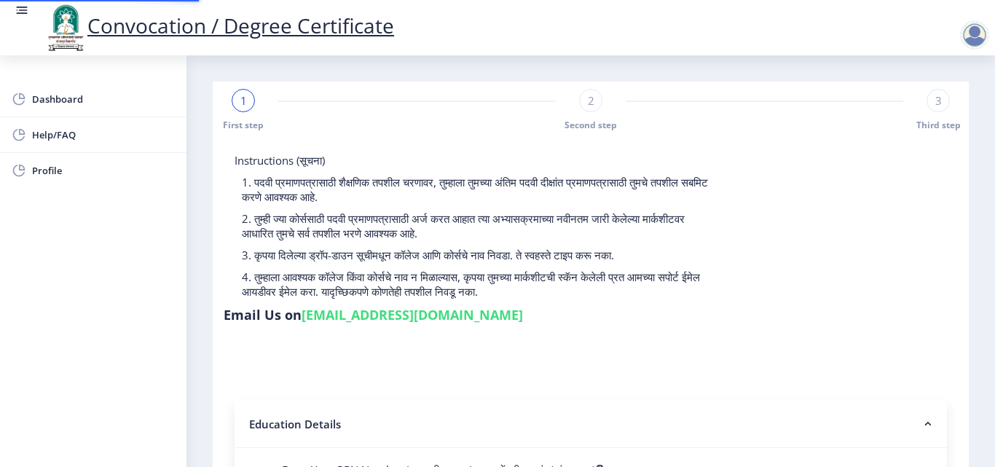
select select "Regular"
select select "2024"
select select "Grade A"
type input "1372"
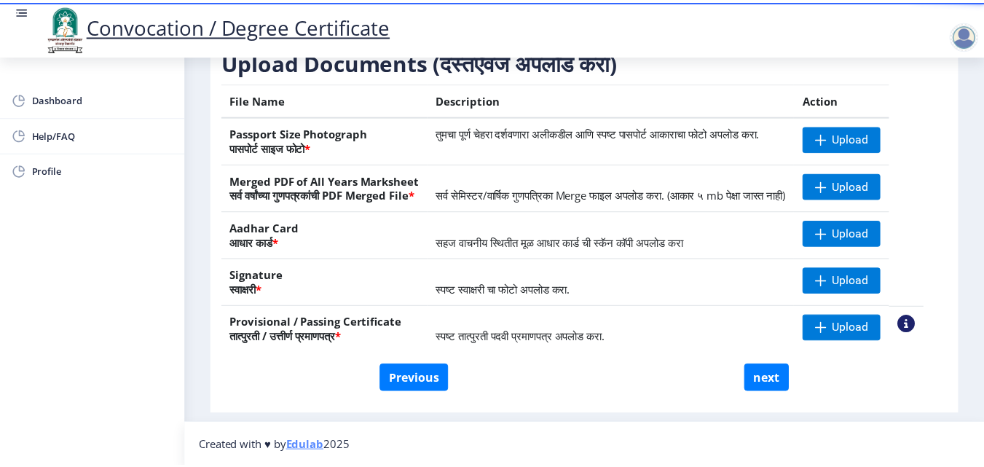
scroll to position [269, 0]
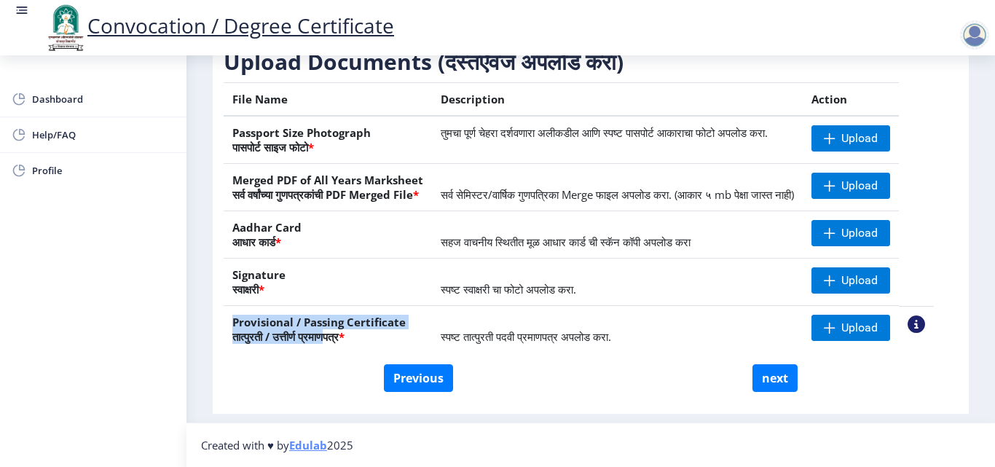
drag, startPoint x: 233, startPoint y: 328, endPoint x: 340, endPoint y: 333, distance: 107.2
click at [340, 333] on th "Provisional / Passing Certificate तात्पुरती / उत्तीर्ण प्रमाणपत्र *" at bounding box center [328, 329] width 208 height 47
click at [383, 340] on th "Provisional / Passing Certificate तात्पुरती / उत्तीर्ण प्रमाणपत्र *" at bounding box center [328, 329] width 208 height 47
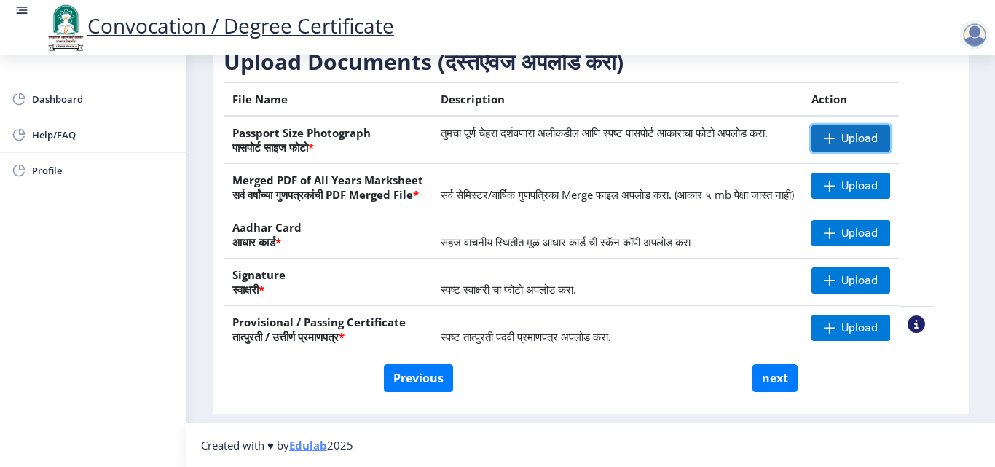
click at [857, 125] on span "Upload" at bounding box center [850, 138] width 79 height 26
click at [869, 131] on span "Upload" at bounding box center [859, 138] width 36 height 15
click at [670, 392] on div "Instructions (सूचना) 1. कृपया लक्षात घ्या की तुम्हाला मूळ दस्तऐवजांच्या स्कॅन क…" at bounding box center [590, 153] width 741 height 508
click at [871, 131] on span "Upload" at bounding box center [859, 138] width 36 height 15
click at [868, 131] on span "Upload" at bounding box center [859, 138] width 36 height 15
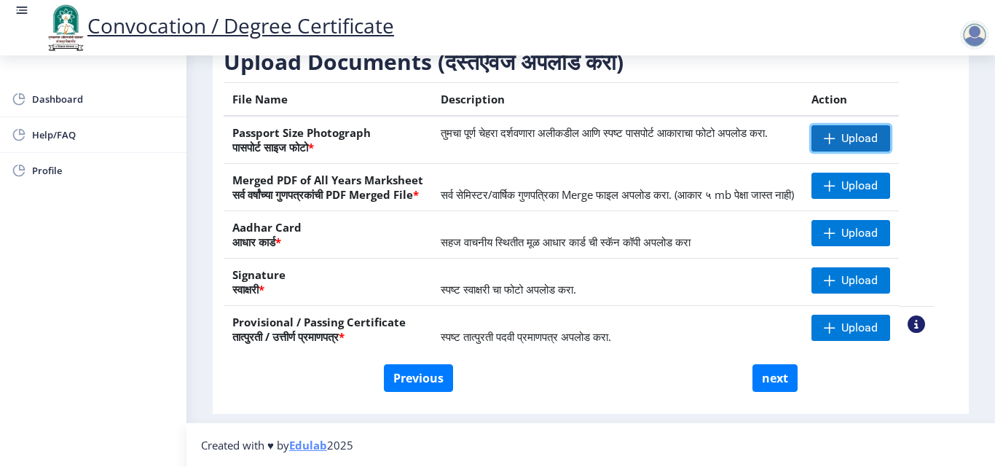
click at [866, 131] on span "Upload" at bounding box center [859, 138] width 36 height 15
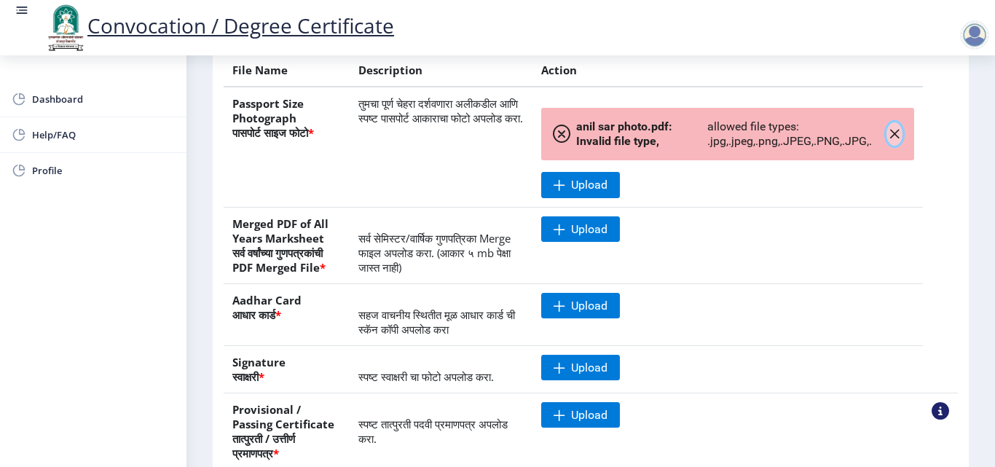
click at [888, 140] on icon "button" at bounding box center [894, 134] width 12 height 12
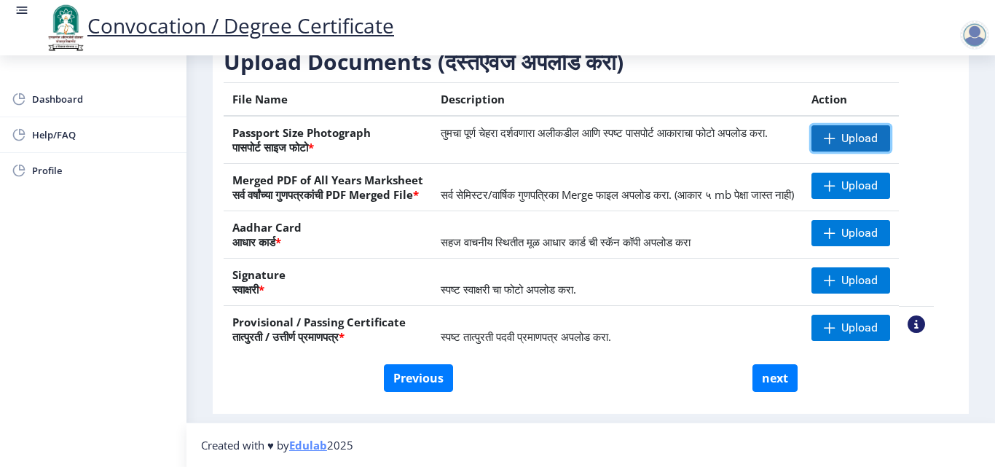
click at [856, 125] on span "Upload" at bounding box center [850, 138] width 79 height 26
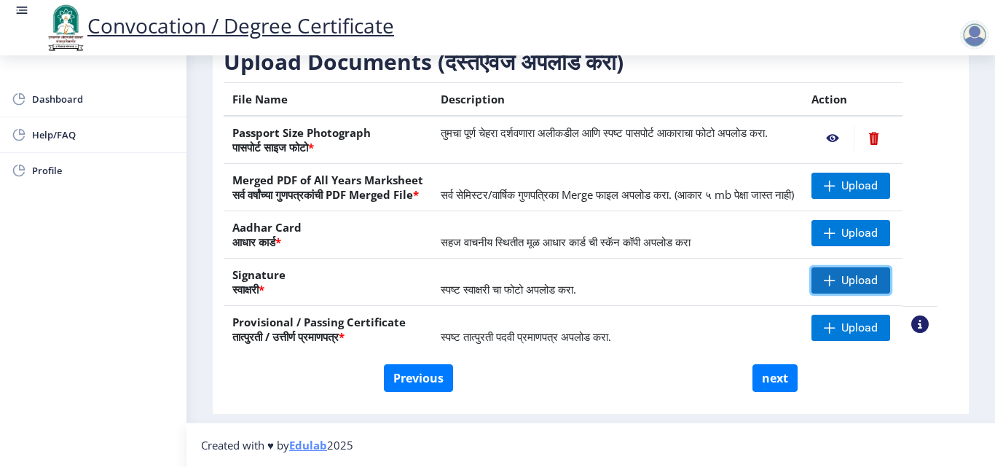
click at [852, 270] on span "Upload" at bounding box center [850, 280] width 79 height 26
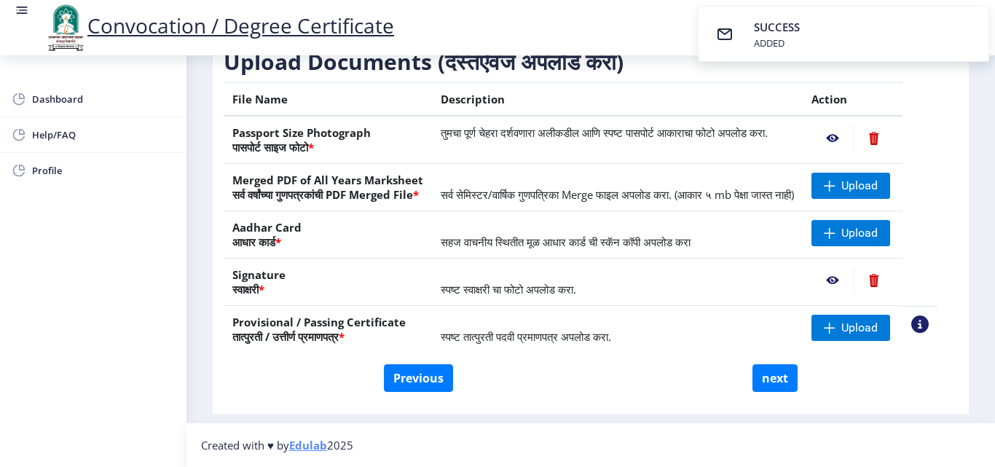
click at [847, 280] on nb-action at bounding box center [832, 280] width 42 height 26
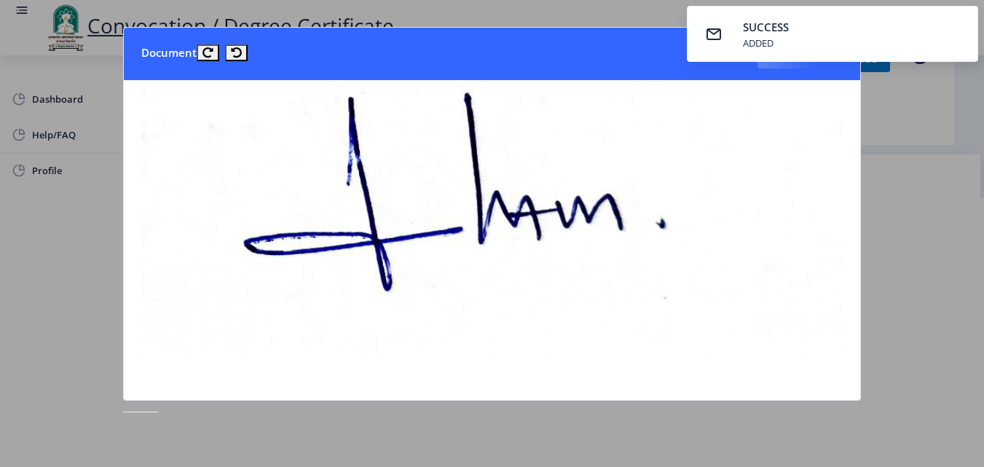
scroll to position [73, 0]
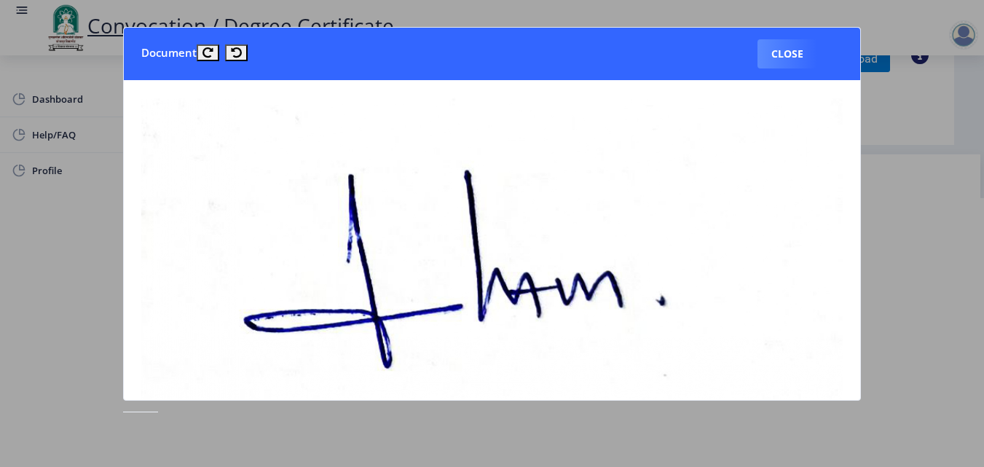
click at [936, 195] on div at bounding box center [492, 233] width 984 height 467
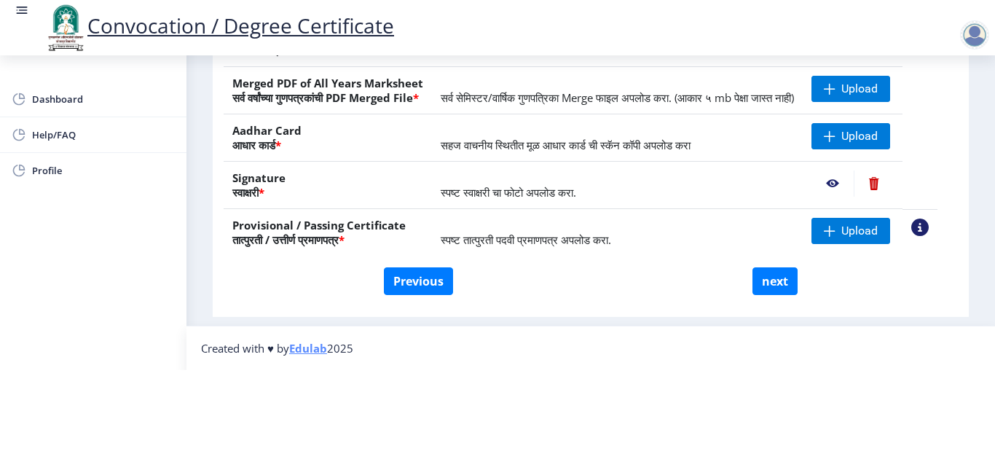
scroll to position [50, 0]
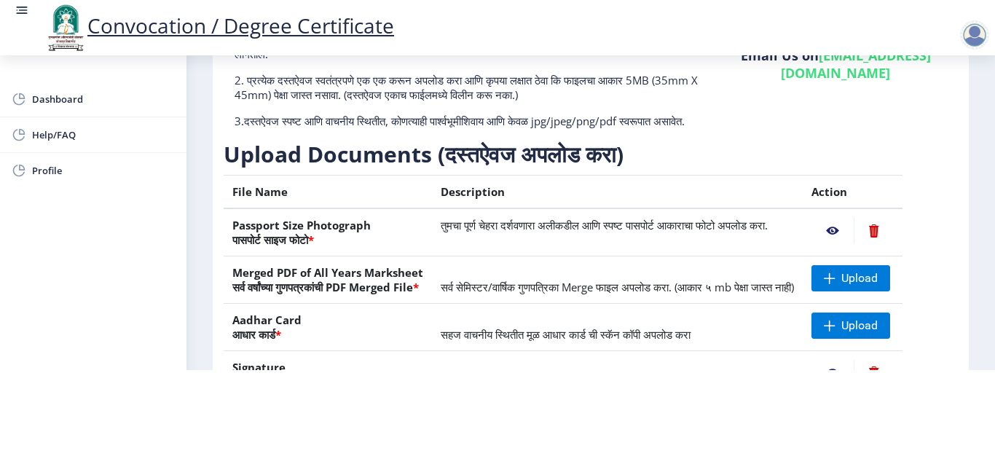
click at [846, 218] on nb-action at bounding box center [832, 231] width 42 height 26
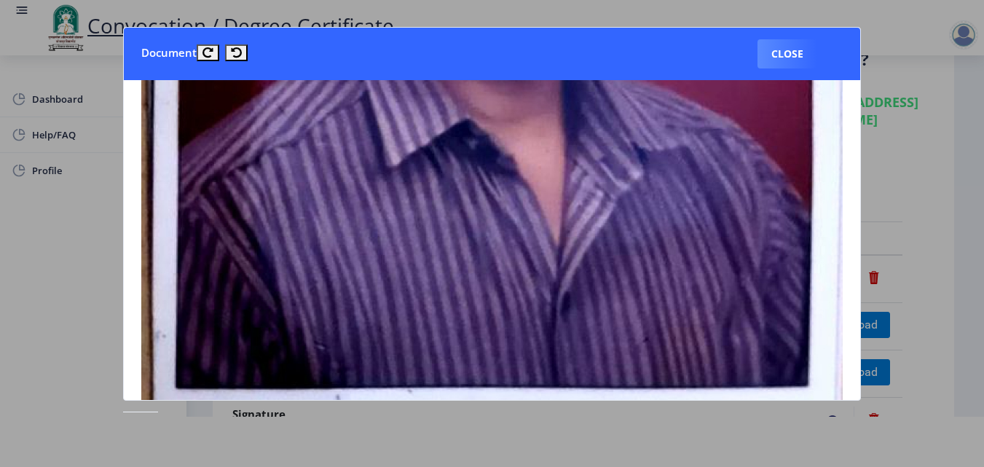
scroll to position [728, 0]
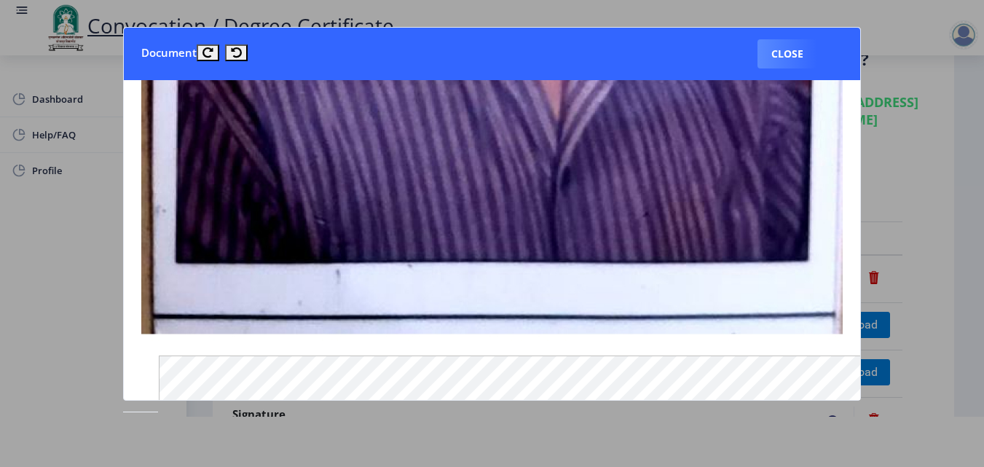
click at [928, 221] on div at bounding box center [492, 233] width 984 height 467
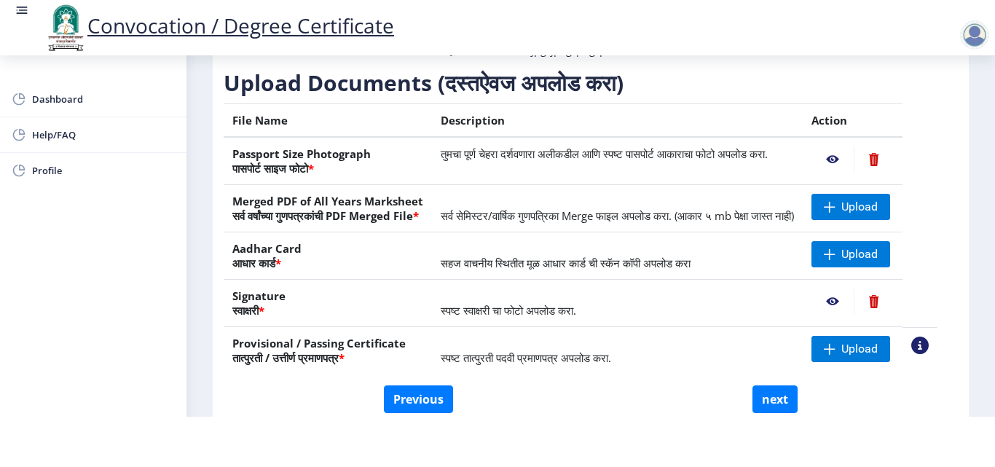
scroll to position [196, 0]
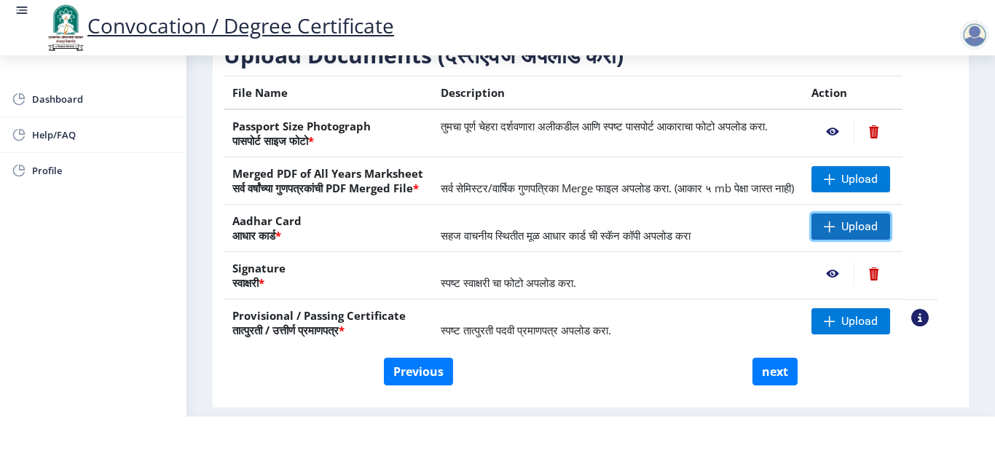
click at [860, 234] on span "Upload" at bounding box center [859, 226] width 36 height 15
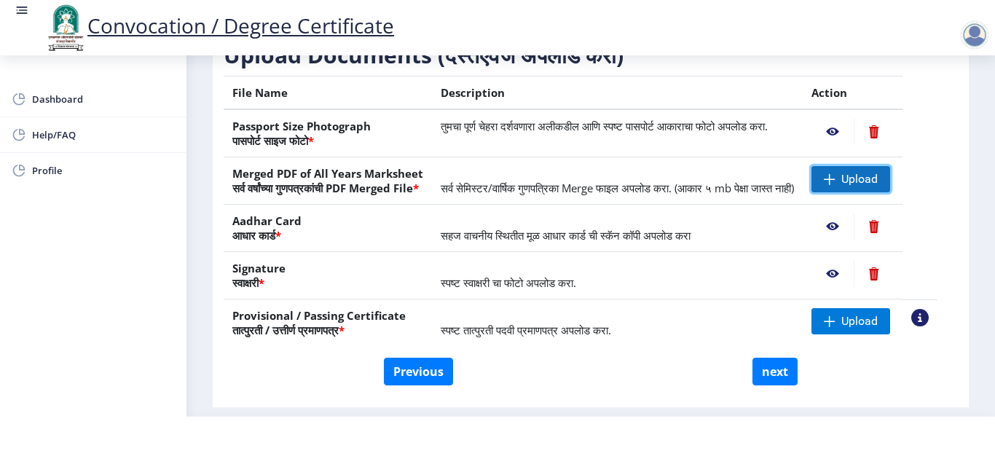
click at [877, 186] on span "Upload" at bounding box center [859, 179] width 36 height 15
click at [858, 186] on span "Upload" at bounding box center [859, 179] width 36 height 15
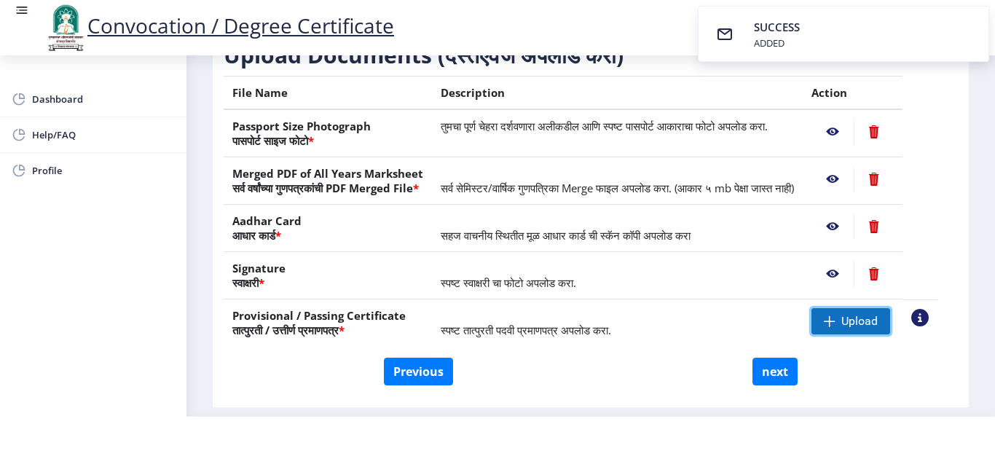
click at [856, 334] on span "Upload" at bounding box center [850, 321] width 79 height 26
click at [848, 141] on nb-action at bounding box center [832, 132] width 42 height 26
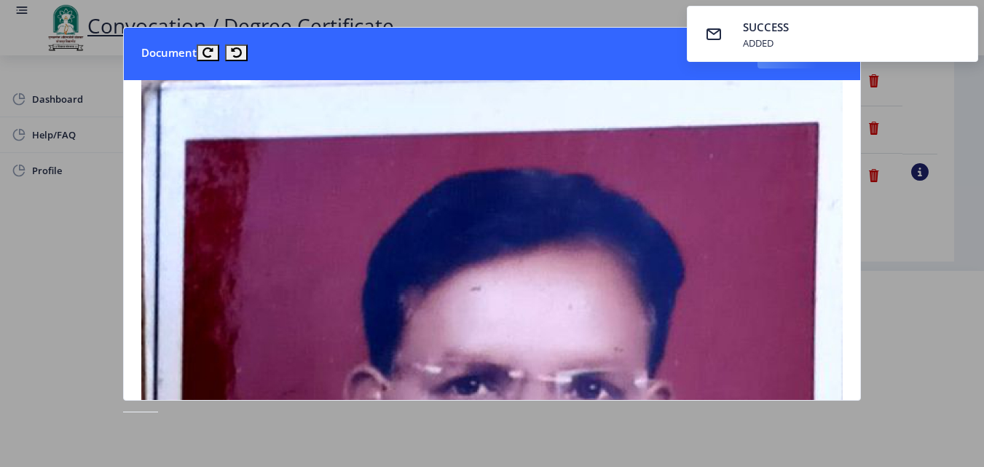
scroll to position [0, 0]
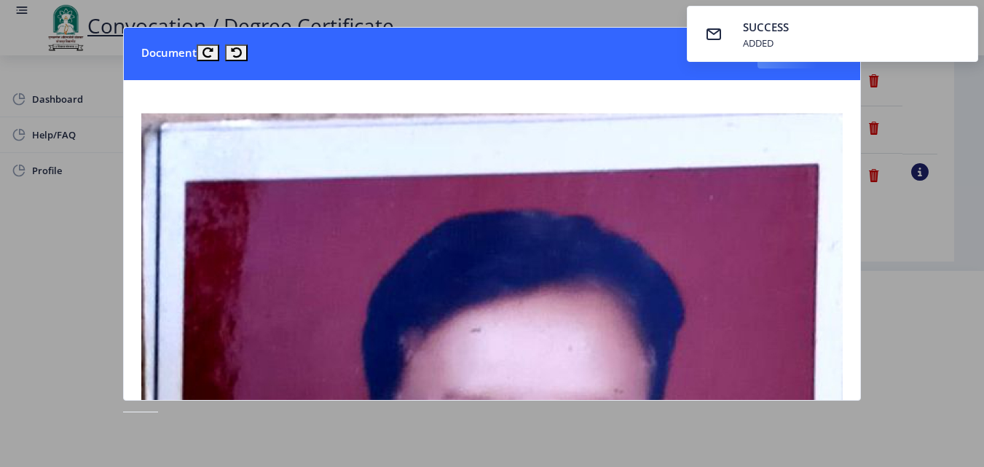
click at [951, 71] on div at bounding box center [492, 233] width 984 height 467
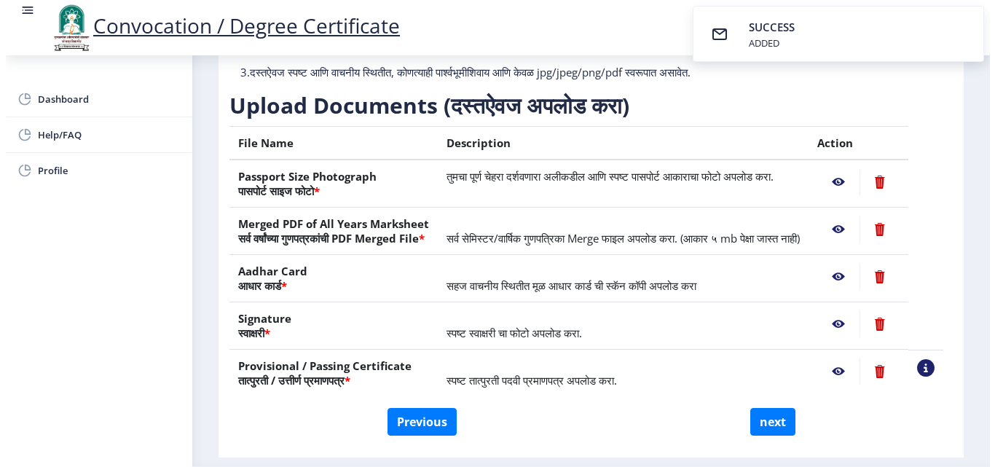
scroll to position [126, 0]
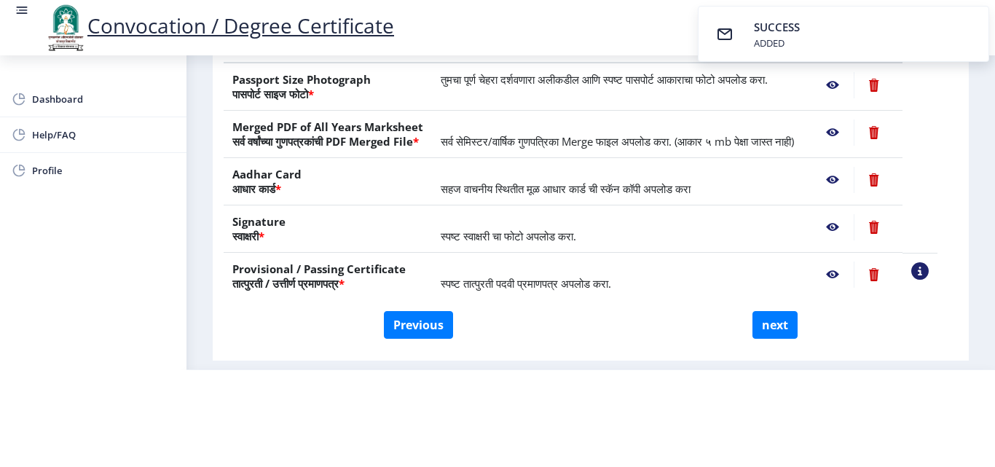
click at [846, 119] on nb-action at bounding box center [832, 132] width 42 height 26
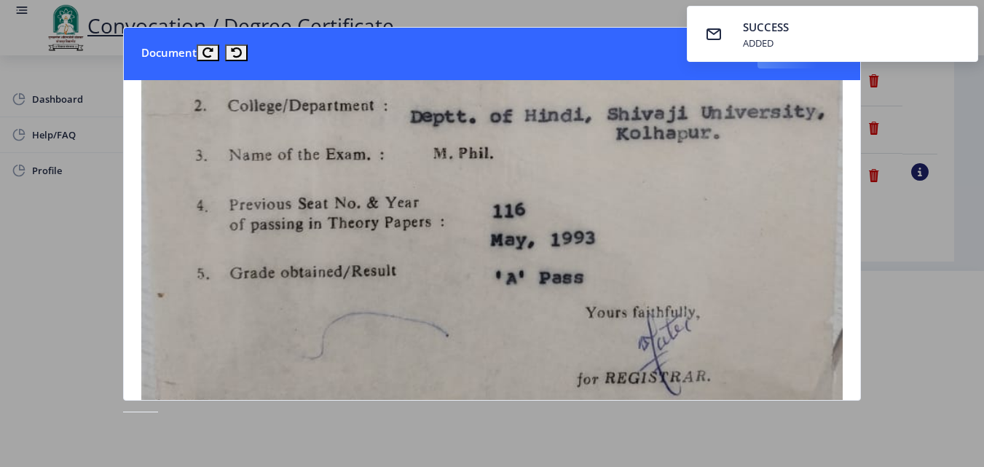
scroll to position [583, 0]
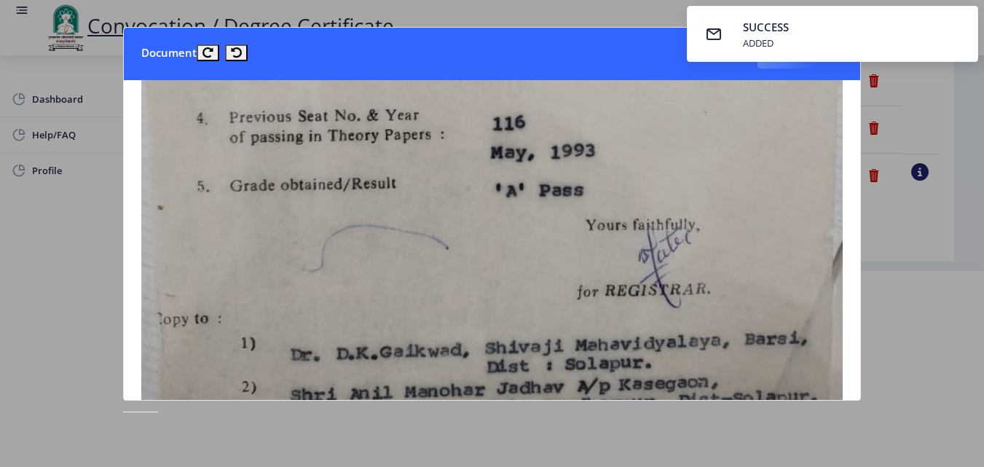
click at [931, 100] on div at bounding box center [492, 233] width 984 height 467
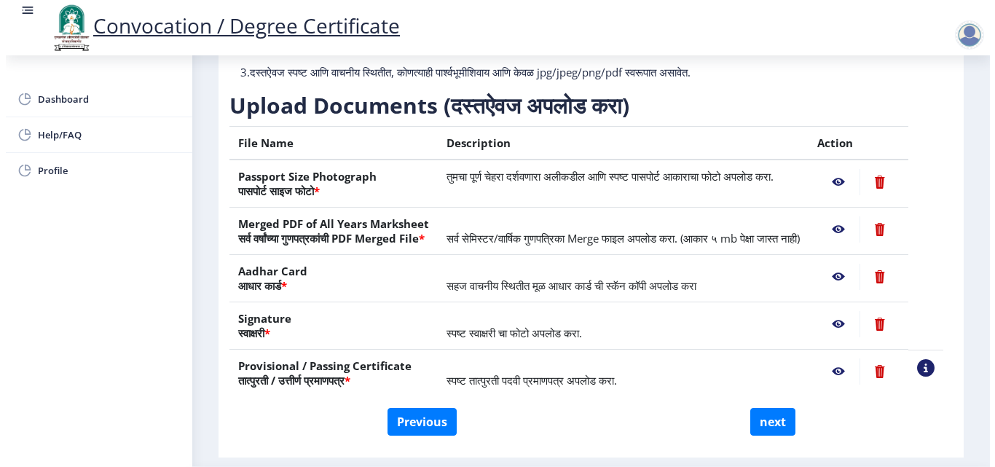
scroll to position [126, 0]
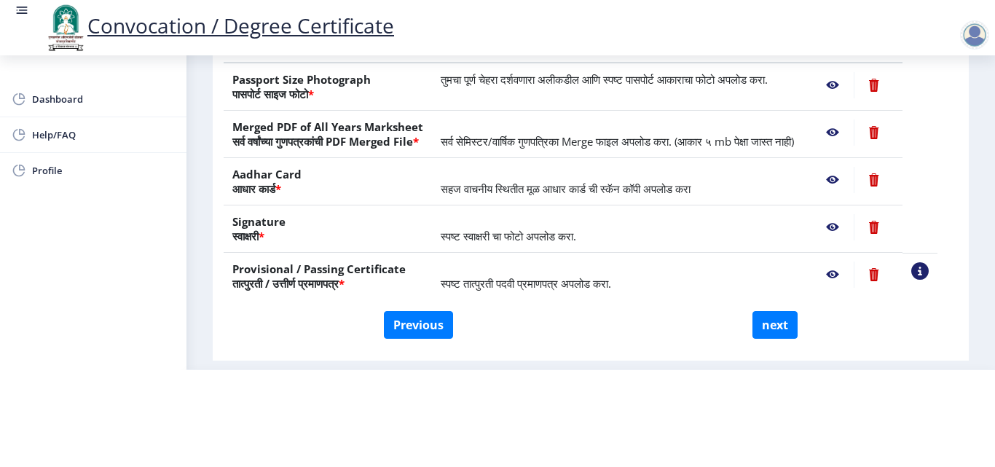
click at [848, 181] on nb-action at bounding box center [832, 180] width 42 height 26
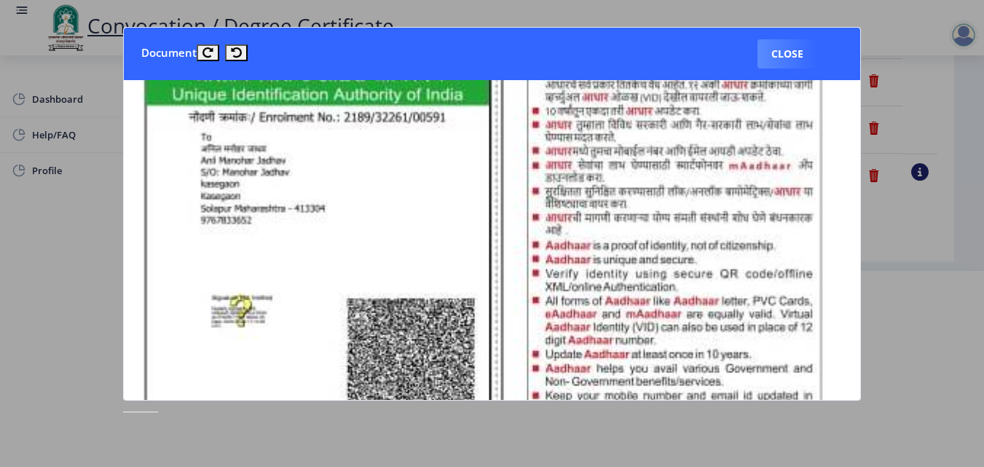
scroll to position [510, 0]
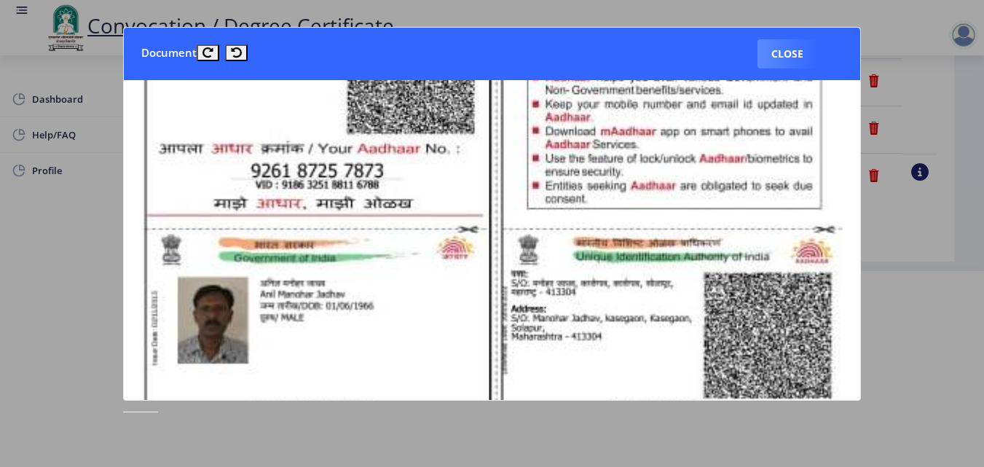
click at [928, 143] on div at bounding box center [492, 233] width 984 height 467
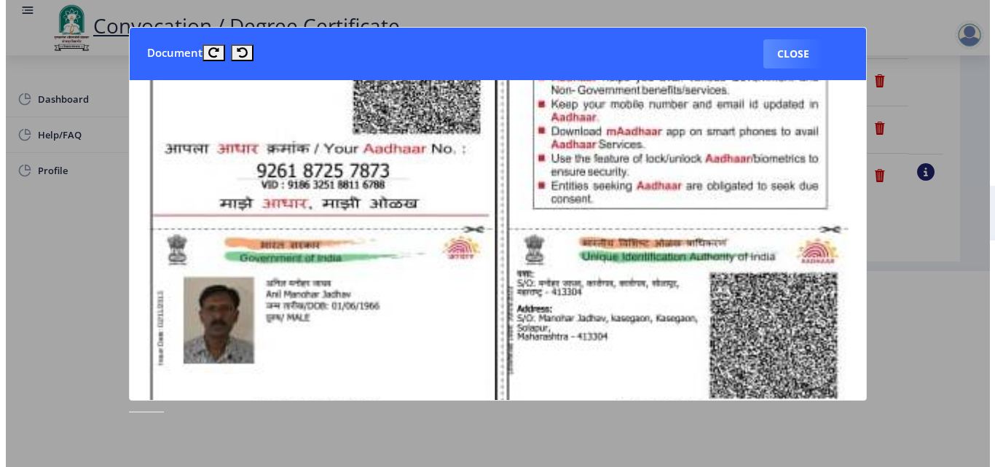
scroll to position [126, 0]
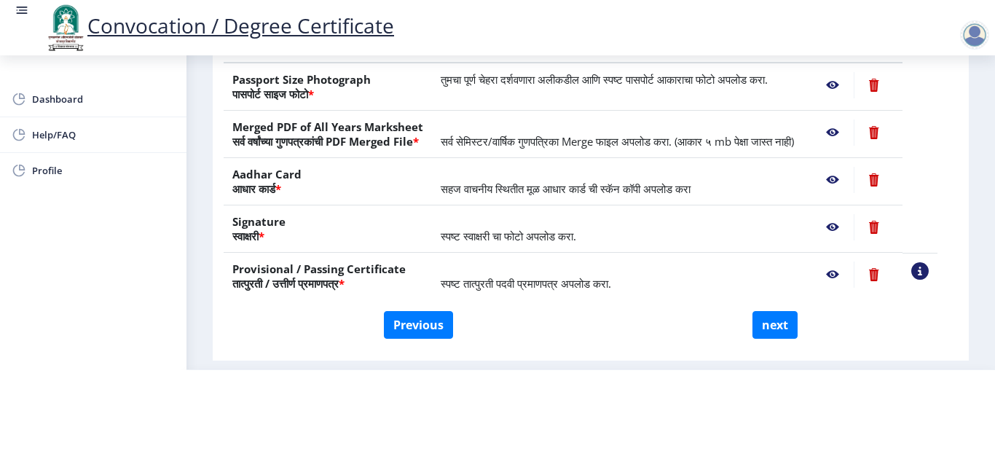
click at [847, 224] on nb-action at bounding box center [832, 227] width 42 height 26
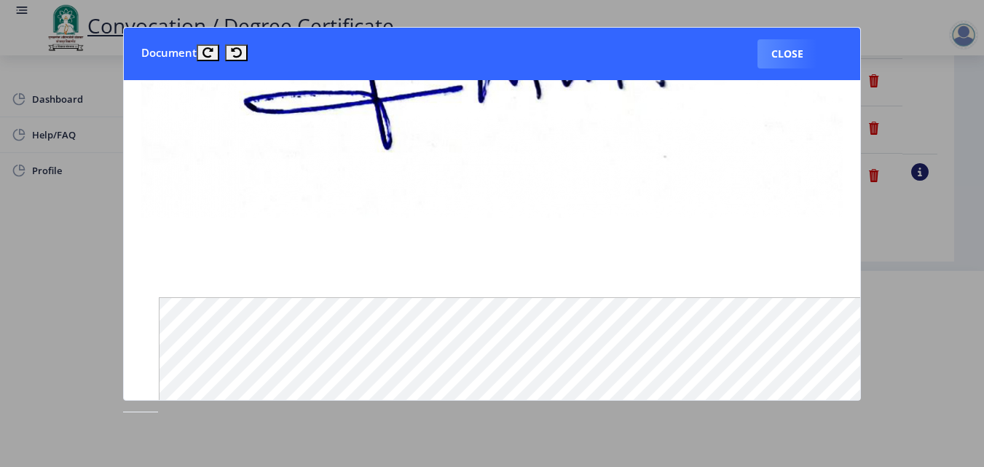
scroll to position [146, 0]
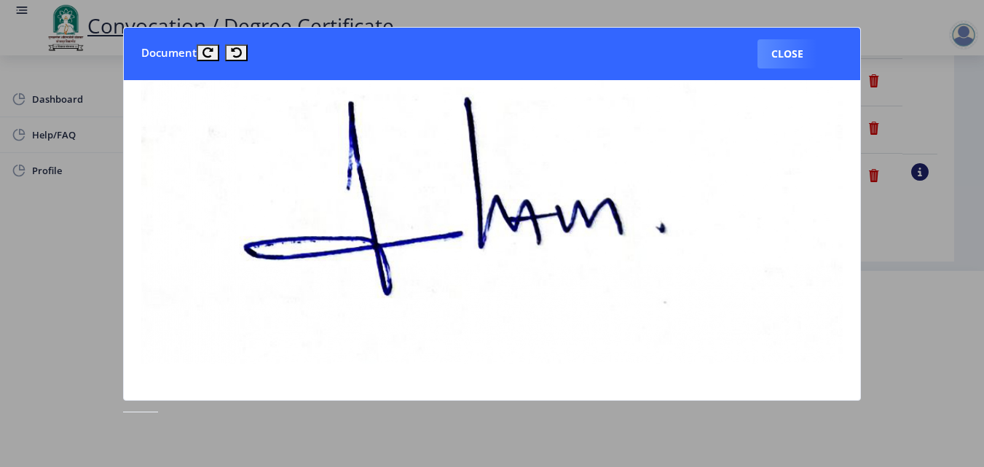
click at [938, 110] on div at bounding box center [492, 233] width 984 height 467
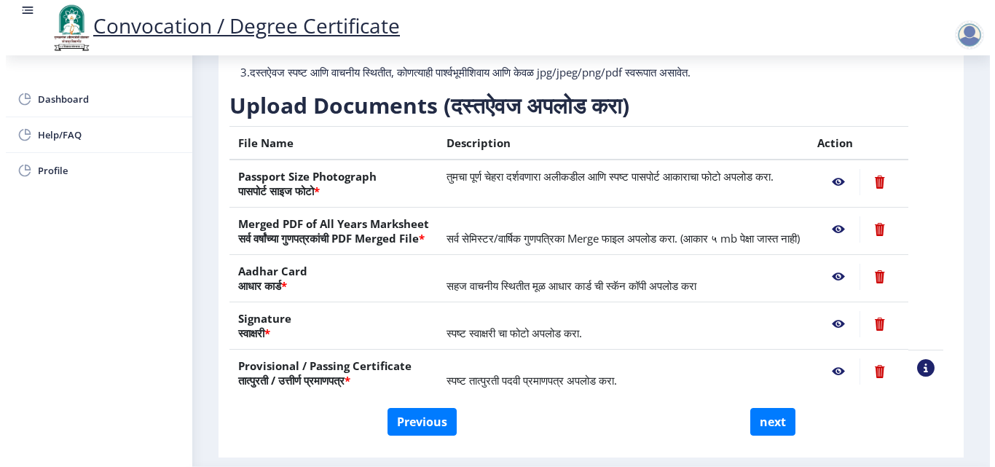
scroll to position [126, 0]
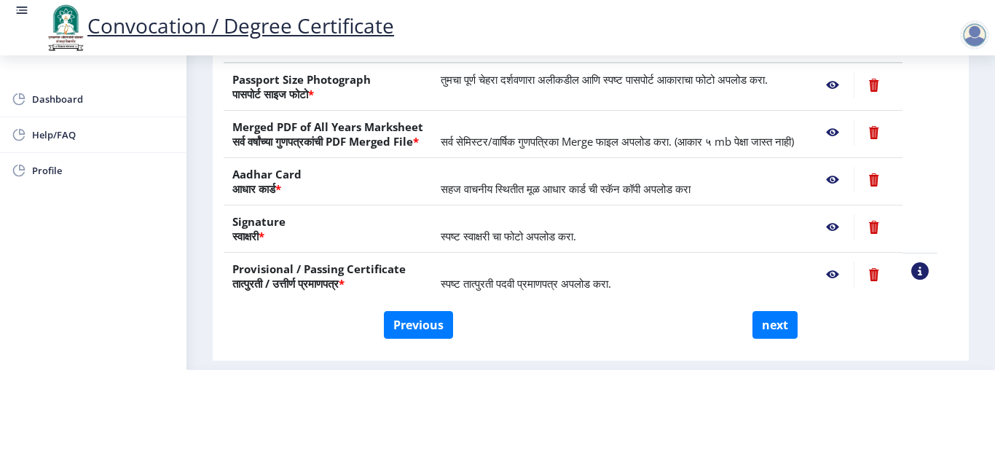
click at [850, 275] on nb-action at bounding box center [832, 274] width 42 height 26
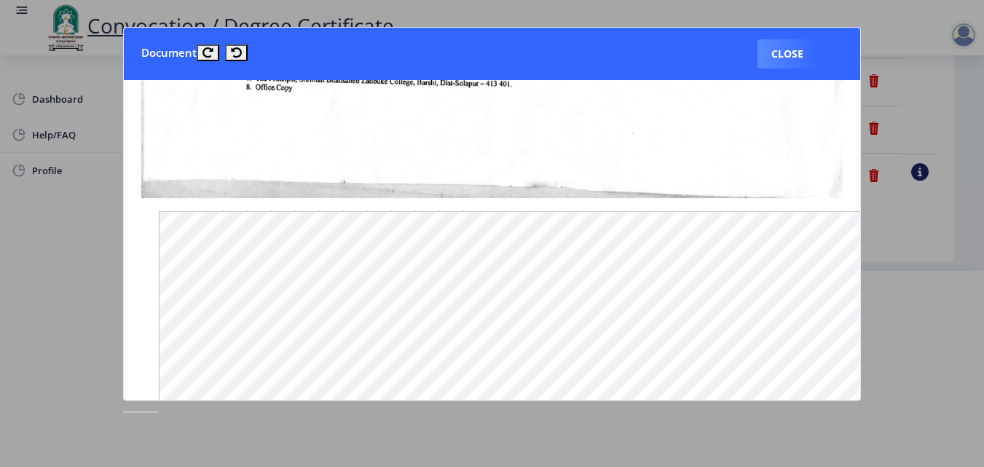
scroll to position [874, 0]
click at [923, 146] on div at bounding box center [492, 233] width 984 height 467
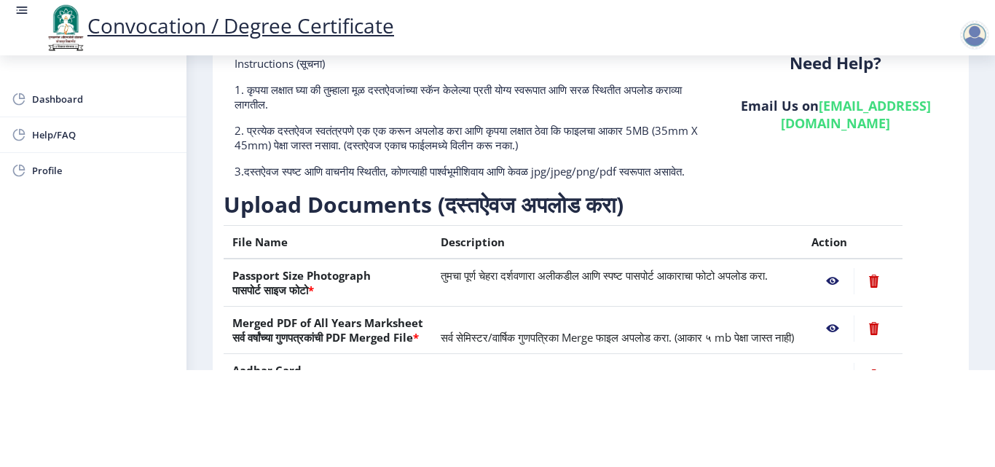
scroll to position [269, 0]
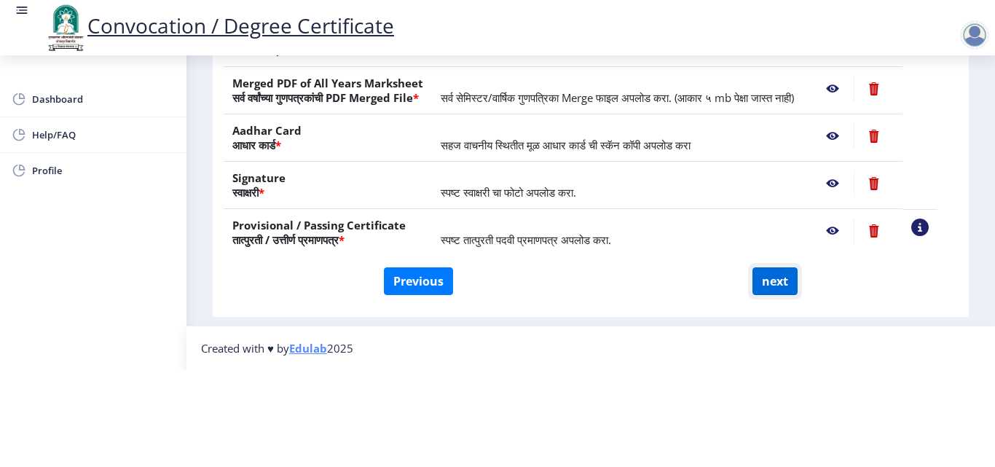
click at [768, 267] on button "next" at bounding box center [774, 281] width 45 height 28
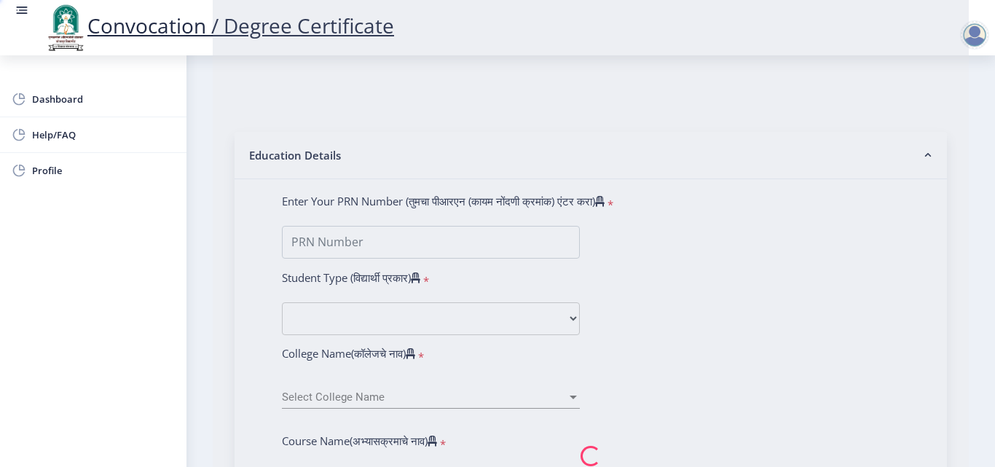
select select
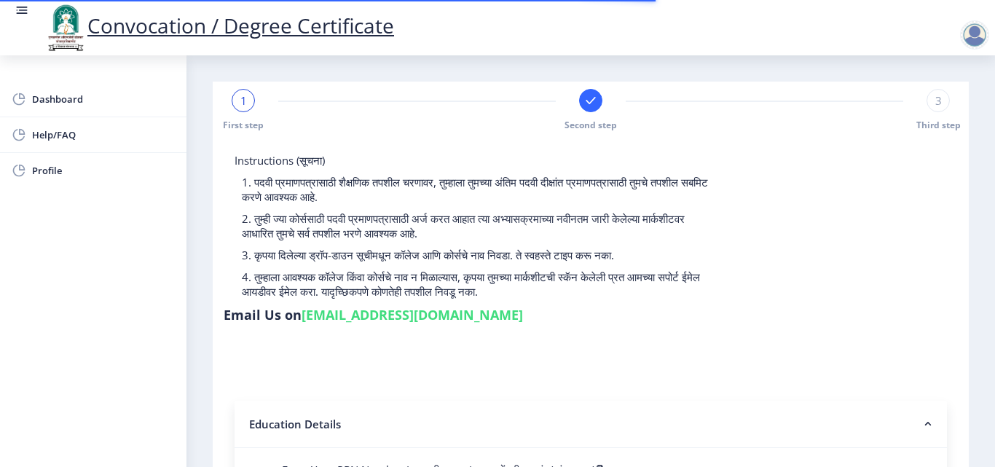
select select "Regular"
select select "2024"
select select "April"
select select "Grade A"
type input "1372"
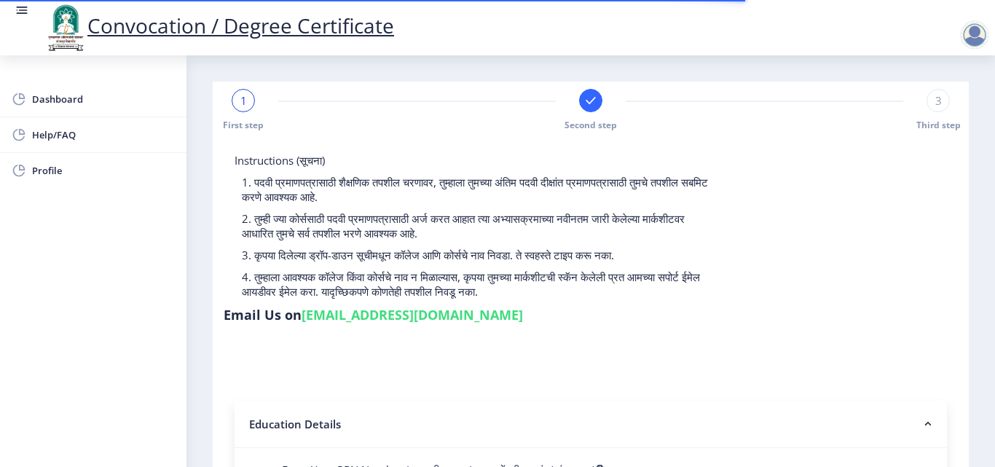
select select
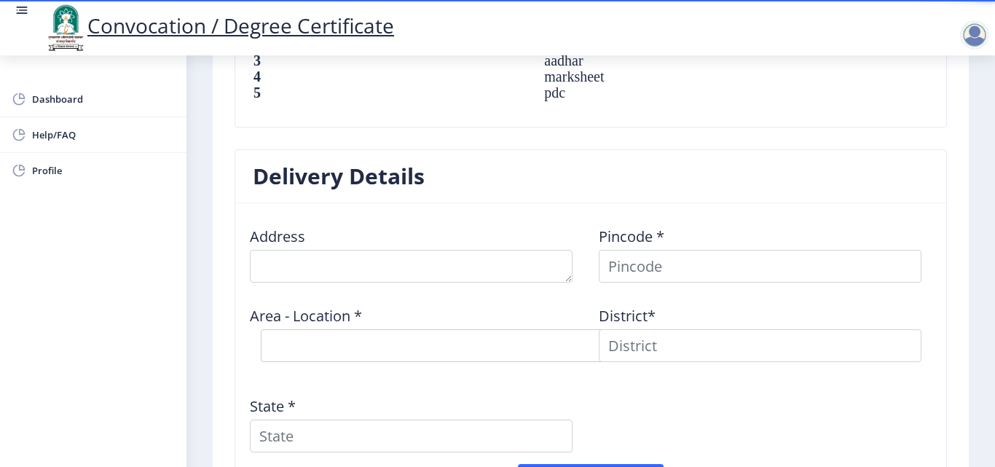
scroll to position [1092, 0]
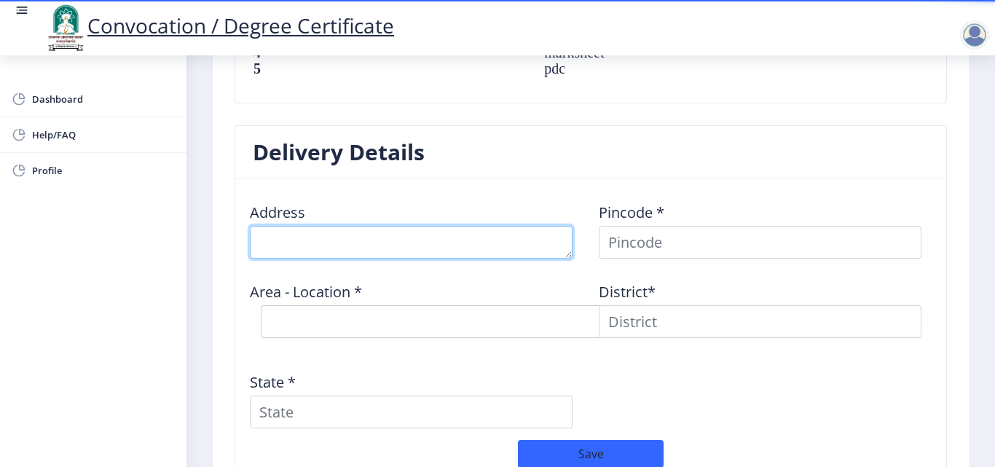
click at [281, 242] on textarea at bounding box center [411, 242] width 323 height 33
type textarea "vithalrao shinde arts college tembhurni"
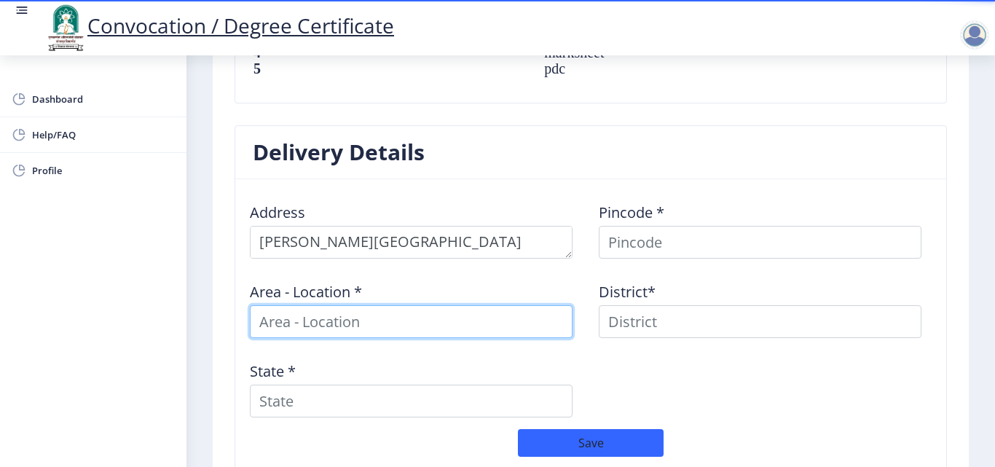
click at [441, 323] on input at bounding box center [411, 321] width 323 height 33
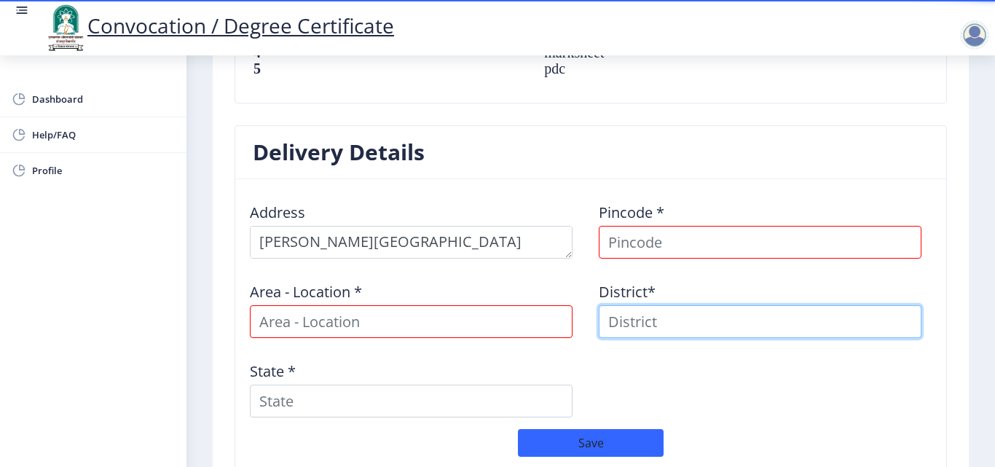
click at [671, 325] on input at bounding box center [760, 321] width 323 height 33
type input "solapur"
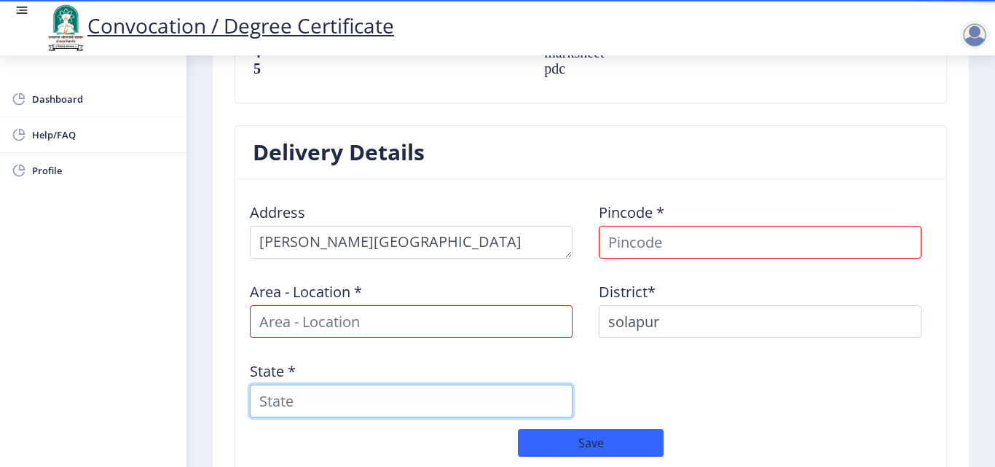
click at [390, 392] on input "State *" at bounding box center [411, 400] width 323 height 33
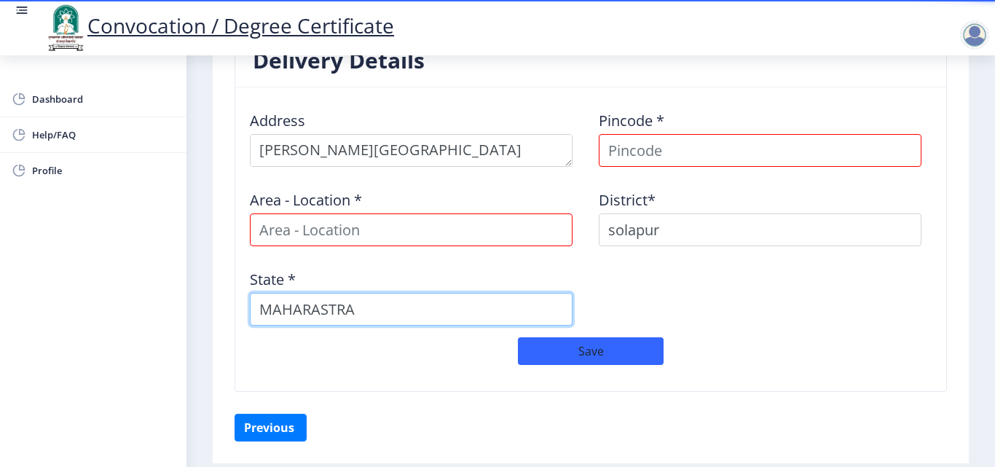
scroll to position [1161, 0]
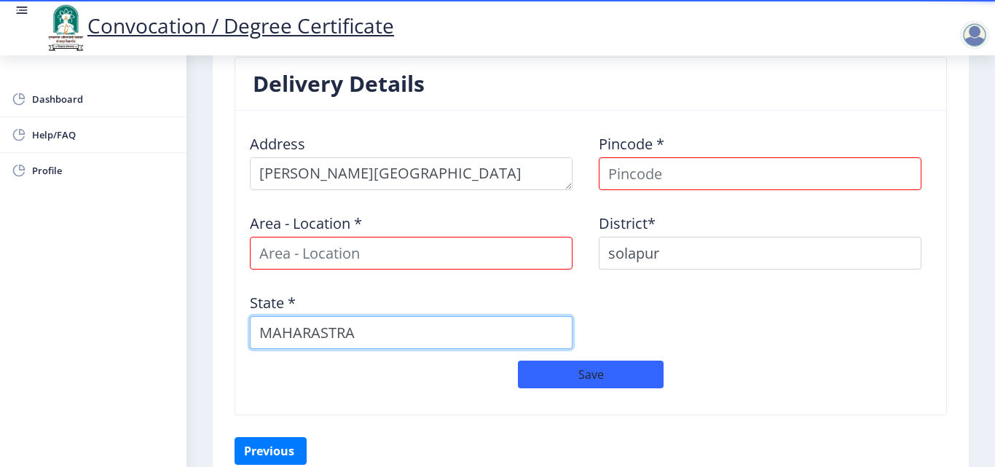
type input "MAHARASTRA"
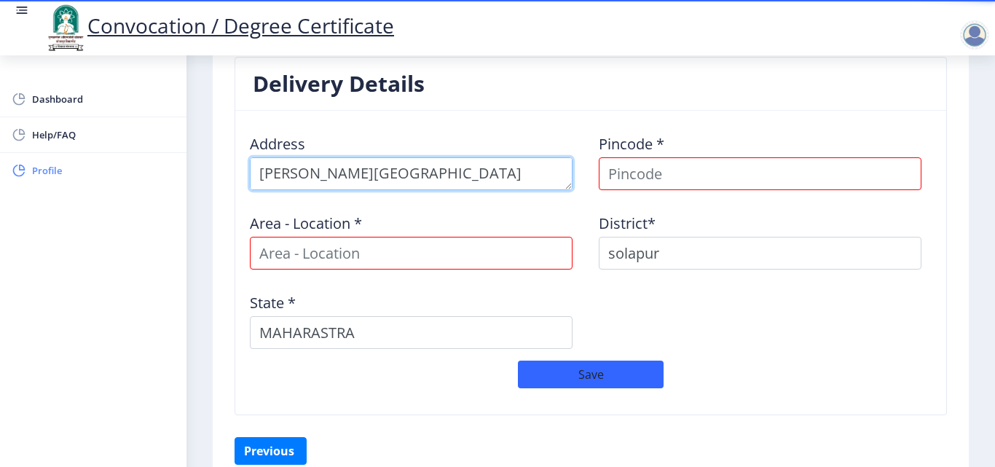
drag, startPoint x: 517, startPoint y: 174, endPoint x: 40, endPoint y: 183, distance: 477.0
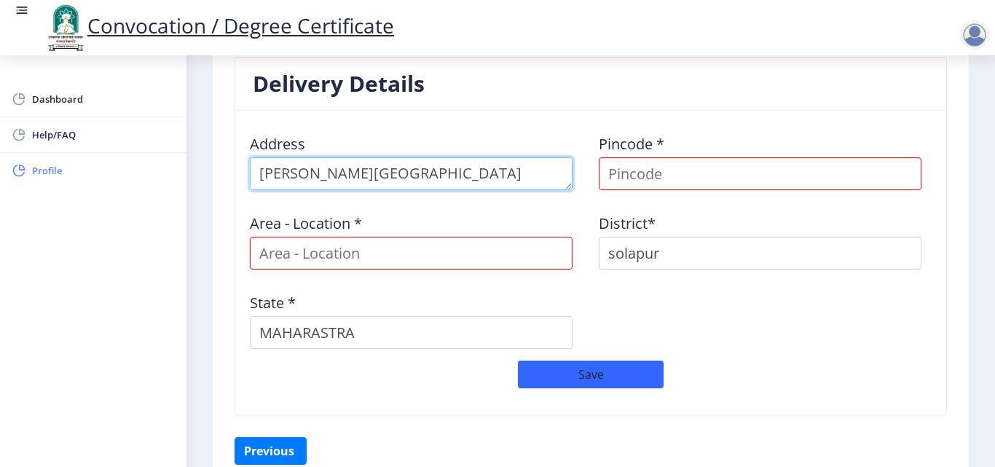
scroll to position [15, 0]
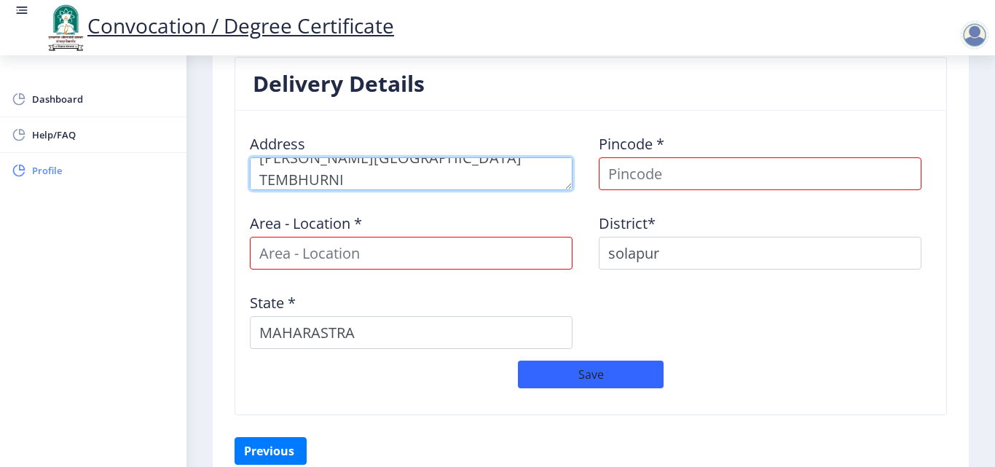
type textarea "VITTHALRAO SHINDE ARTS COLLEGE TEMBHURNI"
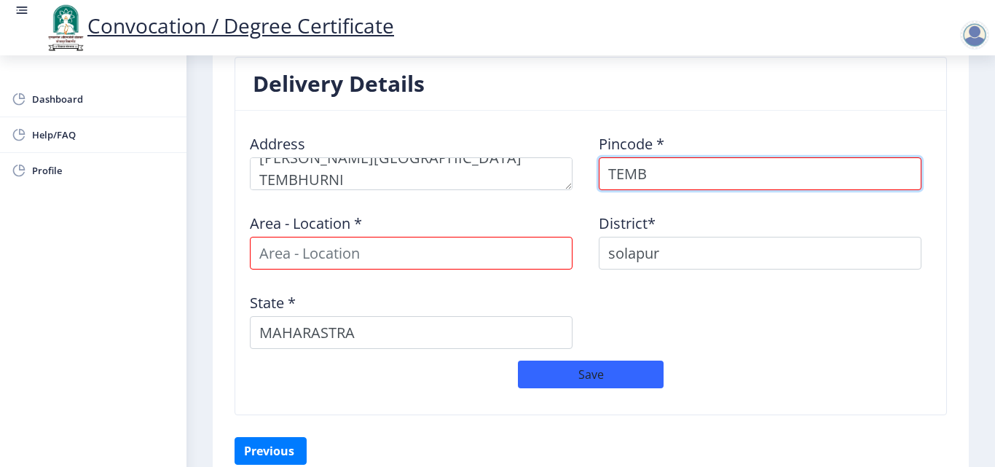
type input "TEMBU"
drag, startPoint x: 573, startPoint y: 172, endPoint x: 545, endPoint y: 172, distance: 28.4
click at [545, 172] on div "Address Pincode * TEMBU Area - Location * District* solapur State * MAHARASTRA" at bounding box center [591, 241] width 698 height 238
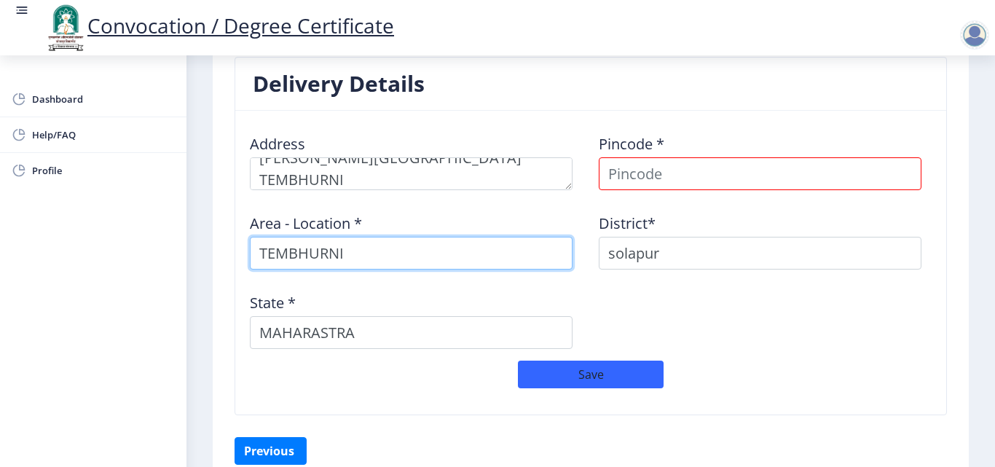
type input "TEMBHURNI"
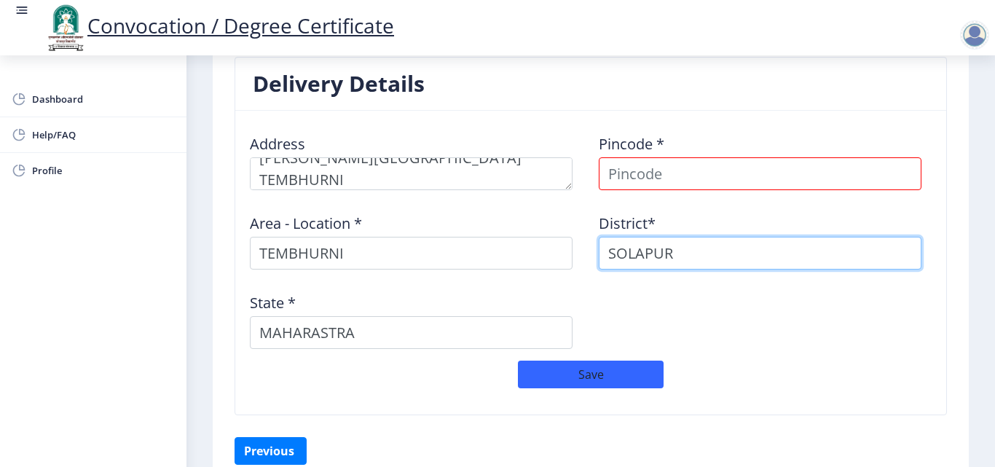
type input "SOLAPUR"
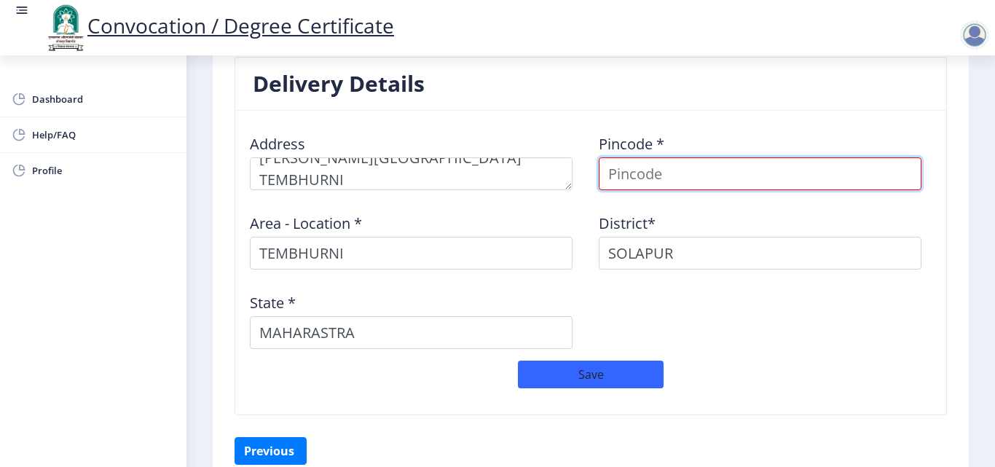
click at [675, 180] on input at bounding box center [760, 173] width 323 height 33
type input "413211"
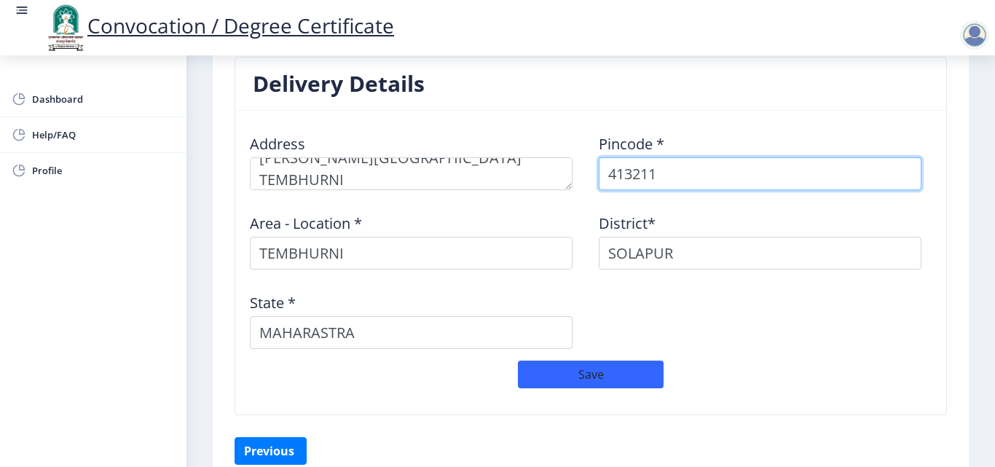
select select
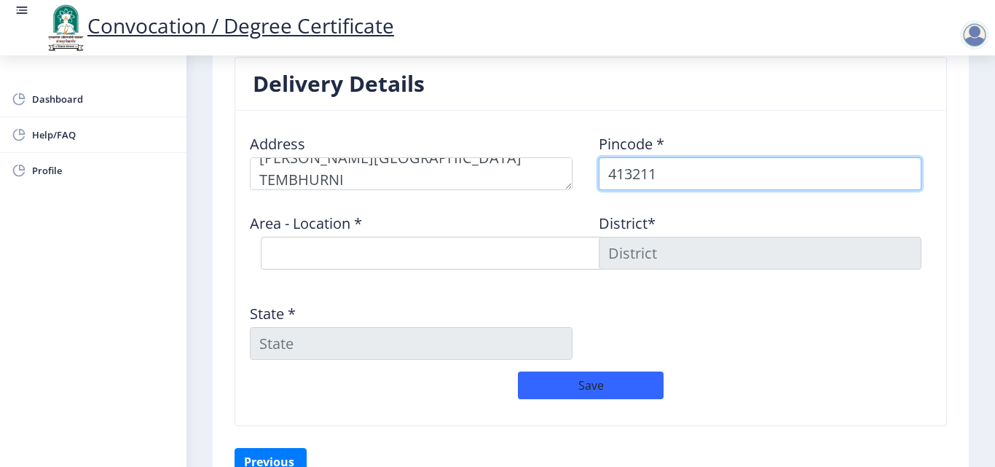
type input "413211"
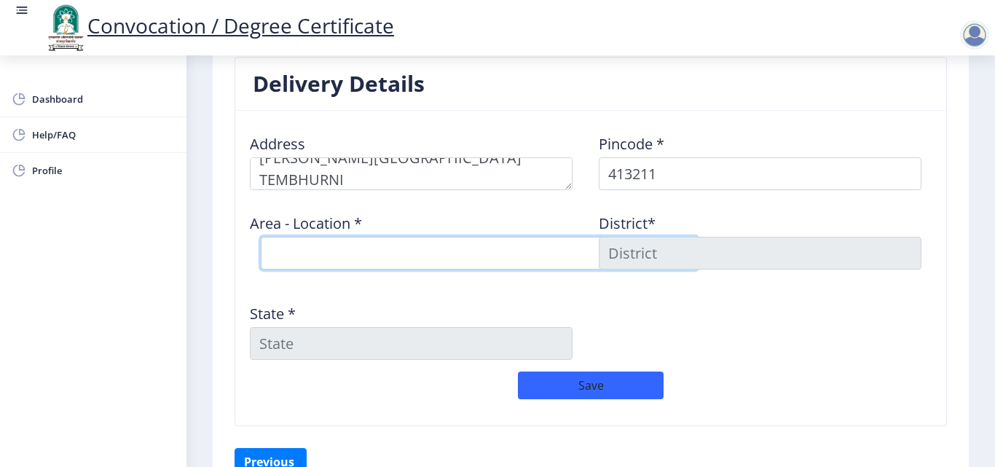
click at [328, 252] on select "Select Area Location Akole(KH) B.O Akumbhe B.O Bembale B.O Ghoti B.O Kanhapuri …" at bounding box center [479, 253] width 437 height 33
select select "8: Object"
click at [261, 237] on select "Select Area Location Akole(KH) B.O Akumbhe B.O Bembale B.O Ghoti B.O Kanhapuri …" at bounding box center [479, 253] width 437 height 33
type input "SOLAPUR"
type input "Maharashtra"
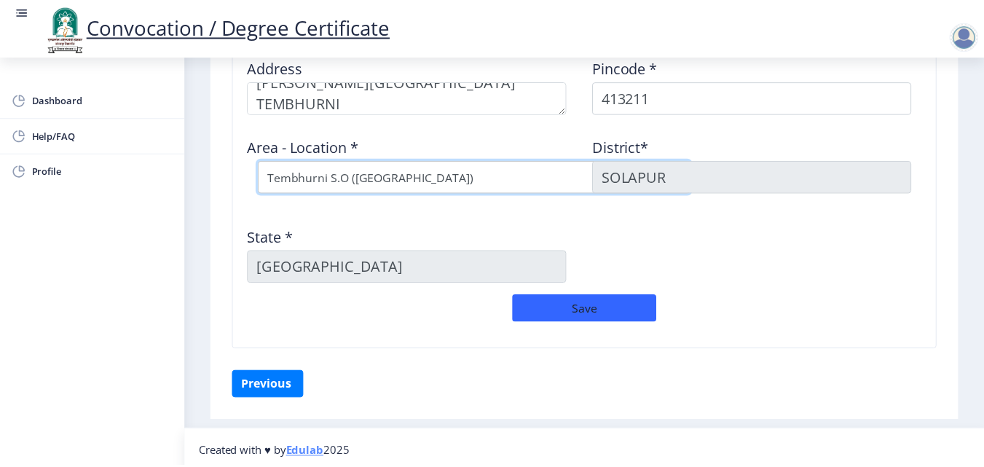
scroll to position [1244, 0]
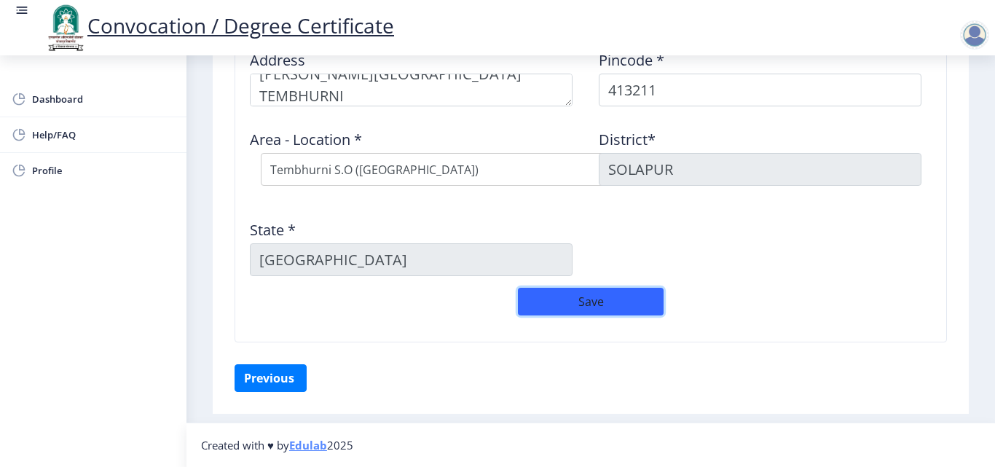
click at [576, 301] on button "Save" at bounding box center [591, 302] width 146 height 28
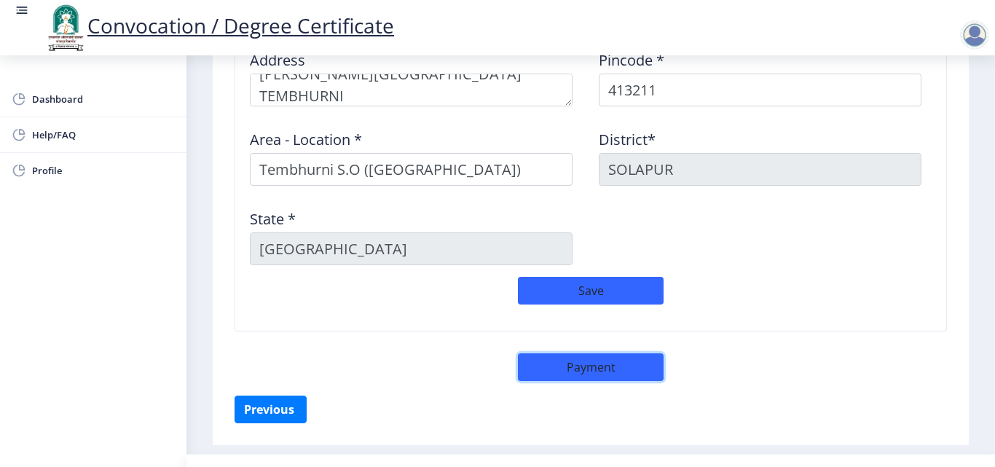
click at [585, 366] on button "Payment" at bounding box center [591, 367] width 146 height 28
select select "sealed"
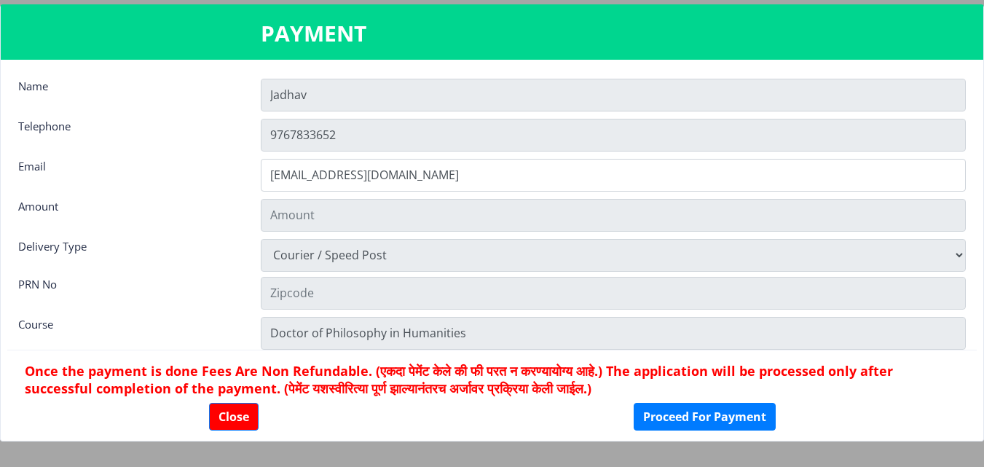
type input "1885"
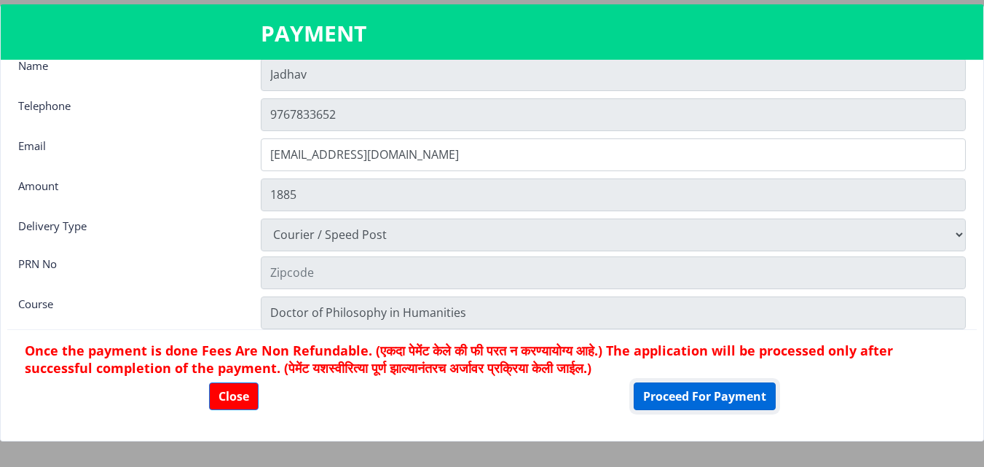
click at [650, 394] on button "Proceed For Payment" at bounding box center [704, 396] width 142 height 28
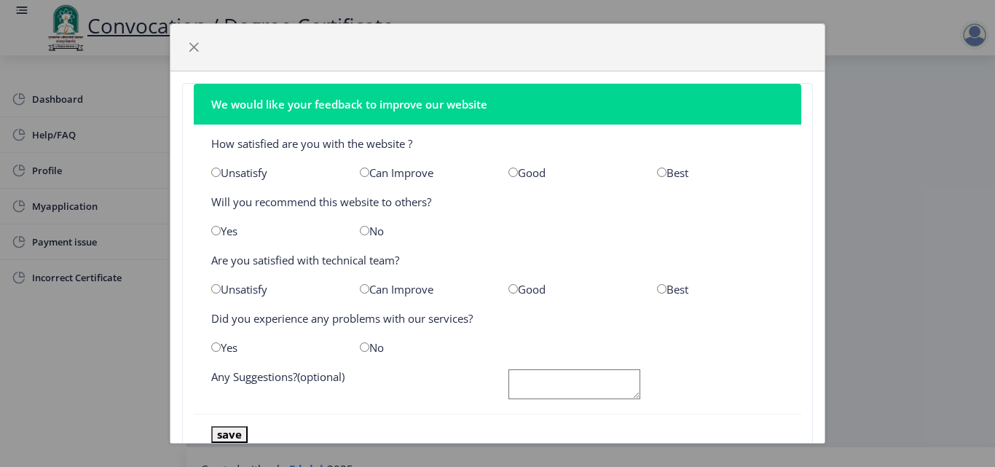
click at [508, 173] on input "radio" at bounding box center [512, 171] width 9 height 9
radio input "true"
click at [216, 230] on input "radio" at bounding box center [215, 230] width 9 height 9
radio input "true"
click at [508, 290] on input "radio" at bounding box center [512, 288] width 9 height 9
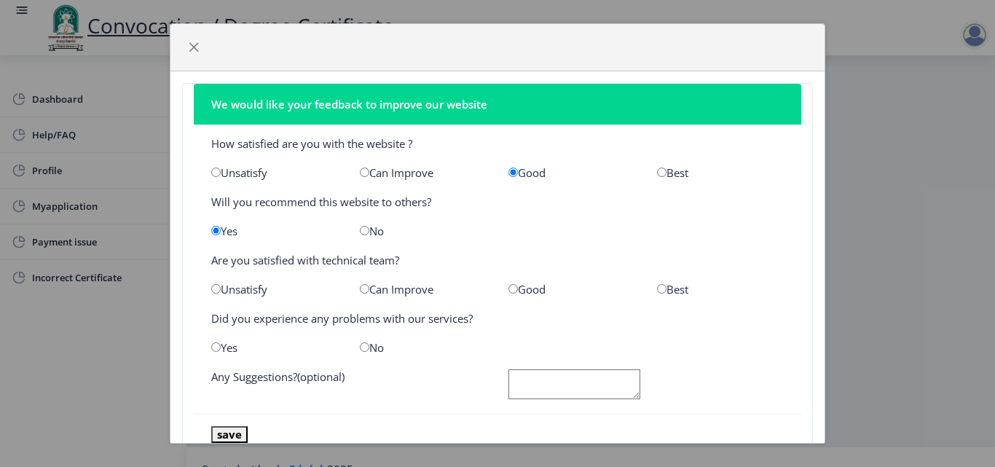
radio input "true"
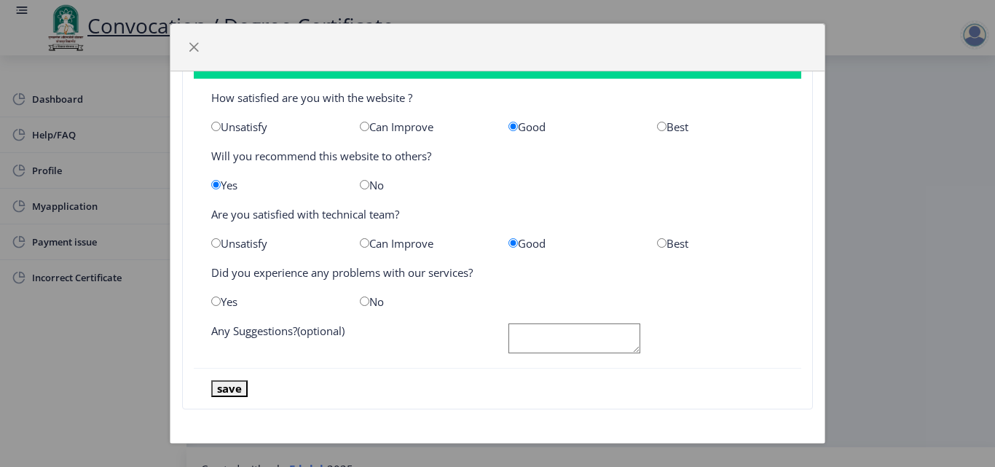
click at [361, 299] on input "radio" at bounding box center [364, 300] width 9 height 9
radio input "true"
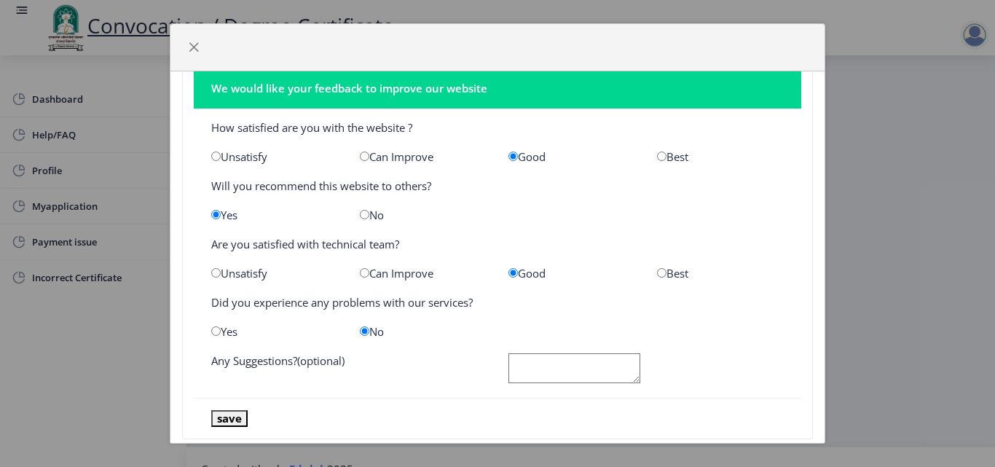
scroll to position [0, 0]
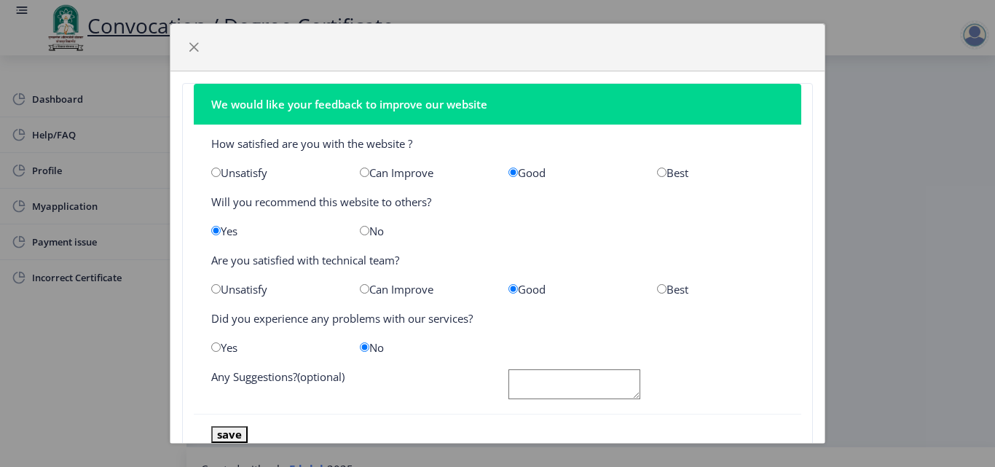
click at [361, 229] on input "radio" at bounding box center [364, 230] width 9 height 9
radio input "true"
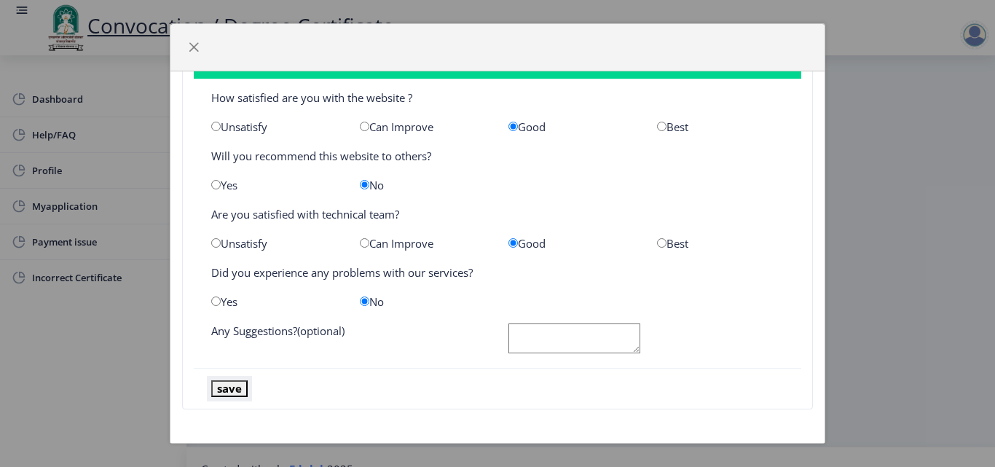
click at [236, 390] on button "save" at bounding box center [229, 388] width 36 height 17
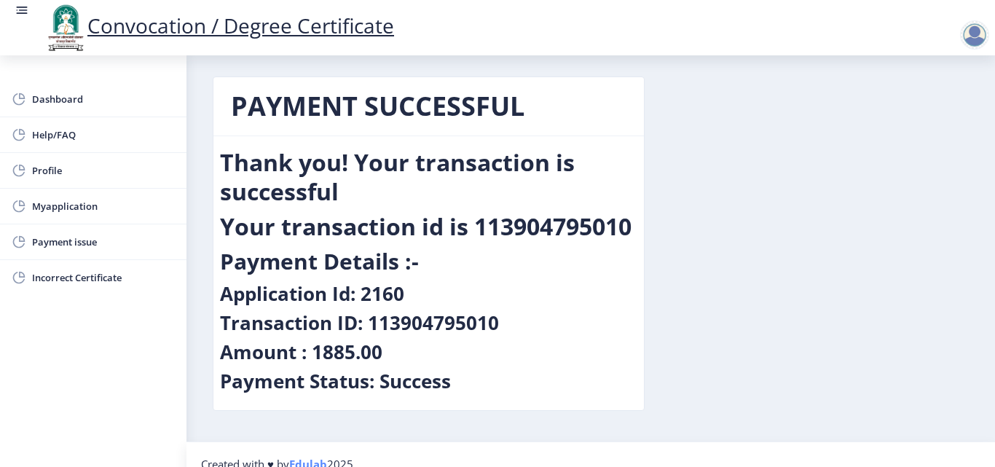
scroll to position [0, 0]
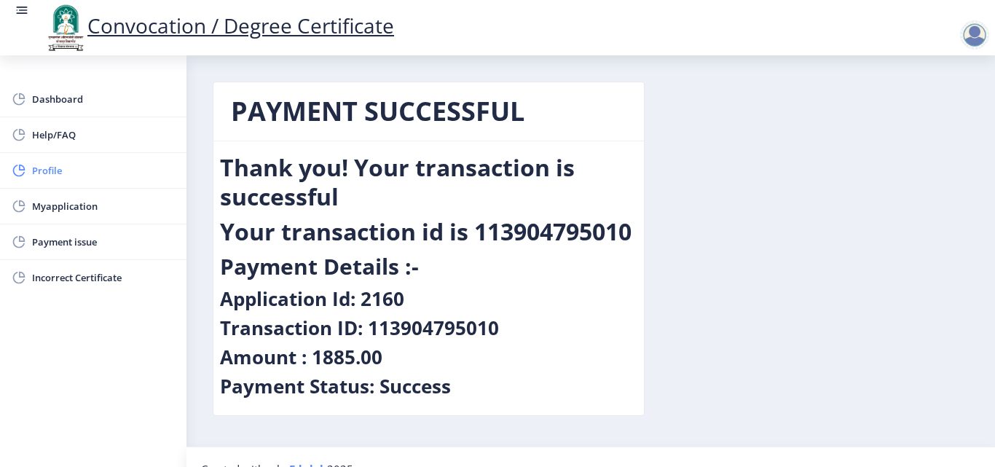
click at [102, 167] on span "Profile" at bounding box center [103, 170] width 143 height 17
select select "[DEMOGRAPHIC_DATA]"
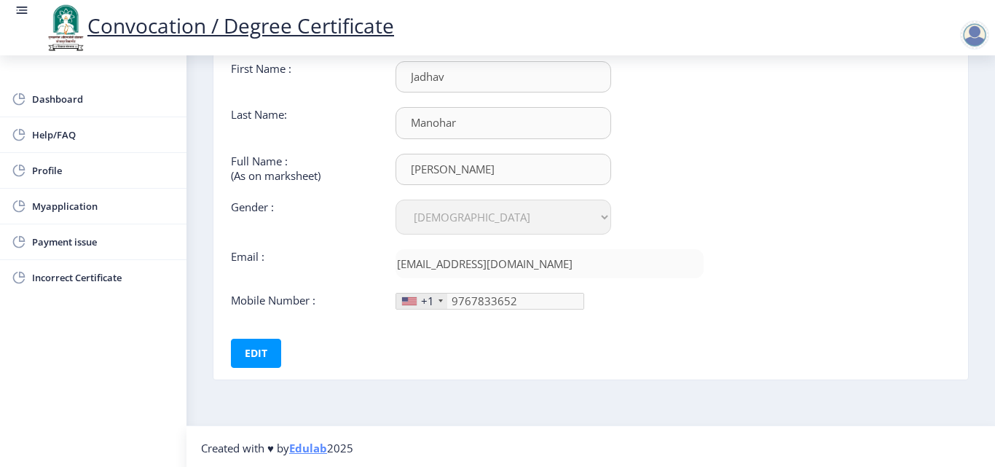
scroll to position [109, 0]
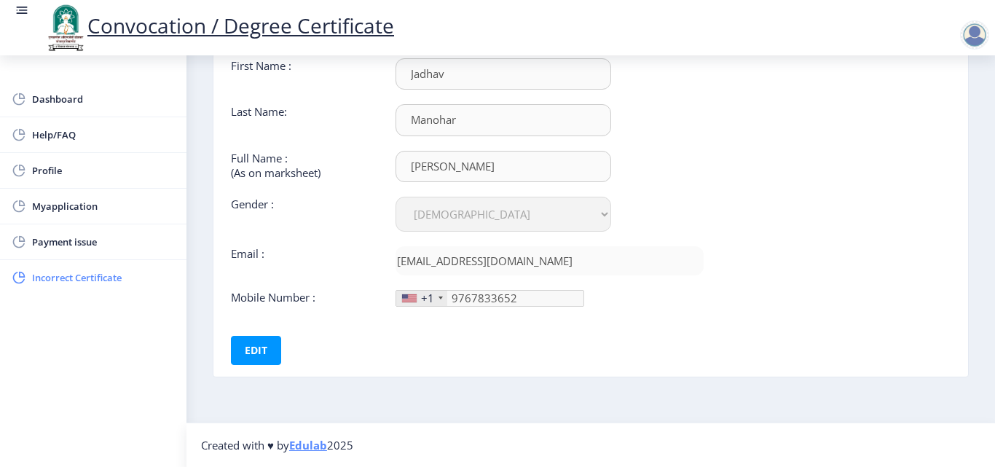
click at [73, 272] on span "Incorrect Certificate" at bounding box center [103, 277] width 143 height 17
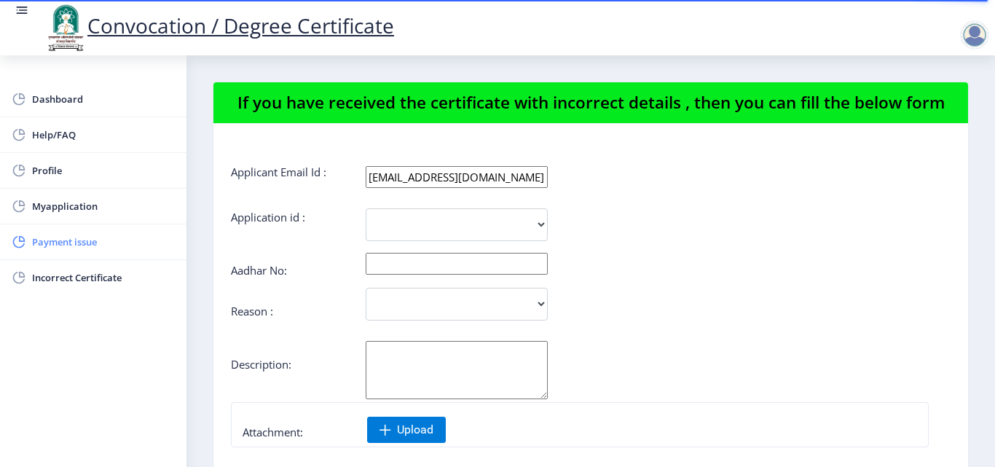
click at [73, 244] on span "Payment issue" at bounding box center [103, 241] width 143 height 17
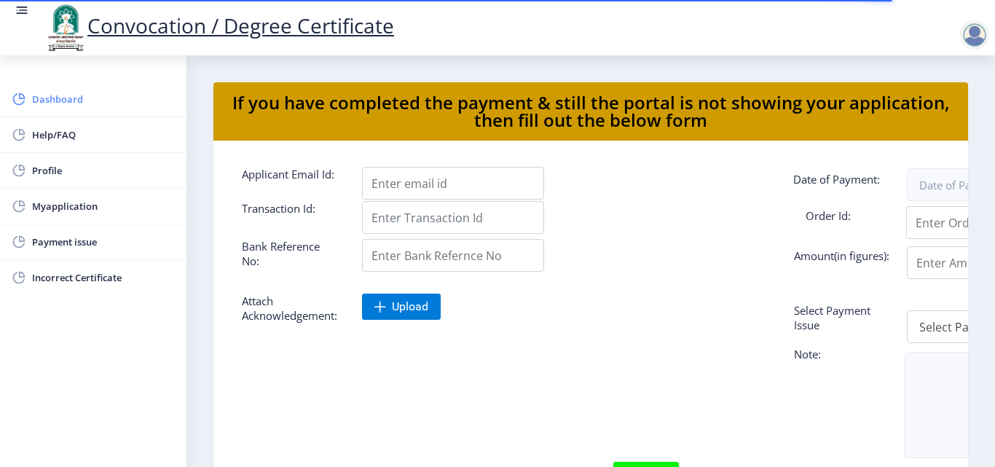
click at [60, 101] on span "Dashboard" at bounding box center [103, 98] width 143 height 17
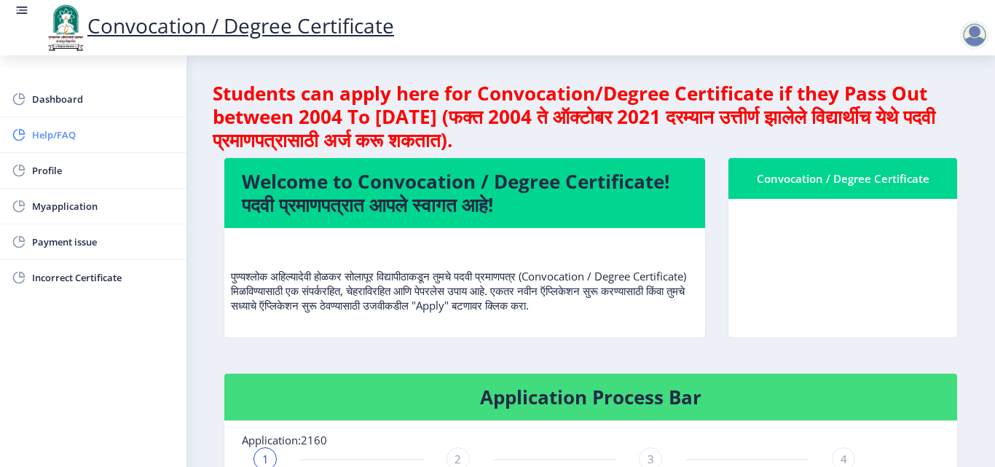
click at [62, 130] on span "Help/FAQ" at bounding box center [103, 134] width 143 height 17
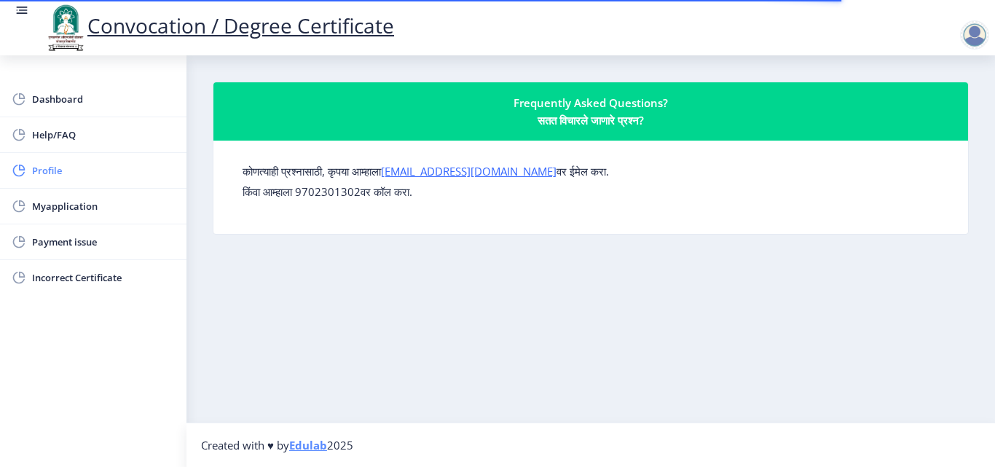
click at [54, 171] on span "Profile" at bounding box center [103, 170] width 143 height 17
select select "[DEMOGRAPHIC_DATA]"
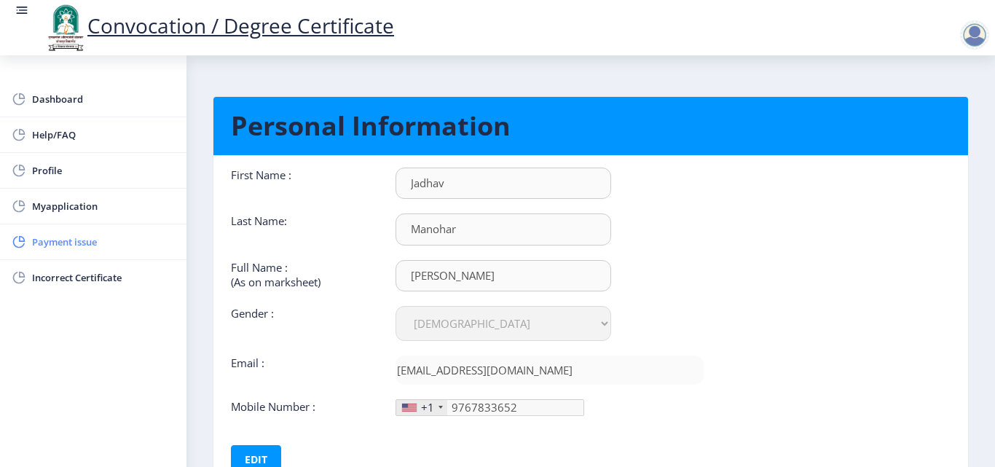
click at [98, 245] on span "Payment issue" at bounding box center [103, 241] width 143 height 17
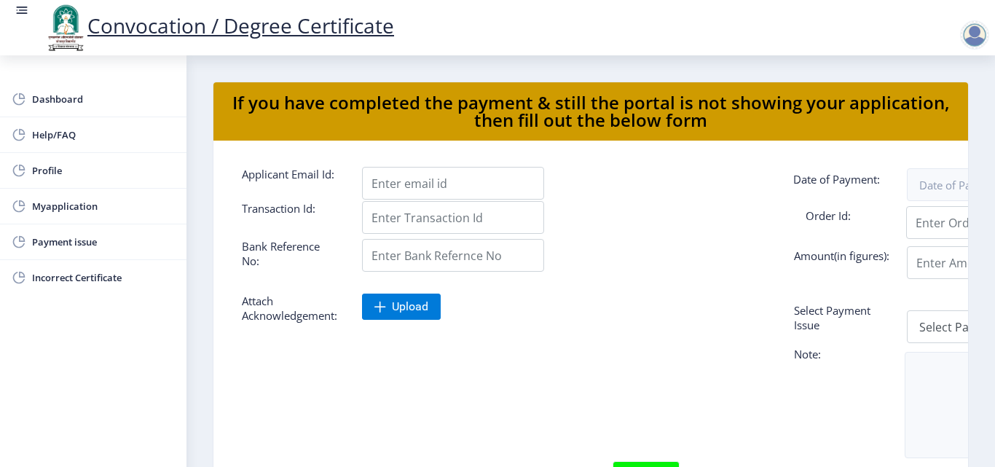
click at [268, 22] on link "Convocation / Degree Certificate" at bounding box center [219, 26] width 350 height 28
click at [143, 33] on link "Convocation / Degree Certificate" at bounding box center [219, 26] width 350 height 28
click at [55, 93] on span "Dashboard" at bounding box center [103, 98] width 143 height 17
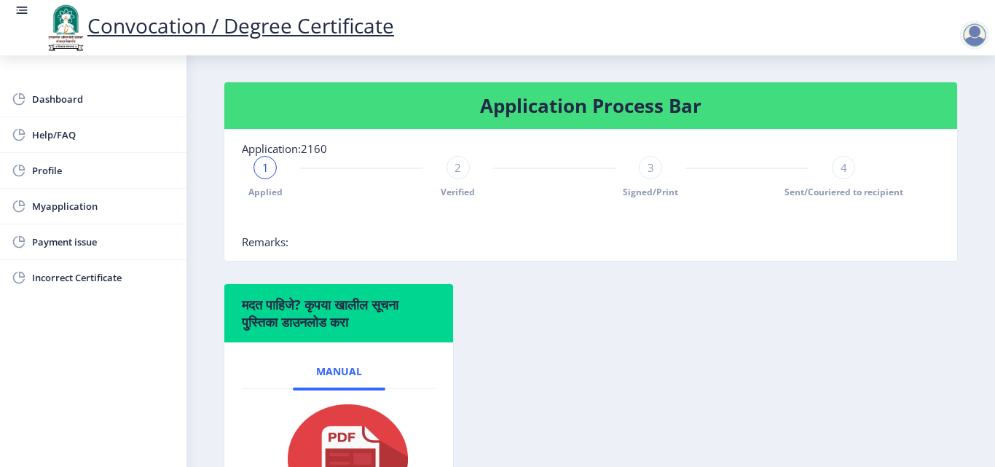
scroll to position [218, 0]
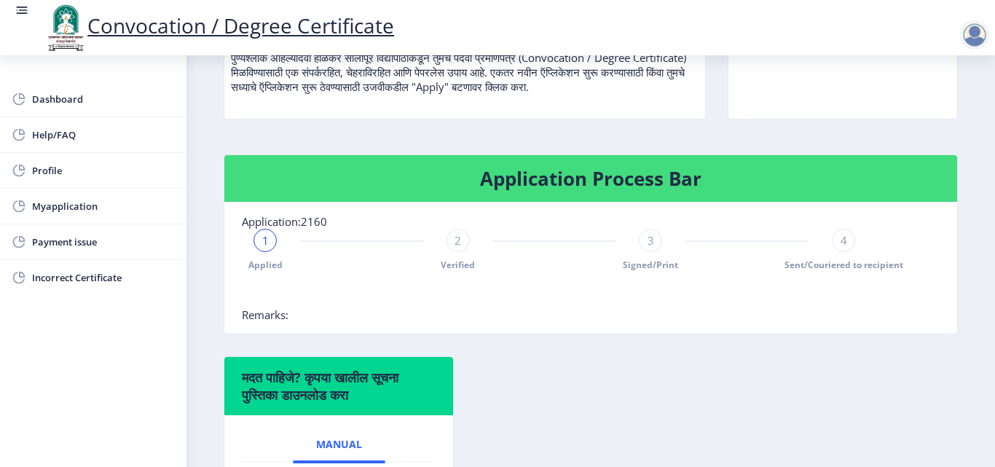
click at [456, 264] on span "Verified" at bounding box center [458, 264] width 34 height 12
click at [457, 243] on span "2" at bounding box center [457, 240] width 7 height 15
click at [648, 236] on span "3" at bounding box center [650, 240] width 7 height 15
click at [840, 240] on span "4" at bounding box center [843, 240] width 7 height 15
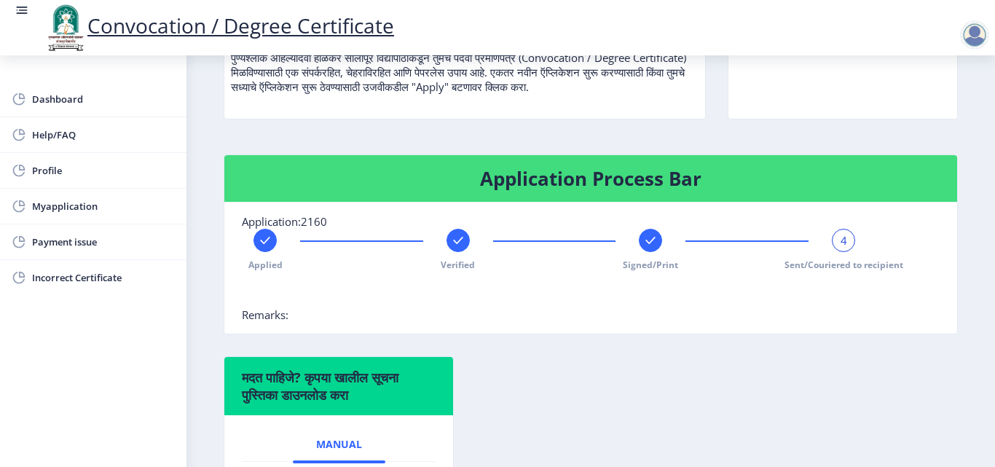
scroll to position [291, 0]
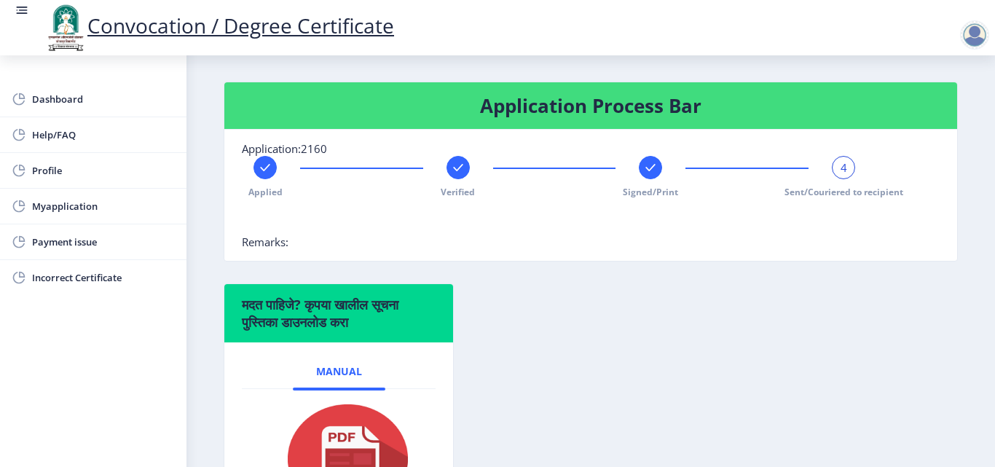
click at [840, 167] on span "4" at bounding box center [843, 167] width 7 height 15
click at [828, 189] on span "Sent/Couriered to recipient" at bounding box center [843, 192] width 119 height 12
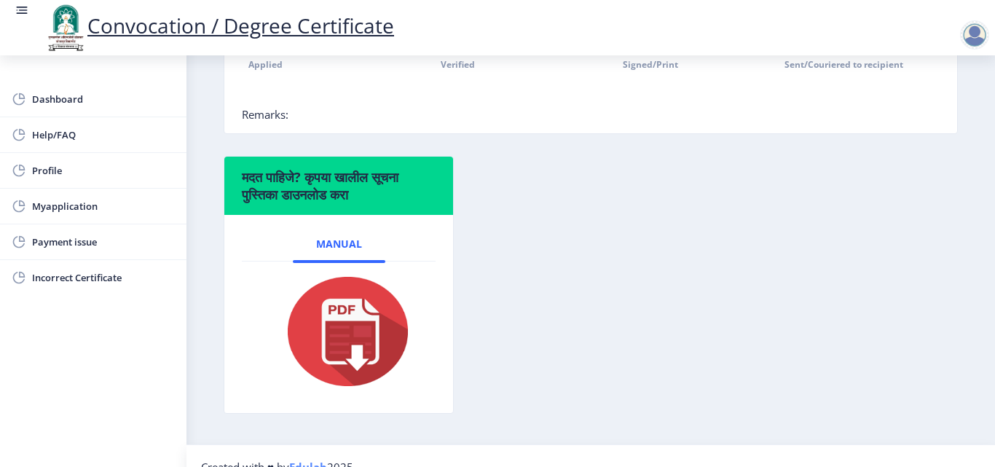
scroll to position [441, 0]
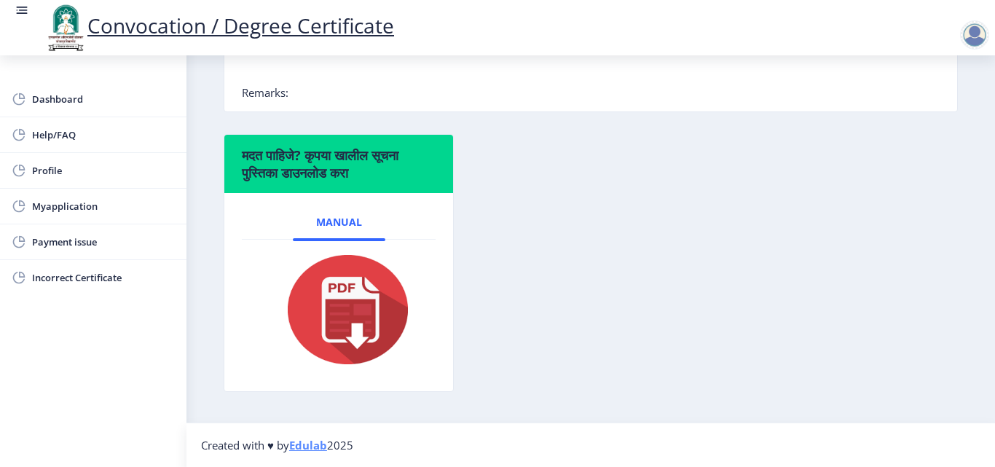
click at [358, 303] on img at bounding box center [339, 309] width 146 height 117
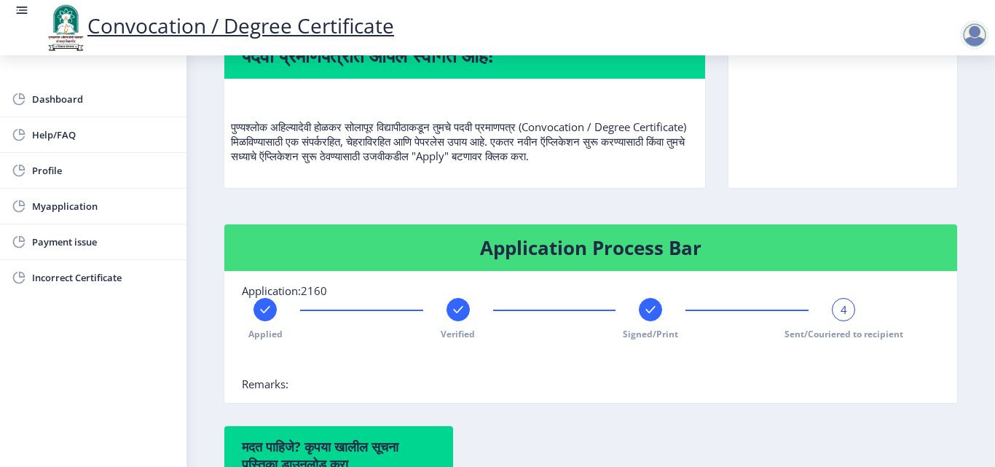
scroll to position [222, 0]
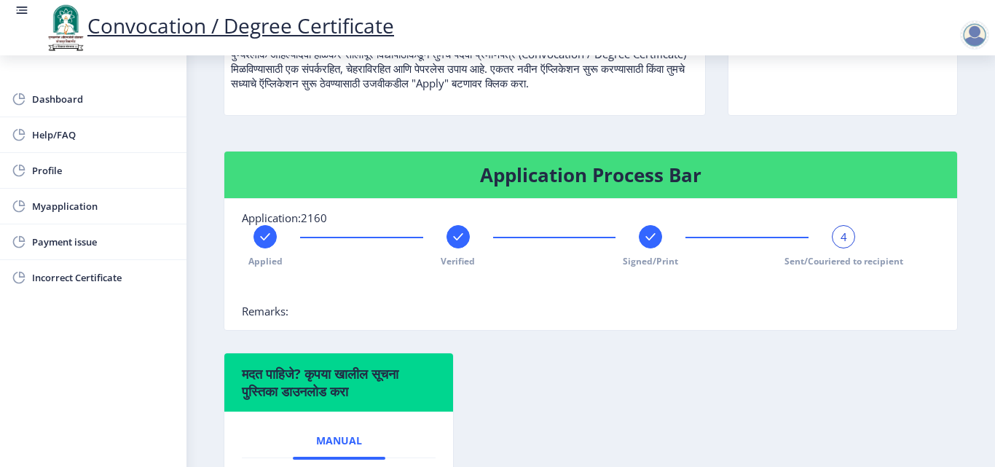
click at [808, 261] on span "Sent/Couriered to recipient" at bounding box center [843, 261] width 119 height 12
click at [266, 314] on span "Remarks:" at bounding box center [265, 311] width 47 height 15
click at [322, 312] on nb-card-body "Application:2160 Applied Verified Signed/Print 4 Sent/Couriered to recipient Re…" at bounding box center [590, 264] width 733 height 131
click at [267, 312] on span "Remarks:" at bounding box center [265, 311] width 47 height 15
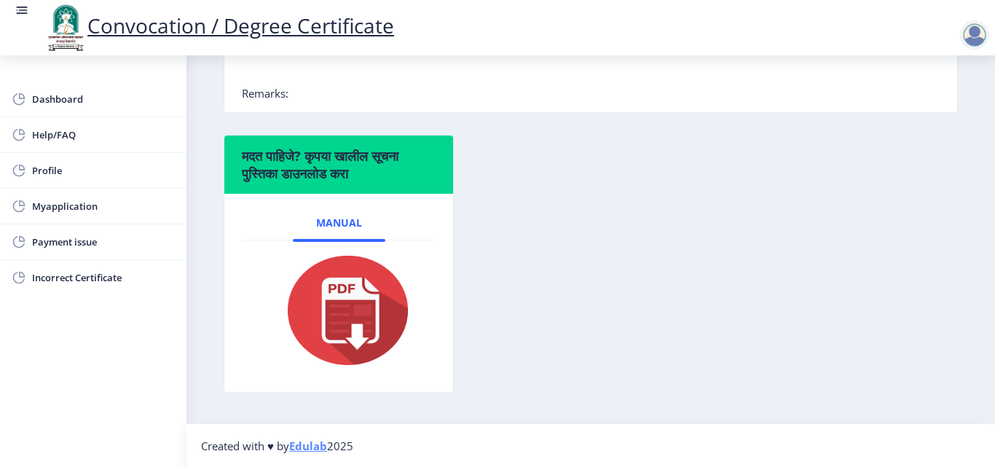
scroll to position [441, 0]
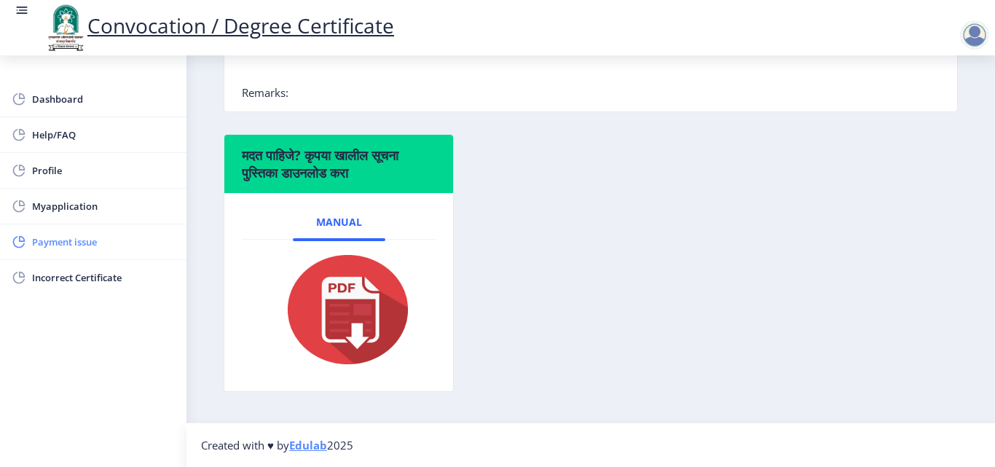
click at [87, 242] on span "Payment issue" at bounding box center [103, 241] width 143 height 17
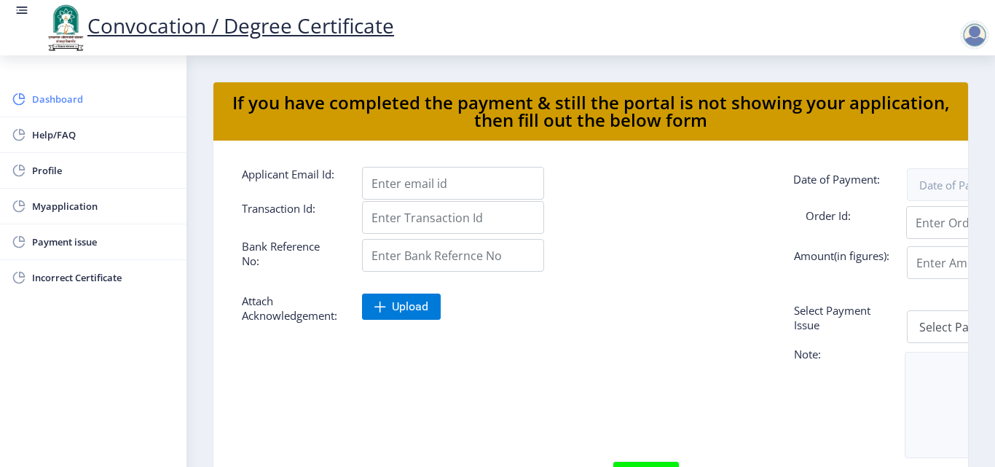
click at [42, 102] on span "Dashboard" at bounding box center [103, 98] width 143 height 17
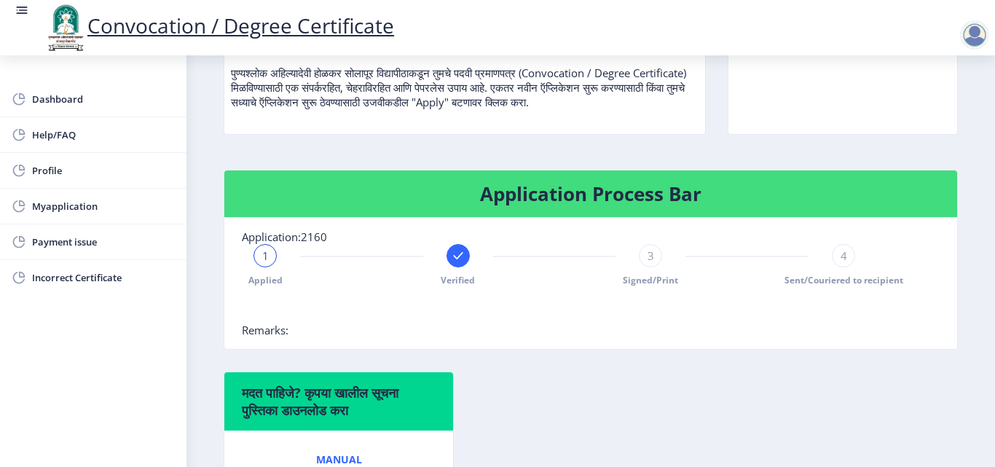
scroll to position [218, 0]
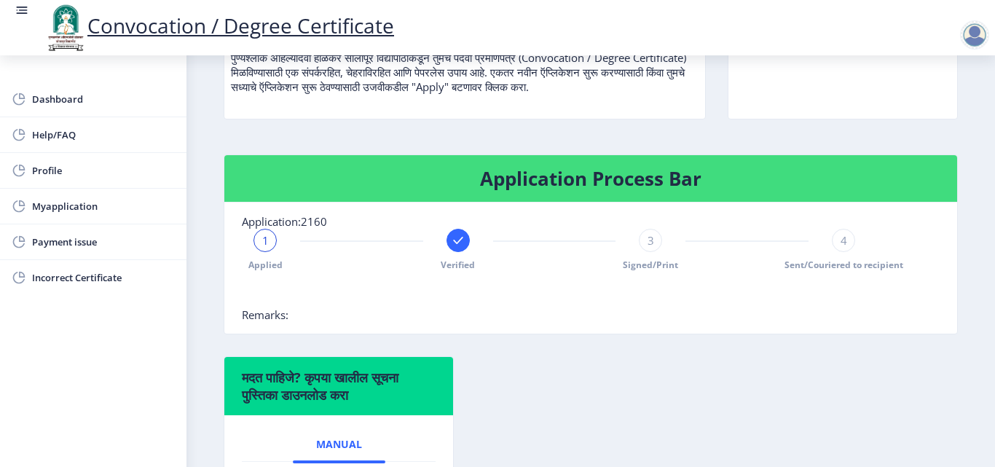
click at [650, 238] on span "3" at bounding box center [650, 240] width 7 height 15
click at [835, 242] on div "4" at bounding box center [843, 240] width 23 height 23
click at [315, 317] on nb-card-body "Application:2160 Applied Verified Signed/Print 4 Sent/Couriered to recipient Re…" at bounding box center [590, 267] width 733 height 131
click at [268, 317] on span "Remarks:" at bounding box center [265, 314] width 47 height 15
click at [304, 315] on nb-card-body "Application:2160 Applied Verified Signed/Print 4 Sent/Couriered to recipient Re…" at bounding box center [590, 267] width 733 height 131
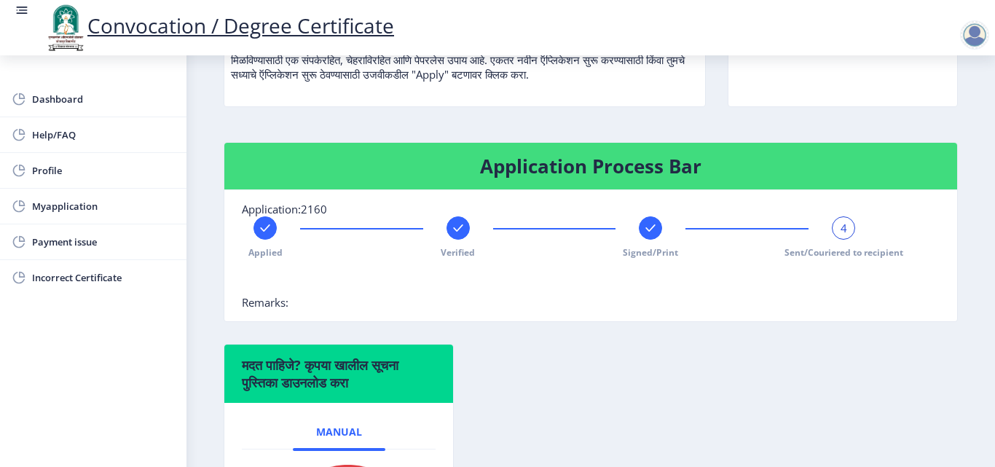
scroll to position [222, 0]
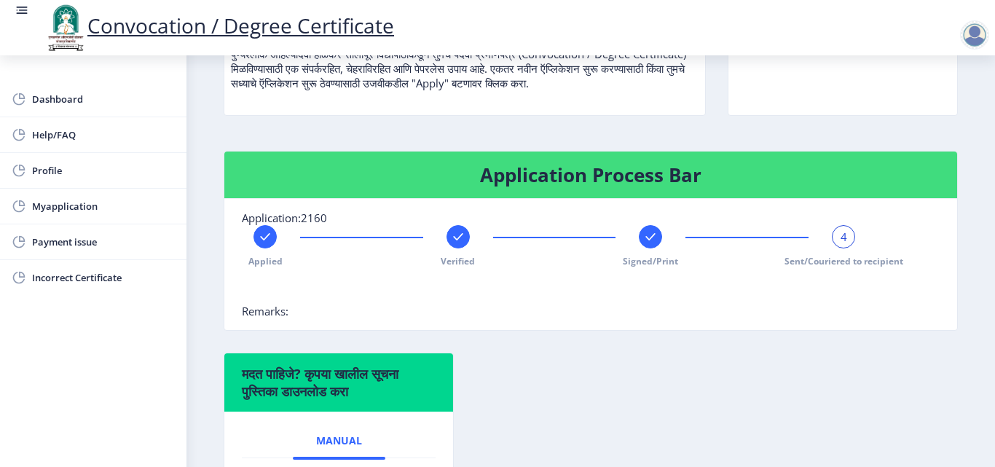
click at [256, 242] on div at bounding box center [264, 236] width 23 height 23
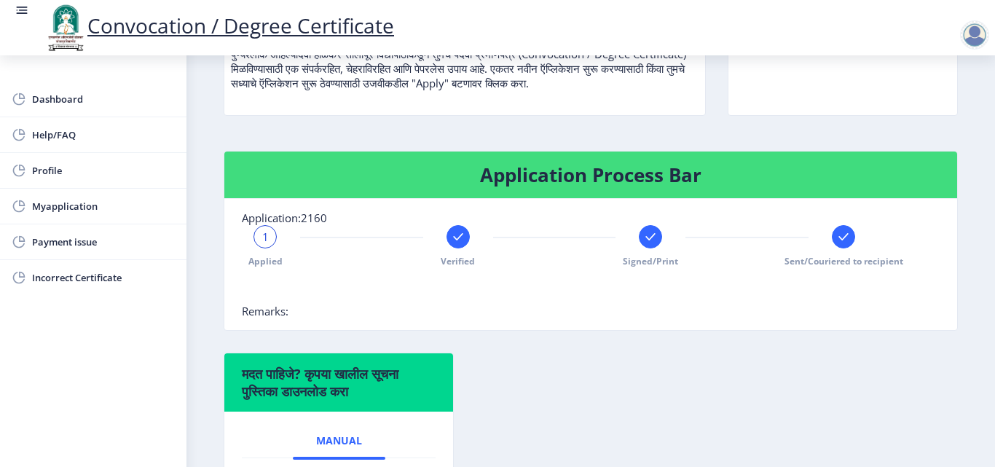
click at [269, 242] on div "1" at bounding box center [264, 236] width 23 height 23
click at [568, 181] on h4 "Application Process Bar" at bounding box center [591, 174] width 698 height 23
click at [972, 31] on div at bounding box center [974, 34] width 29 height 29
click at [764, 132] on div "Convocation / Degree Certificate" at bounding box center [842, 35] width 252 height 201
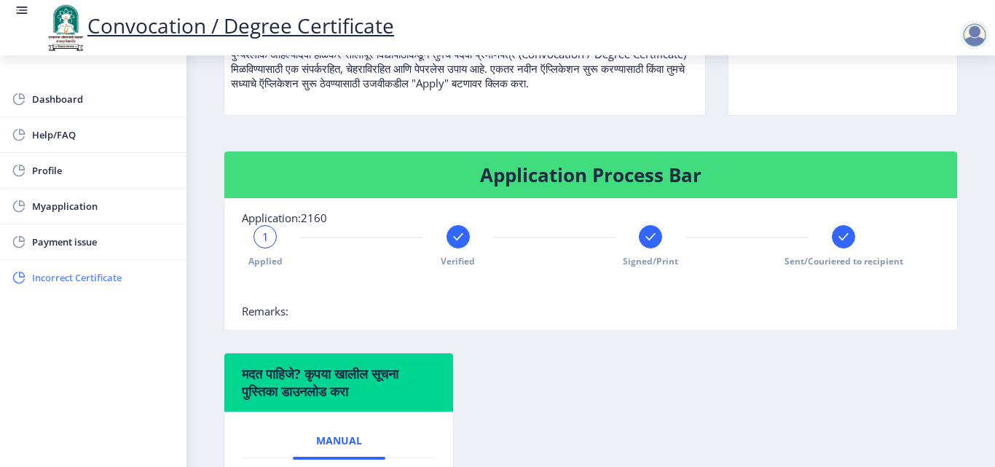
click at [70, 277] on span "Incorrect Certificate" at bounding box center [103, 277] width 143 height 17
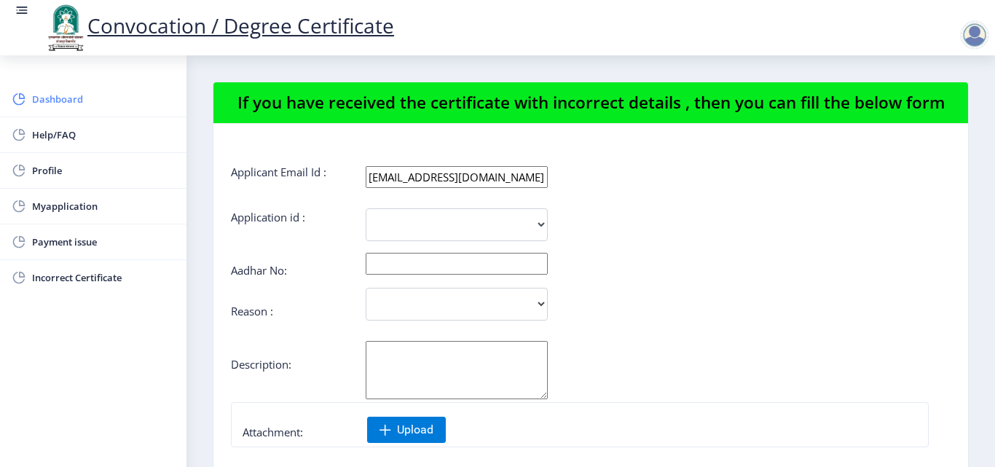
click at [55, 99] on span "Dashboard" at bounding box center [103, 98] width 143 height 17
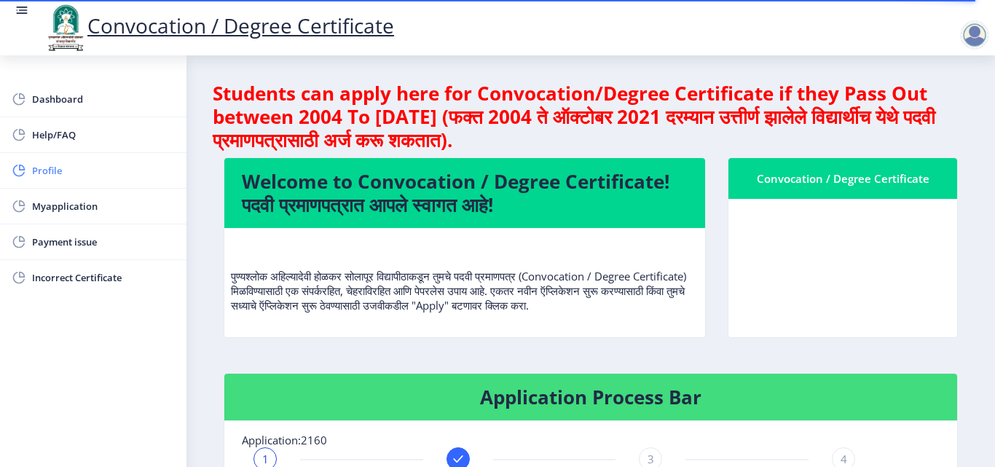
click at [45, 173] on span "Profile" at bounding box center [103, 170] width 143 height 17
select select "[DEMOGRAPHIC_DATA]"
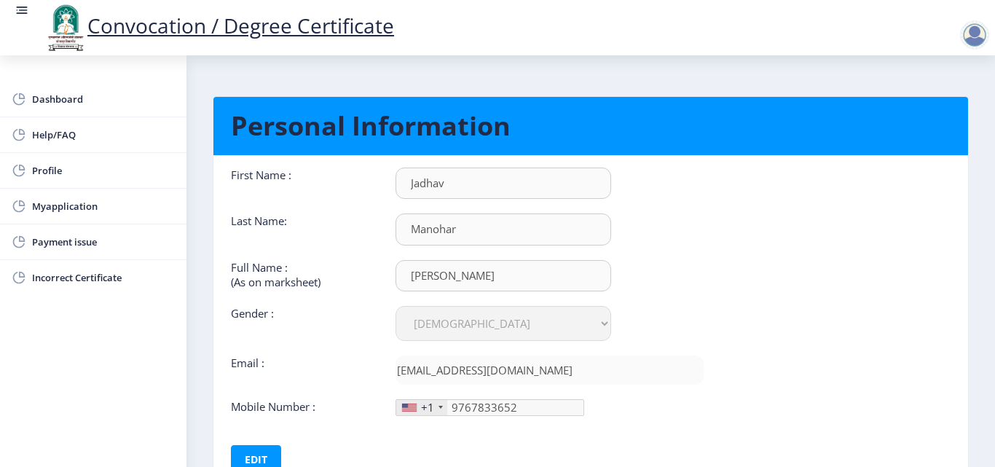
scroll to position [109, 0]
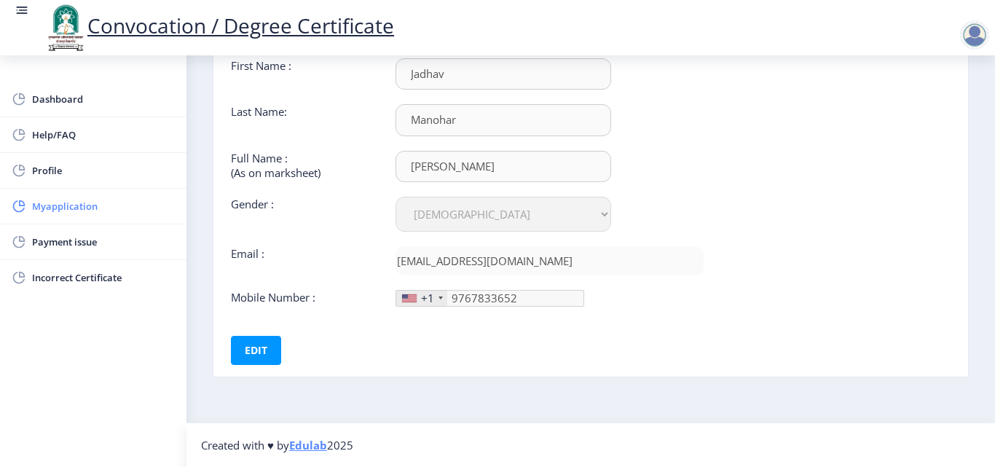
click at [48, 211] on span "Myapplication" at bounding box center [103, 205] width 143 height 17
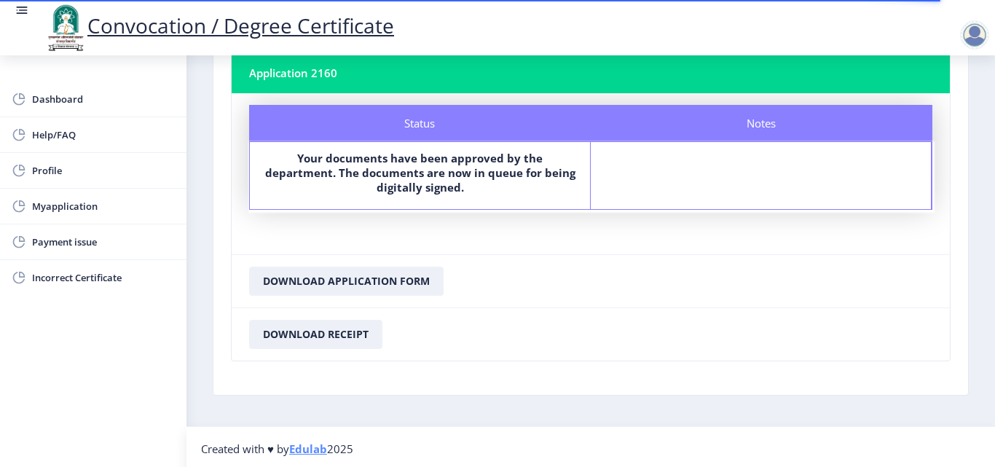
scroll to position [98, 0]
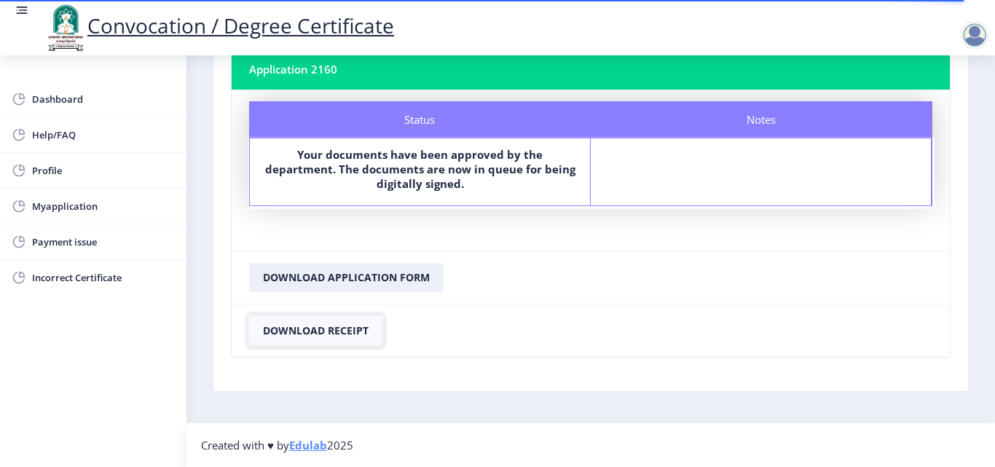
click at [323, 328] on button "Download Receipt" at bounding box center [315, 330] width 133 height 29
click at [347, 275] on button "Download Application Form" at bounding box center [346, 277] width 194 height 29
